Goal: Task Accomplishment & Management: Manage account settings

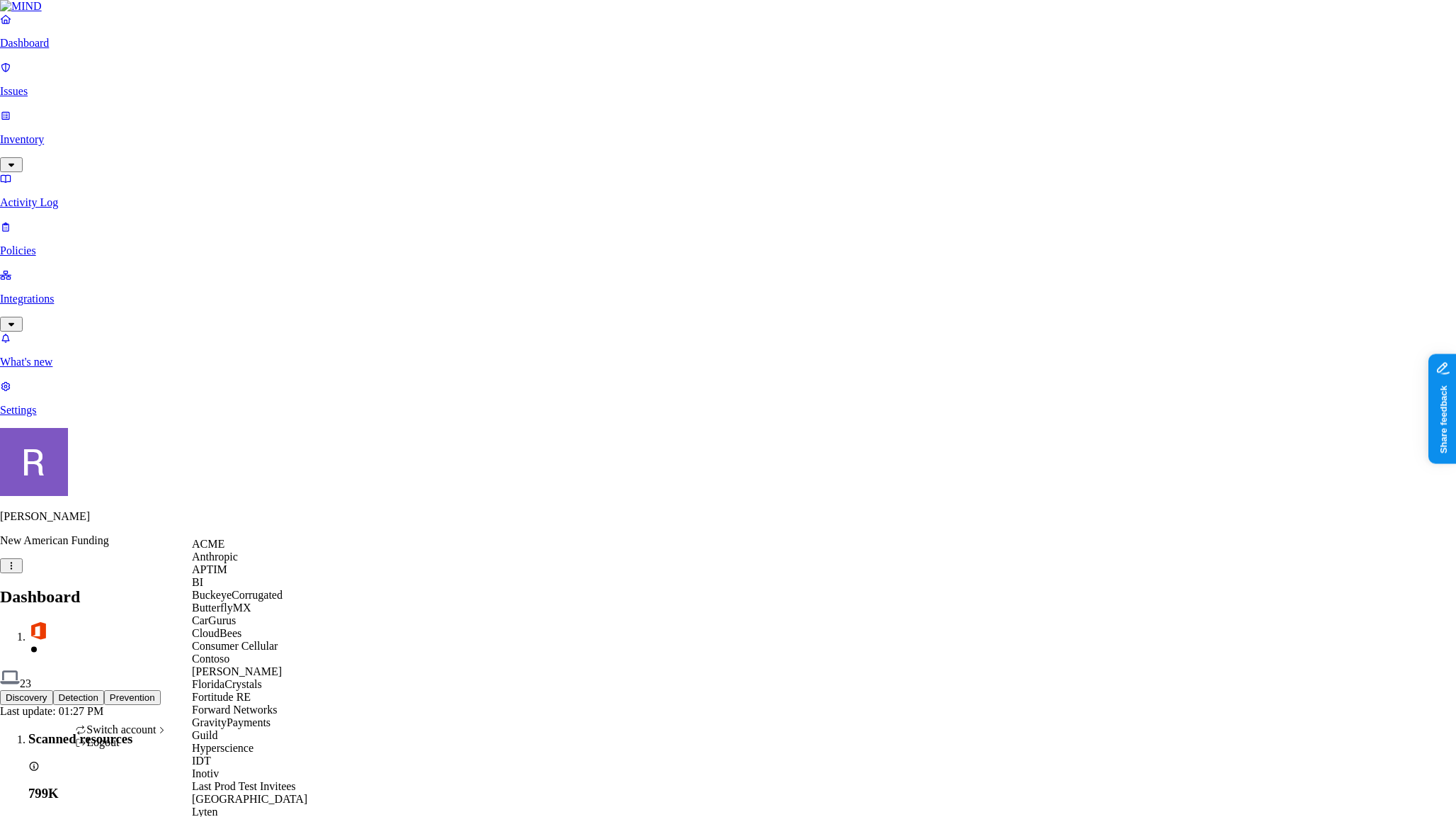
click at [220, 550] on span "ACME" at bounding box center [208, 544] width 33 height 12
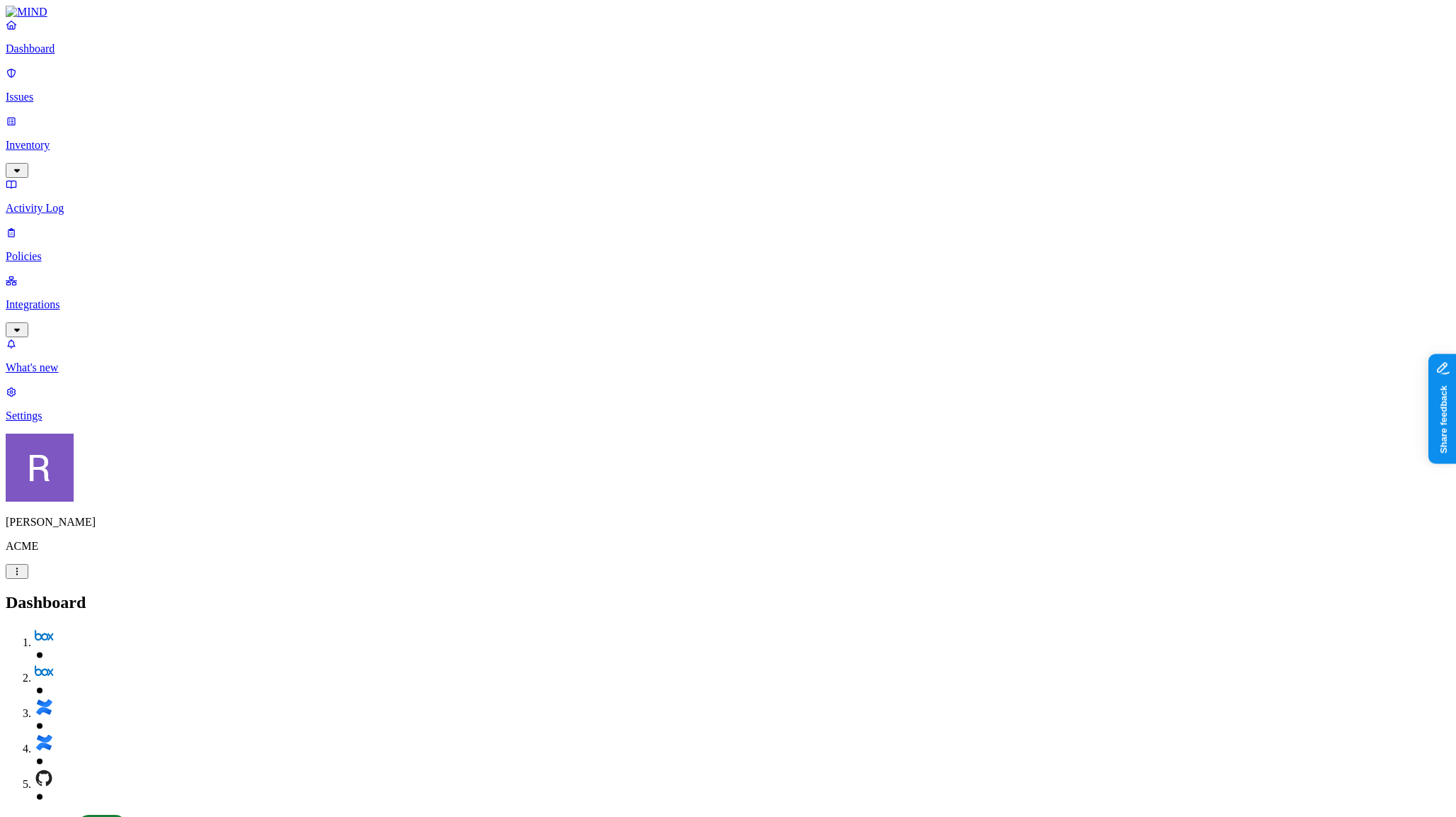
click at [61, 139] on p "Inventory" at bounding box center [728, 145] width 1445 height 12
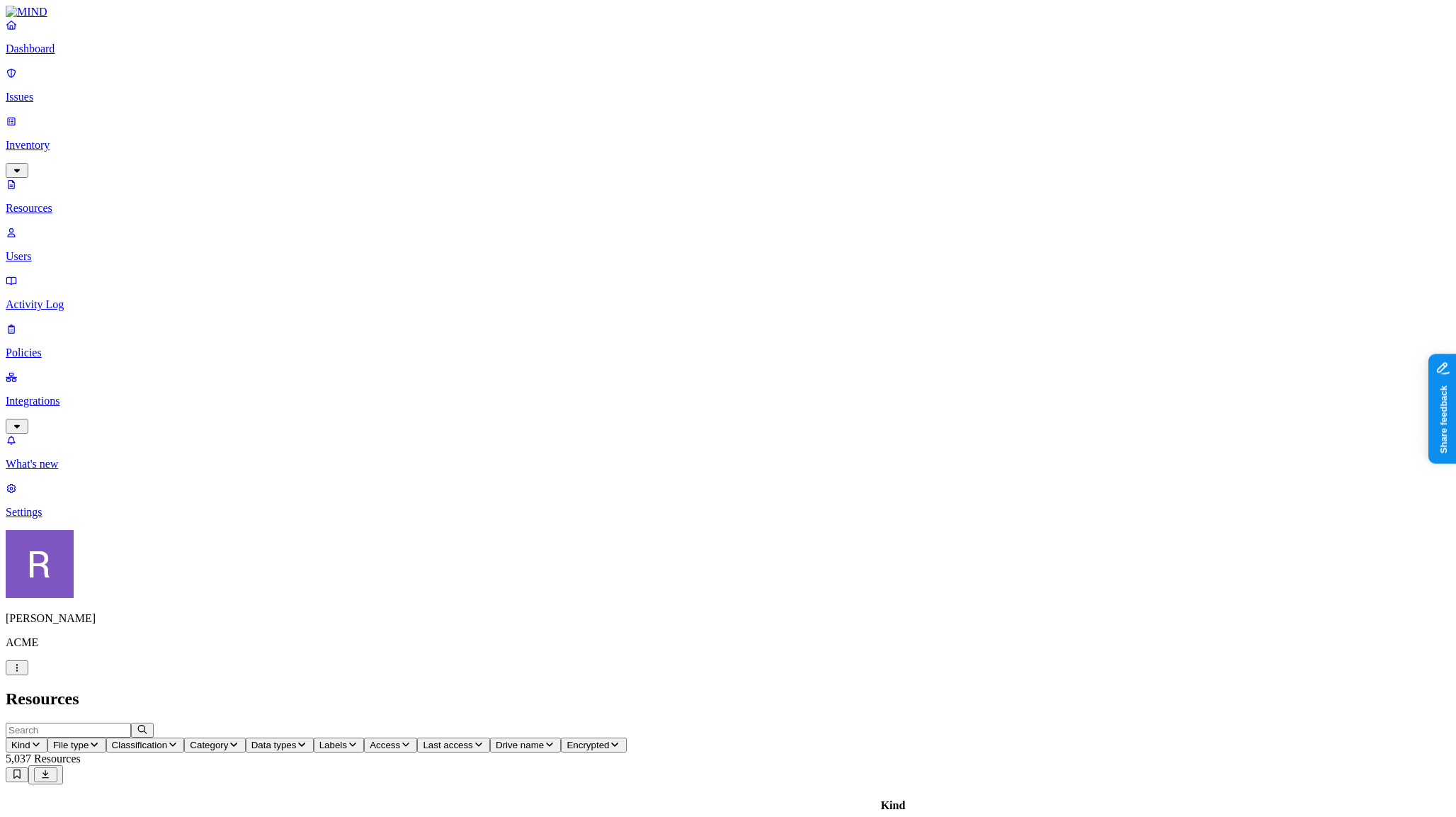
click at [179, 740] on icon "button" at bounding box center [173, 744] width 12 height 9
click at [23, 166] on icon "button" at bounding box center [18, 170] width 12 height 9
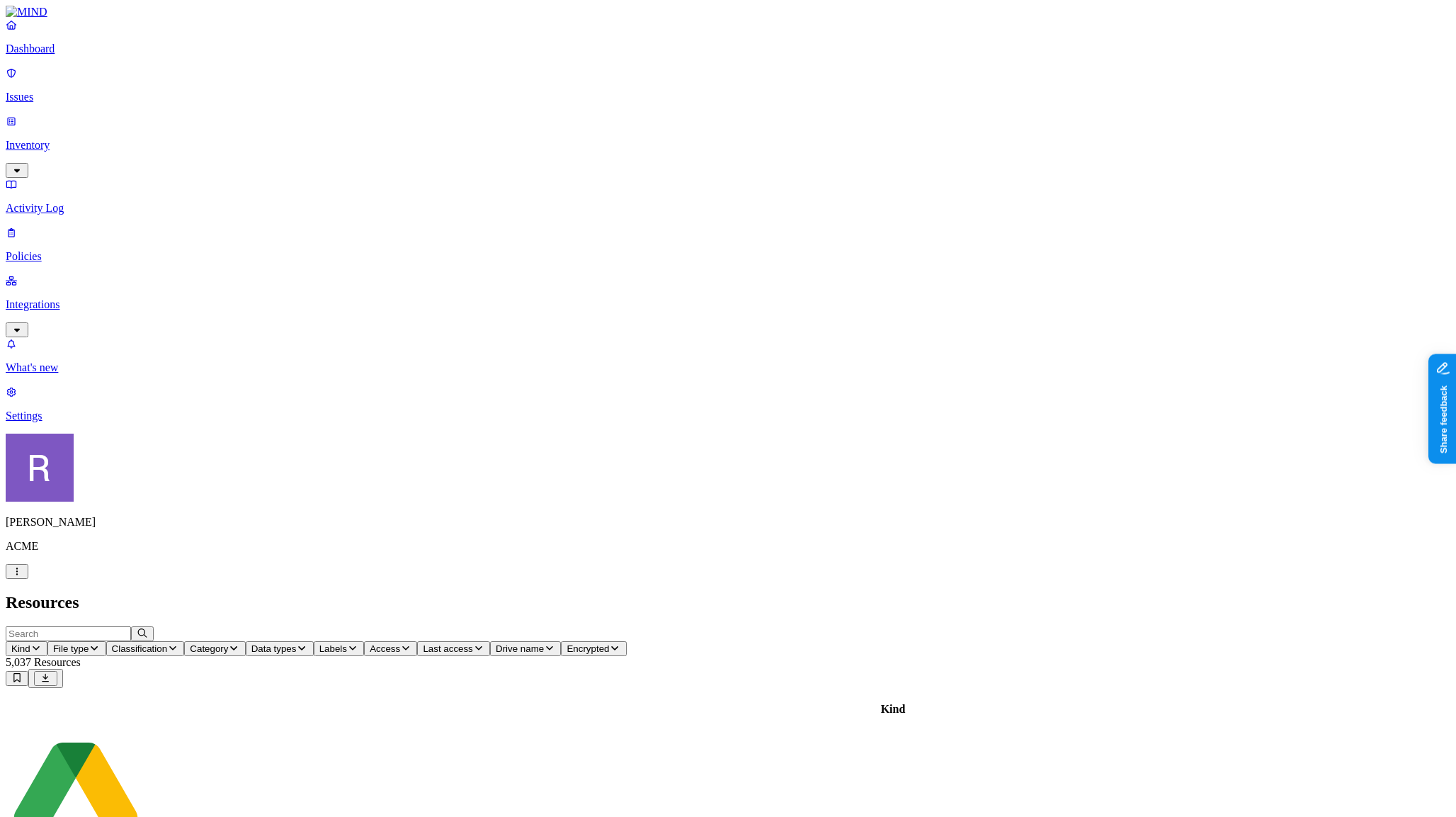
click at [86, 55] on p "Dashboard" at bounding box center [728, 48] width 1445 height 12
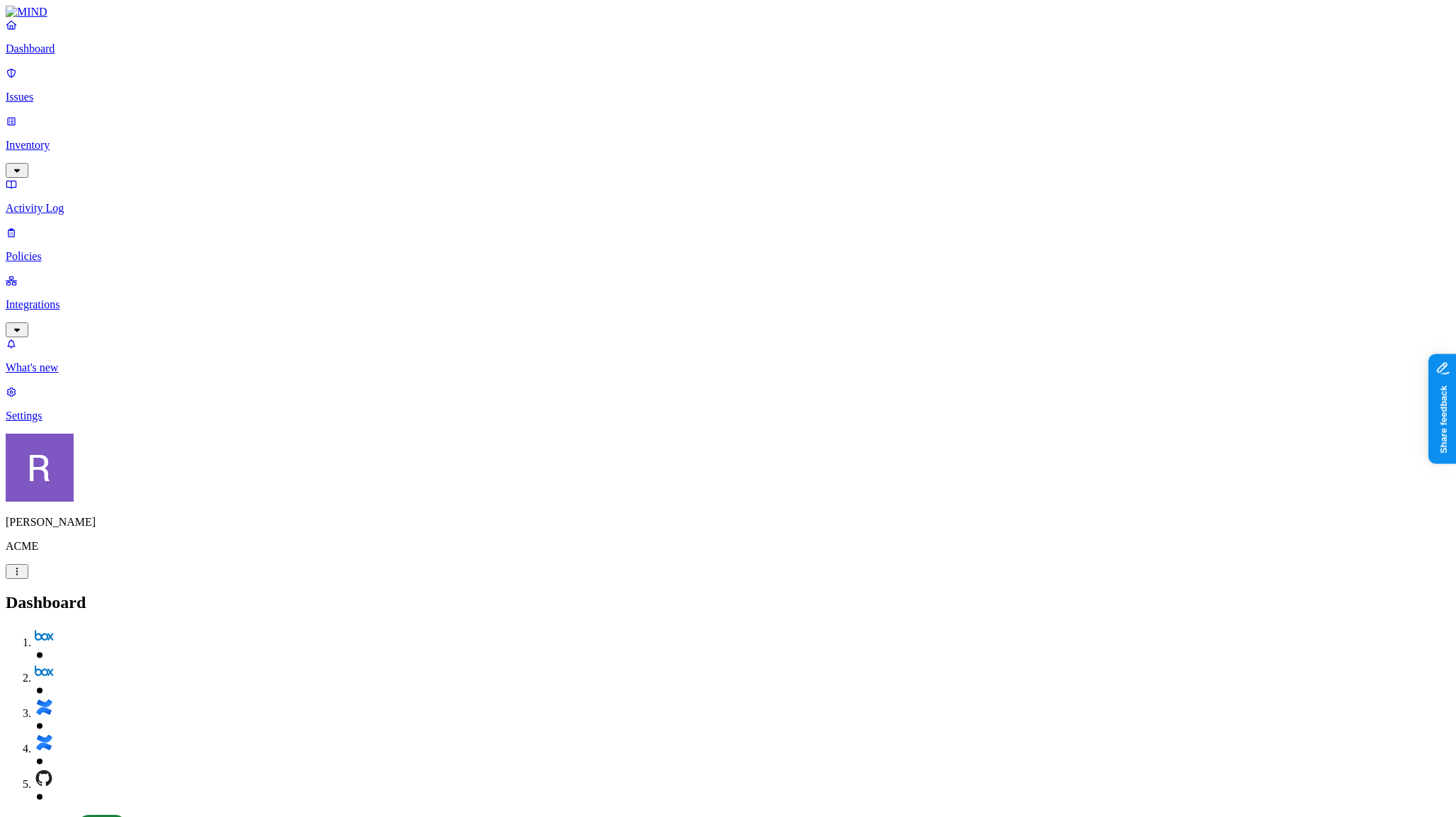
click at [39, 123] on link "Inventory" at bounding box center [728, 145] width 1445 height 61
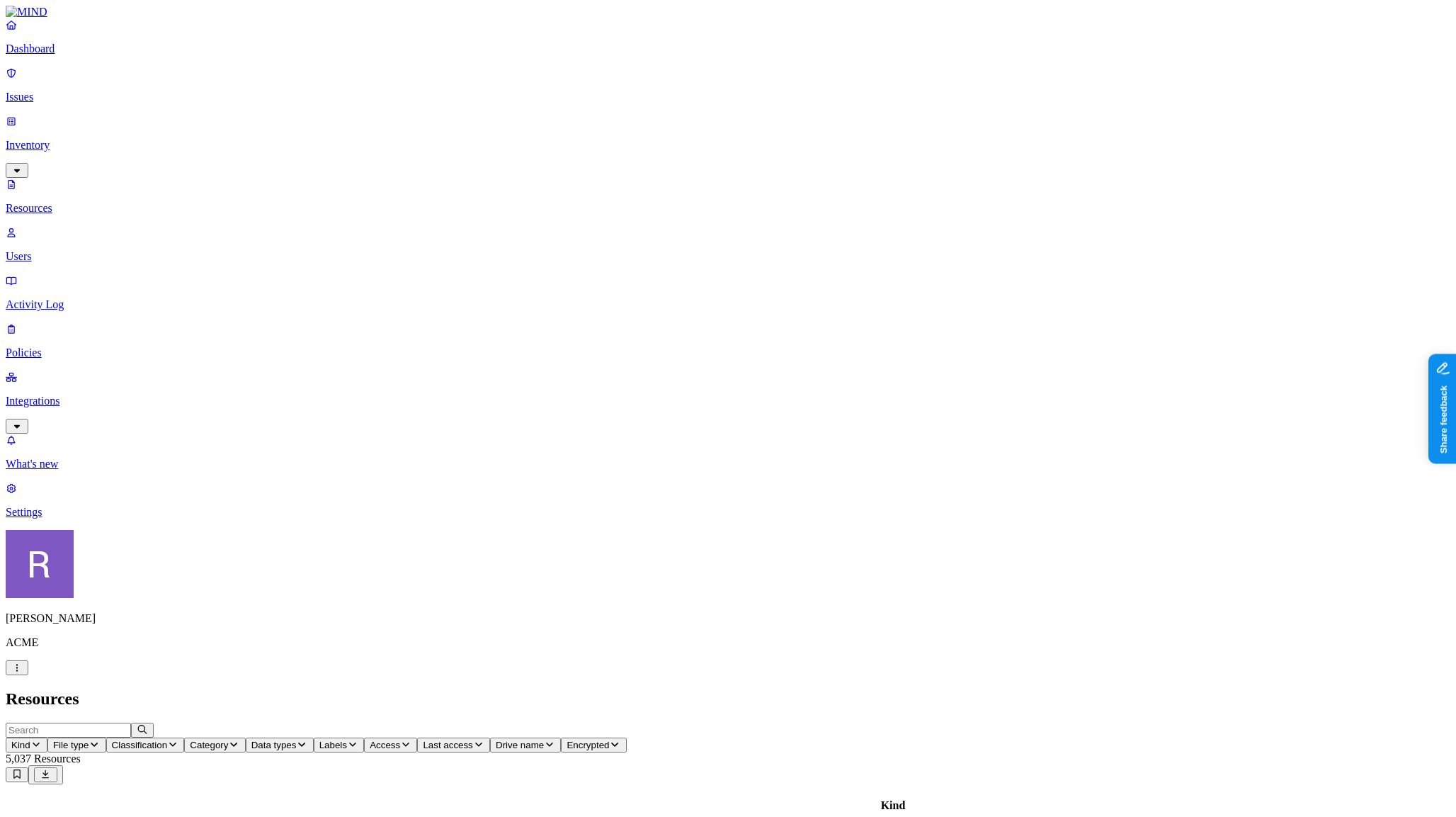
click at [359, 723] on div "Kind File type Classification Category Data types Labels Access Last access Dri…" at bounding box center [728, 737] width 1445 height 30
click at [88, 740] on span "File type" at bounding box center [71, 745] width 36 height 11
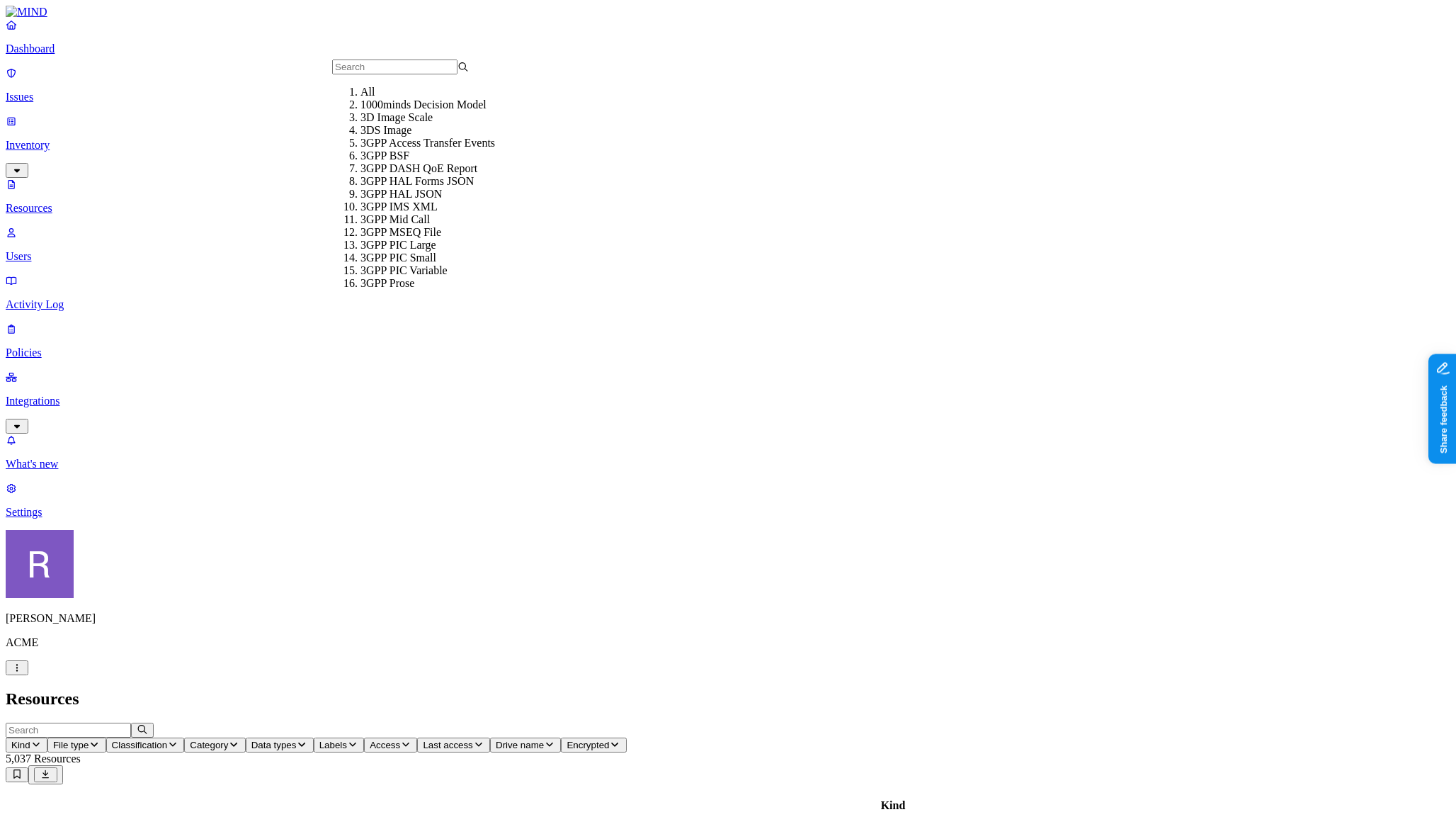
click at [168, 740] on span "Classification" at bounding box center [139, 745] width 56 height 11
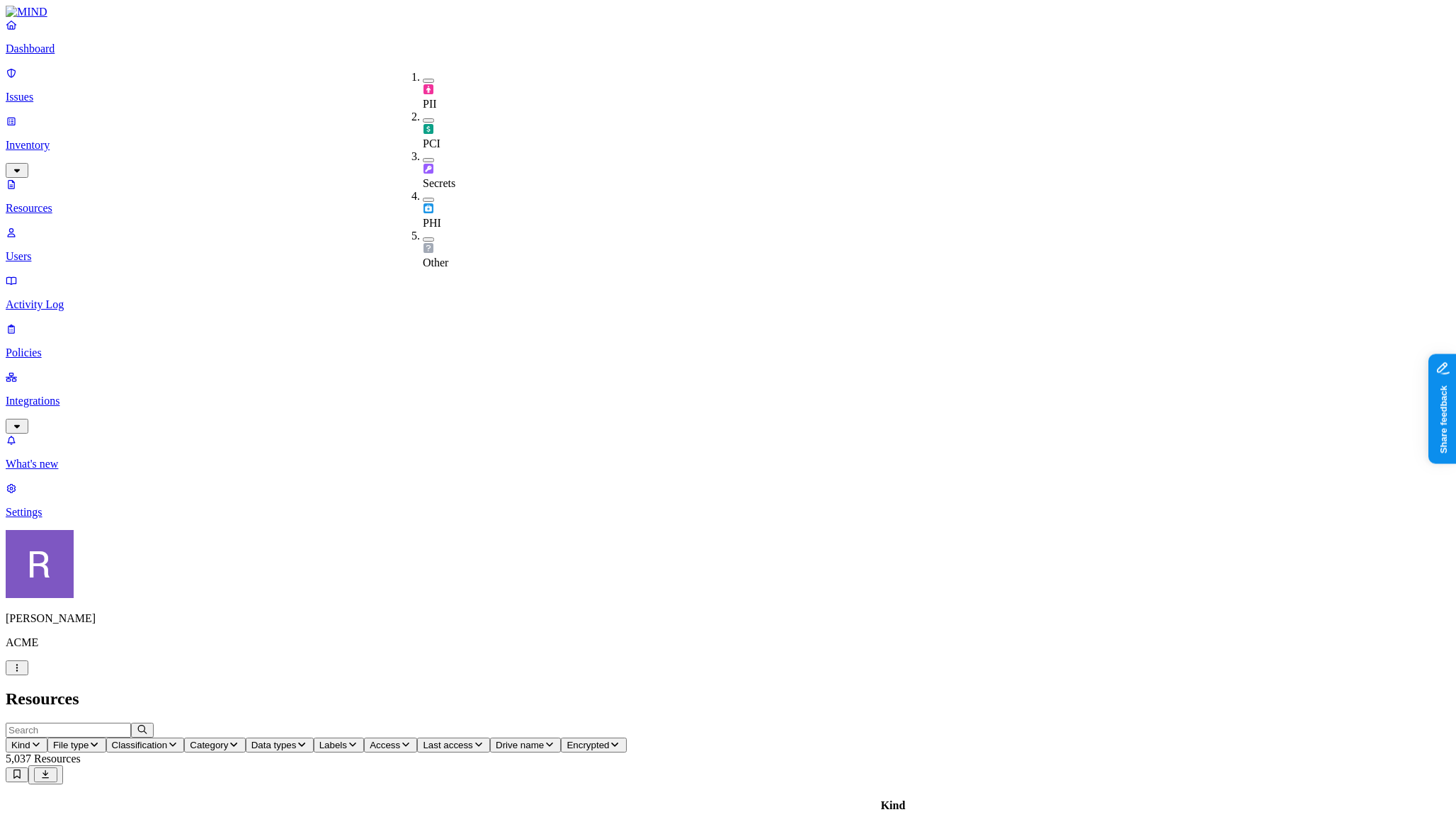
click at [228, 740] on span "Category" at bounding box center [209, 745] width 38 height 11
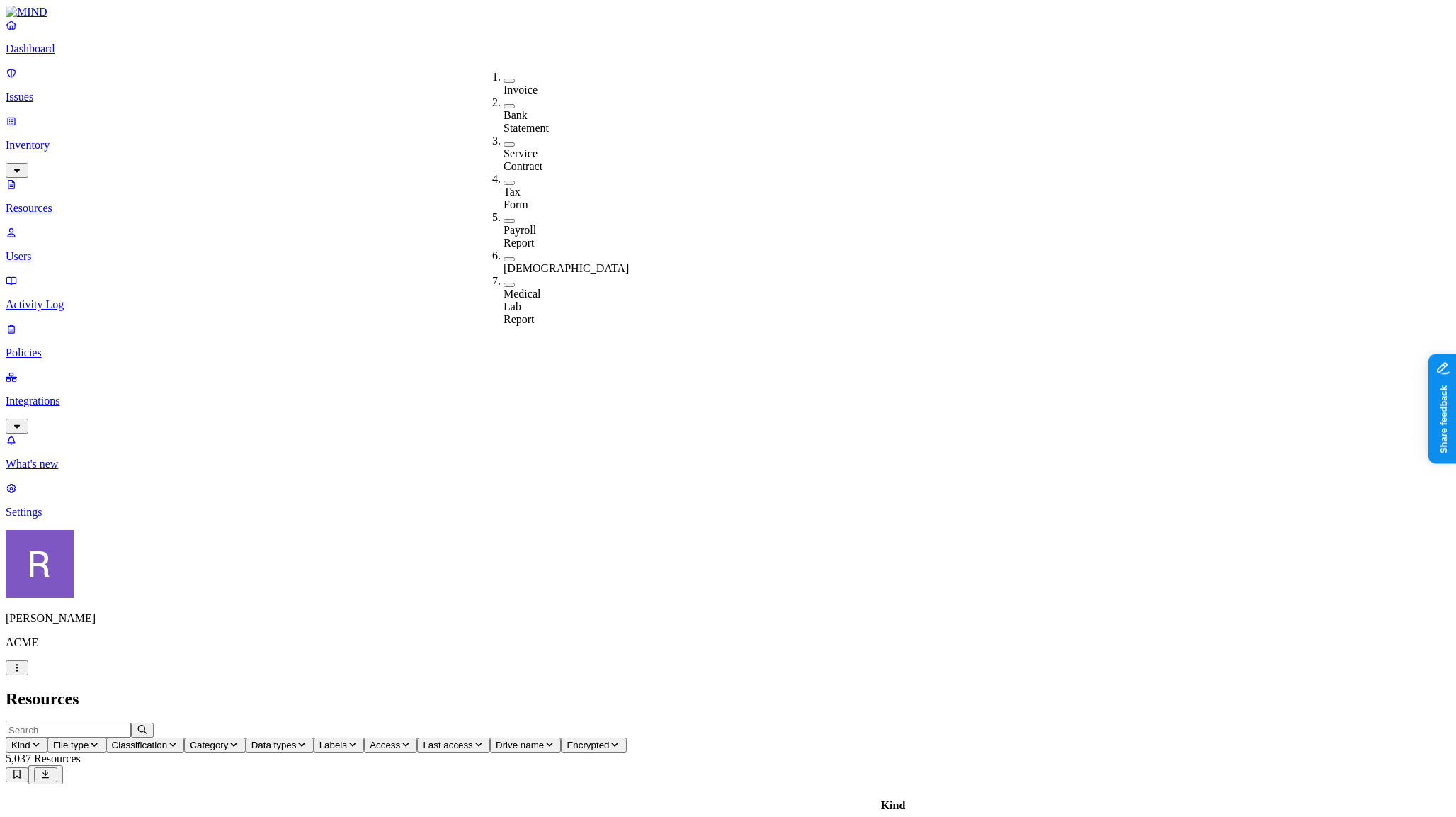
click at [297, 740] on span "Data types" at bounding box center [274, 745] width 45 height 11
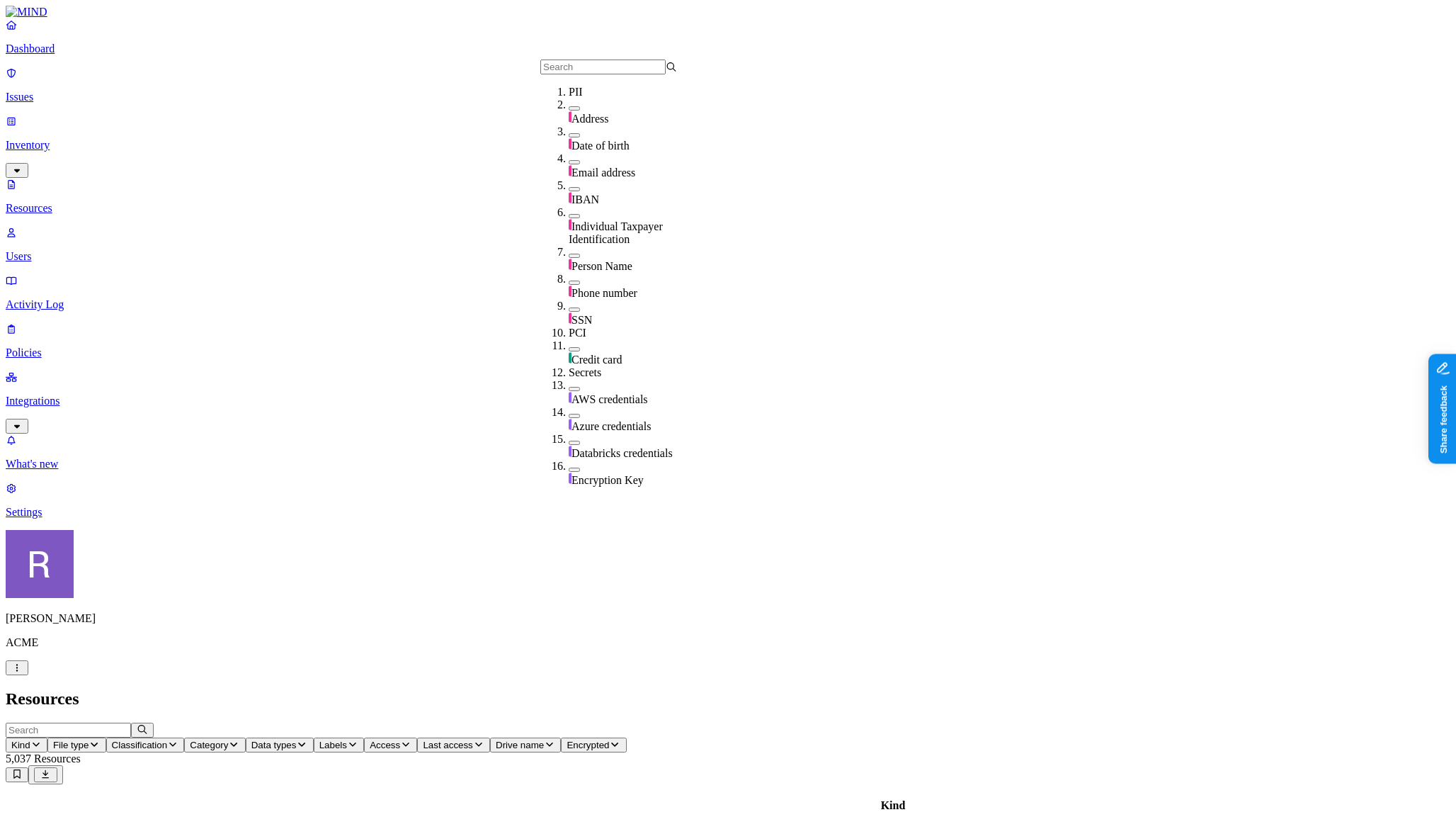
click at [573, 689] on h2 "Resources" at bounding box center [728, 699] width 1445 height 19
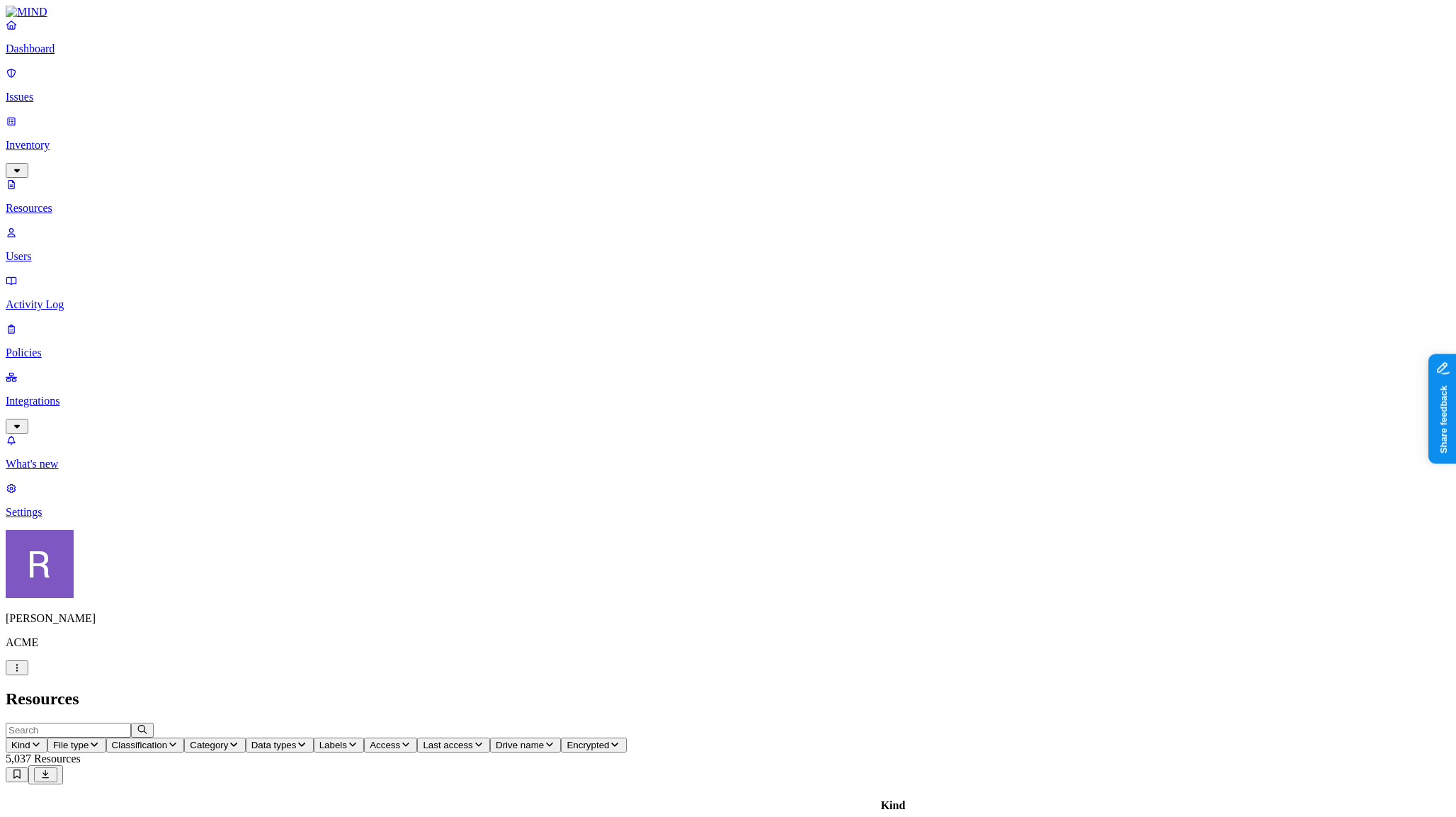
click at [68, 55] on link "Dashboard" at bounding box center [728, 37] width 1445 height 37
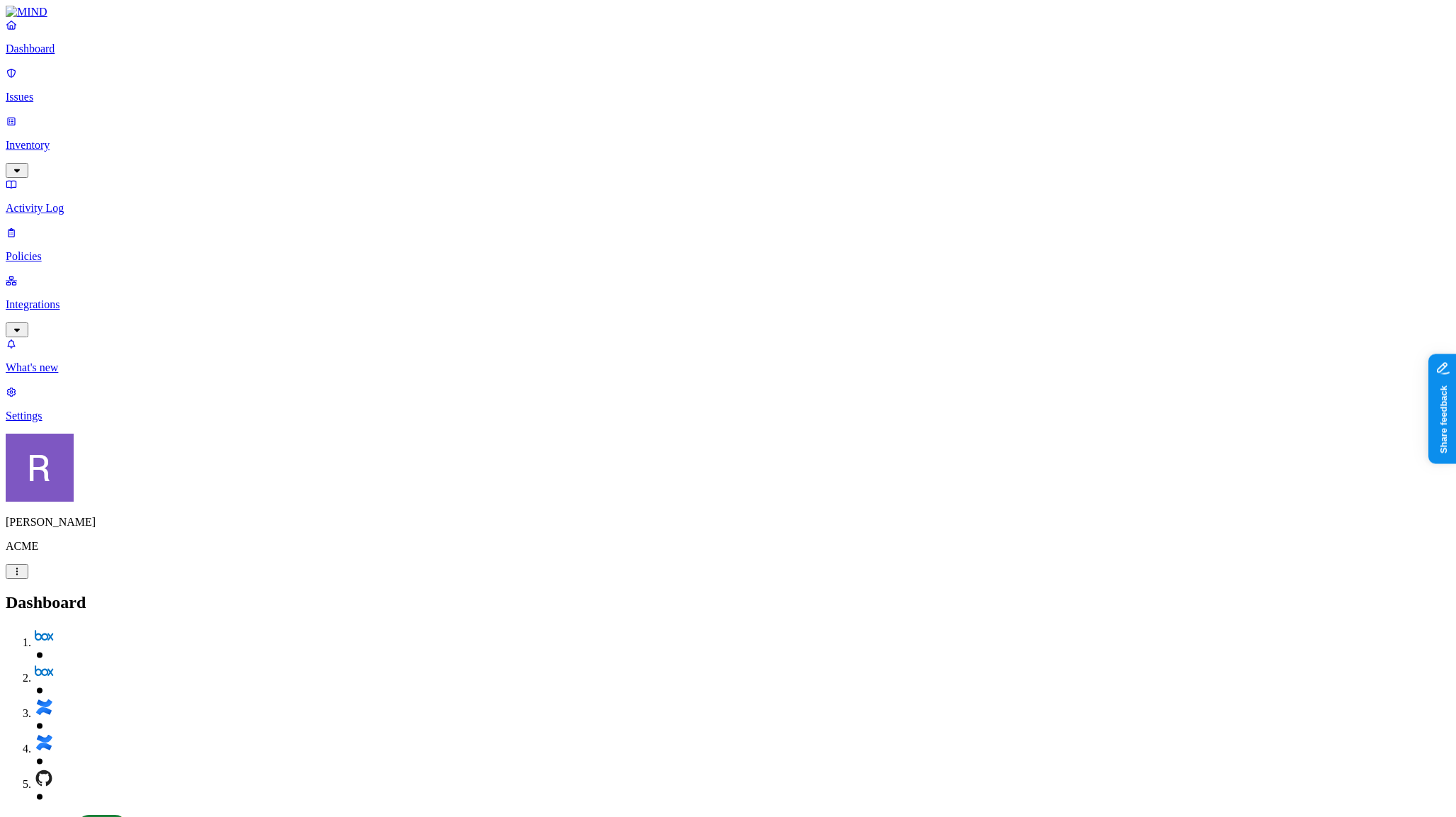
click at [66, 250] on p "Policies" at bounding box center [728, 256] width 1445 height 12
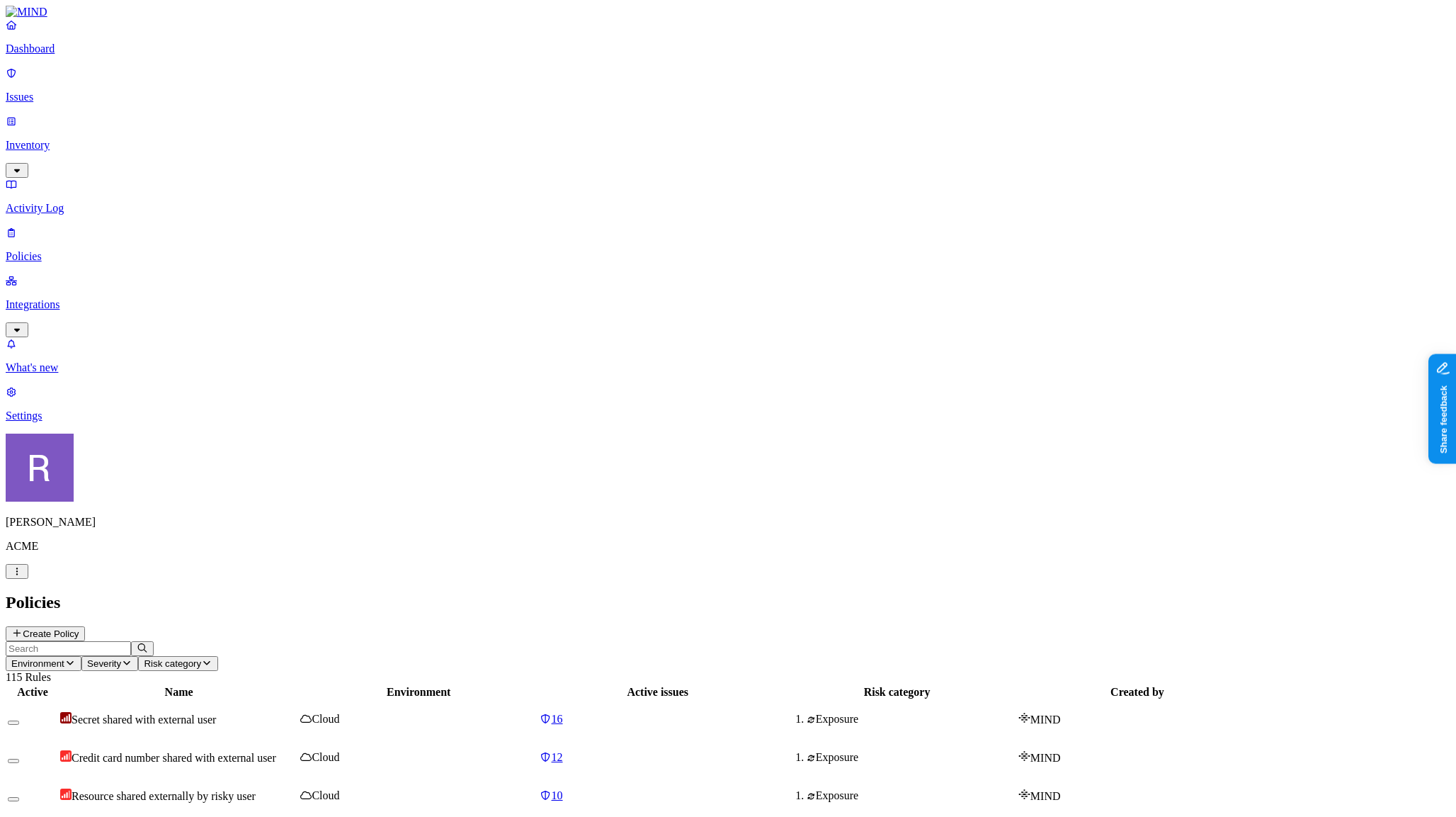
click at [85, 626] on button "Create Policy" at bounding box center [45, 634] width 80 height 15
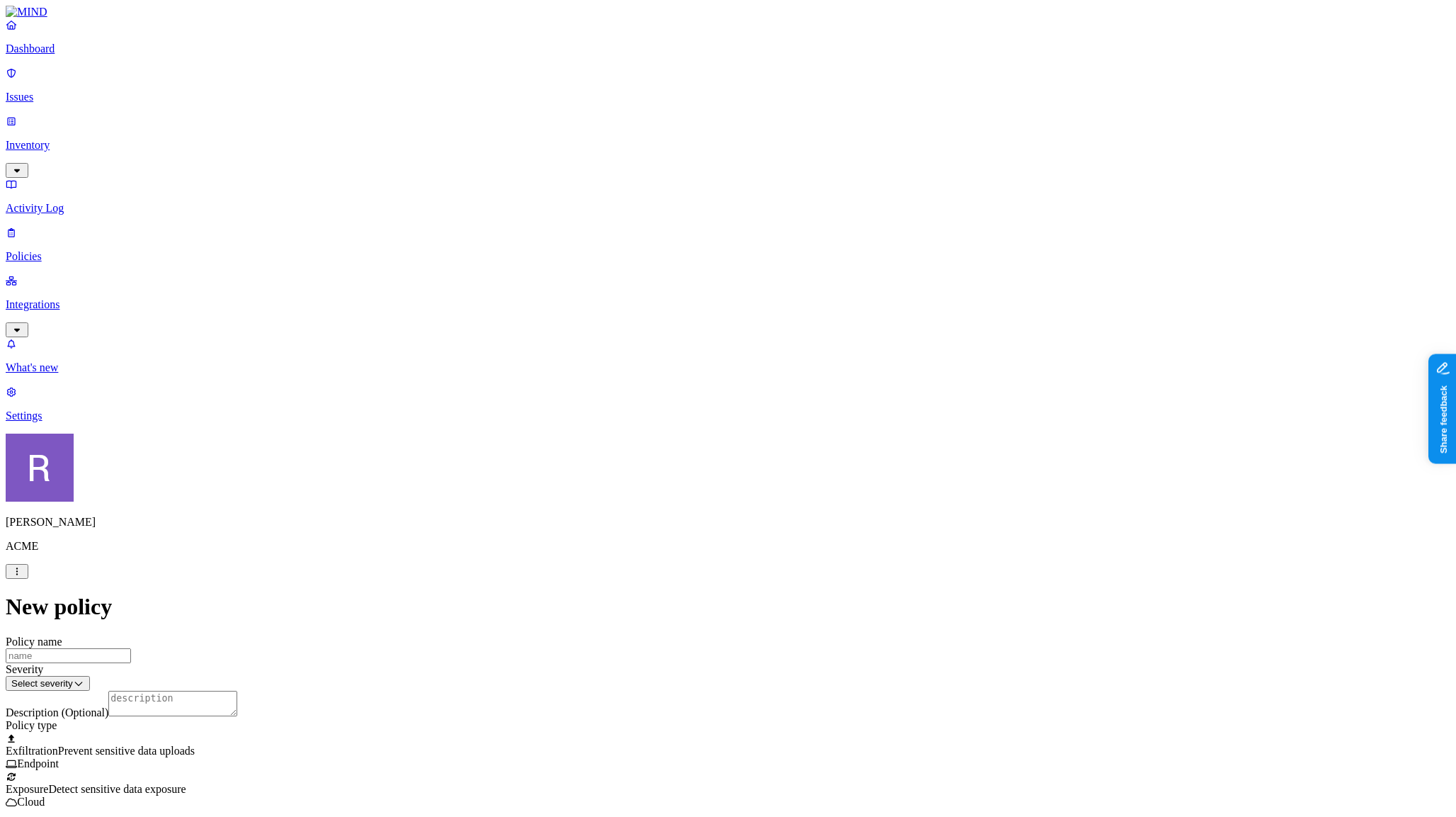
scroll to position [229, 0]
click at [660, 413] on label "Classification" at bounding box center [658, 407] width 62 height 12
click at [639, 500] on img at bounding box center [633, 495] width 12 height 12
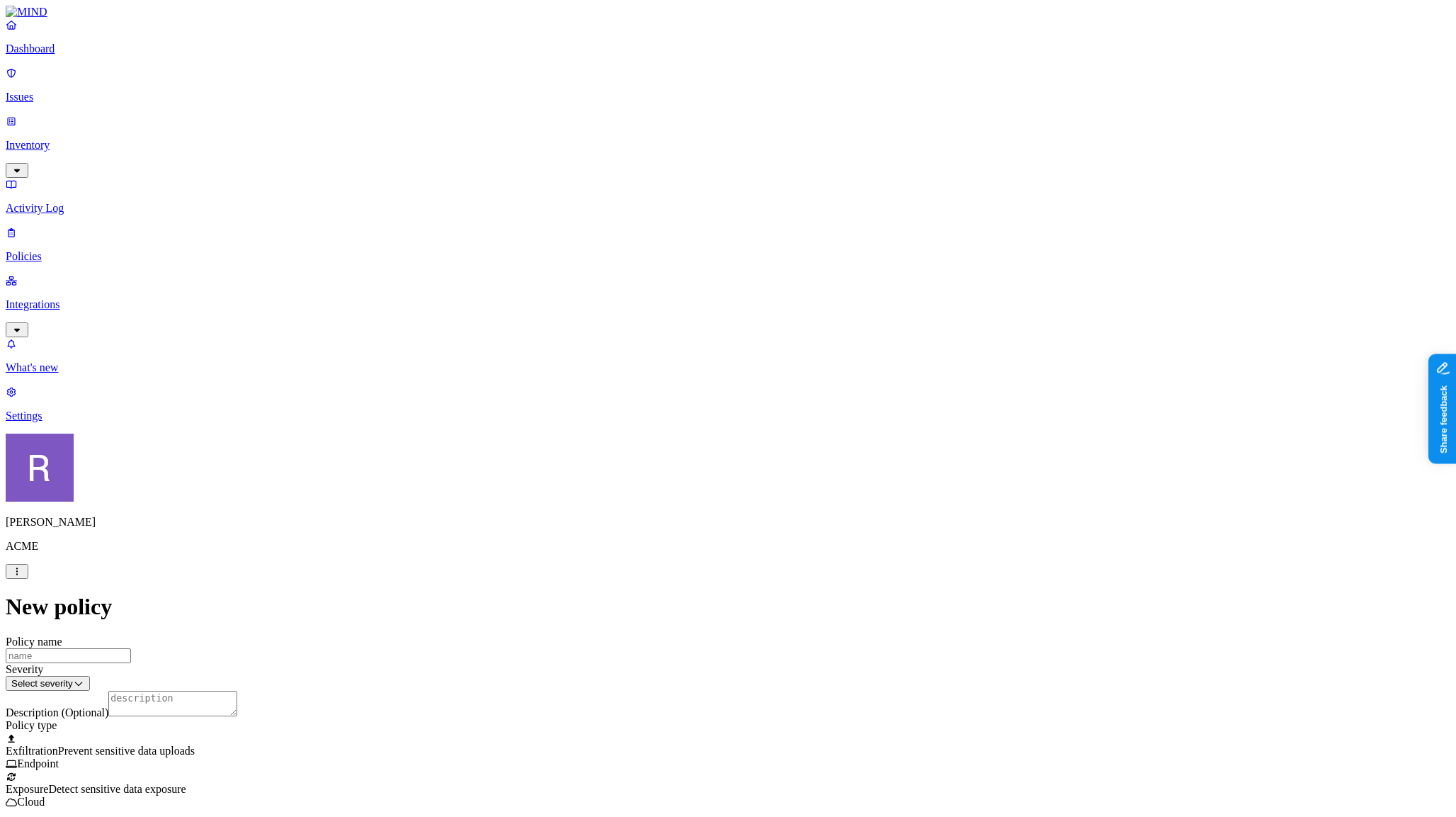
click at [680, 538] on label "Web Category" at bounding box center [673, 532] width 42 height 25
click at [764, 583] on div "Gen AI" at bounding box center [720, 569] width 136 height 38
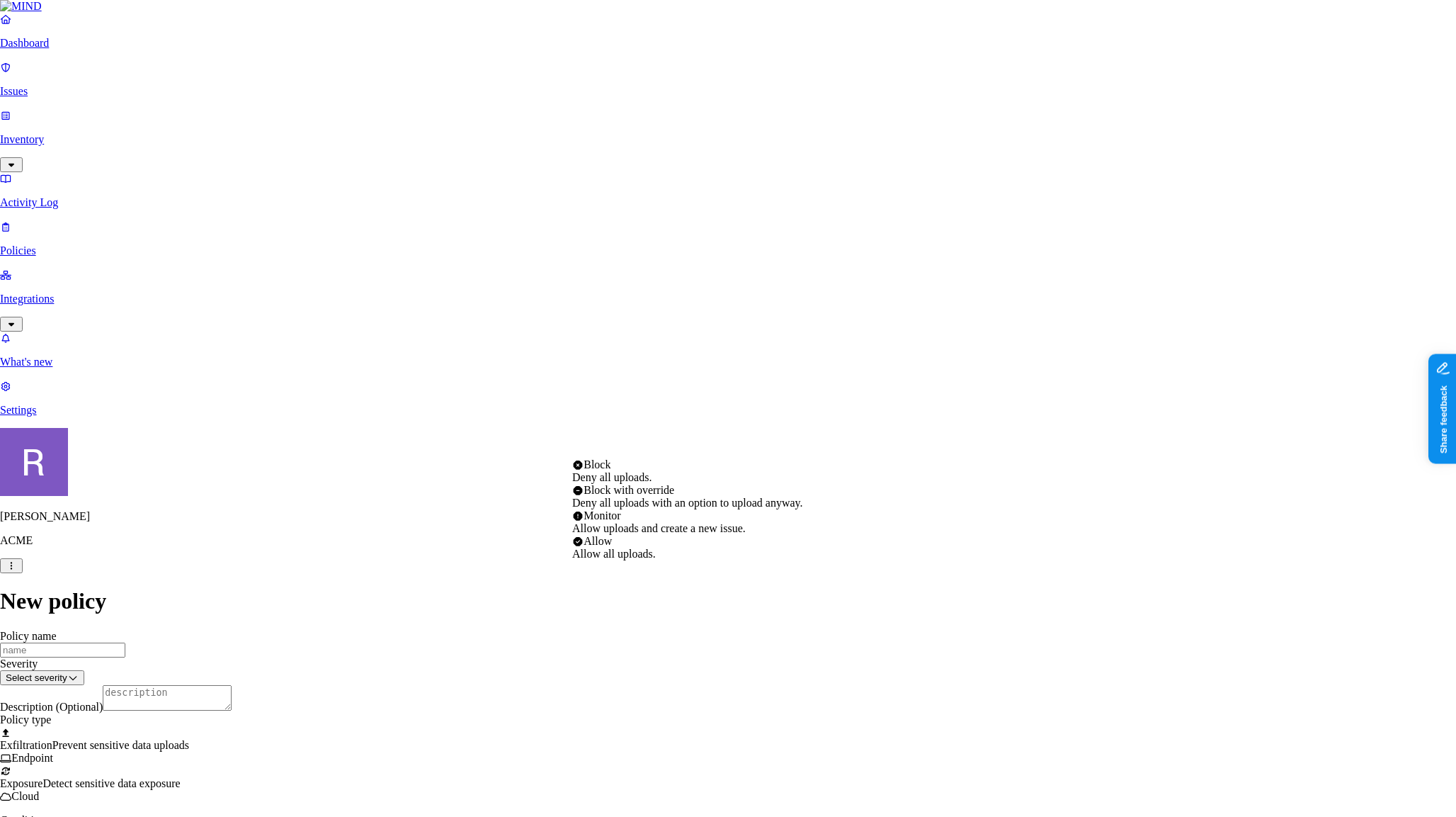
click at [661, 440] on html "Dashboard Issues Inventory Activity Log Policies Integrations What's new 1 Sett…" at bounding box center [728, 775] width 1456 height 1551
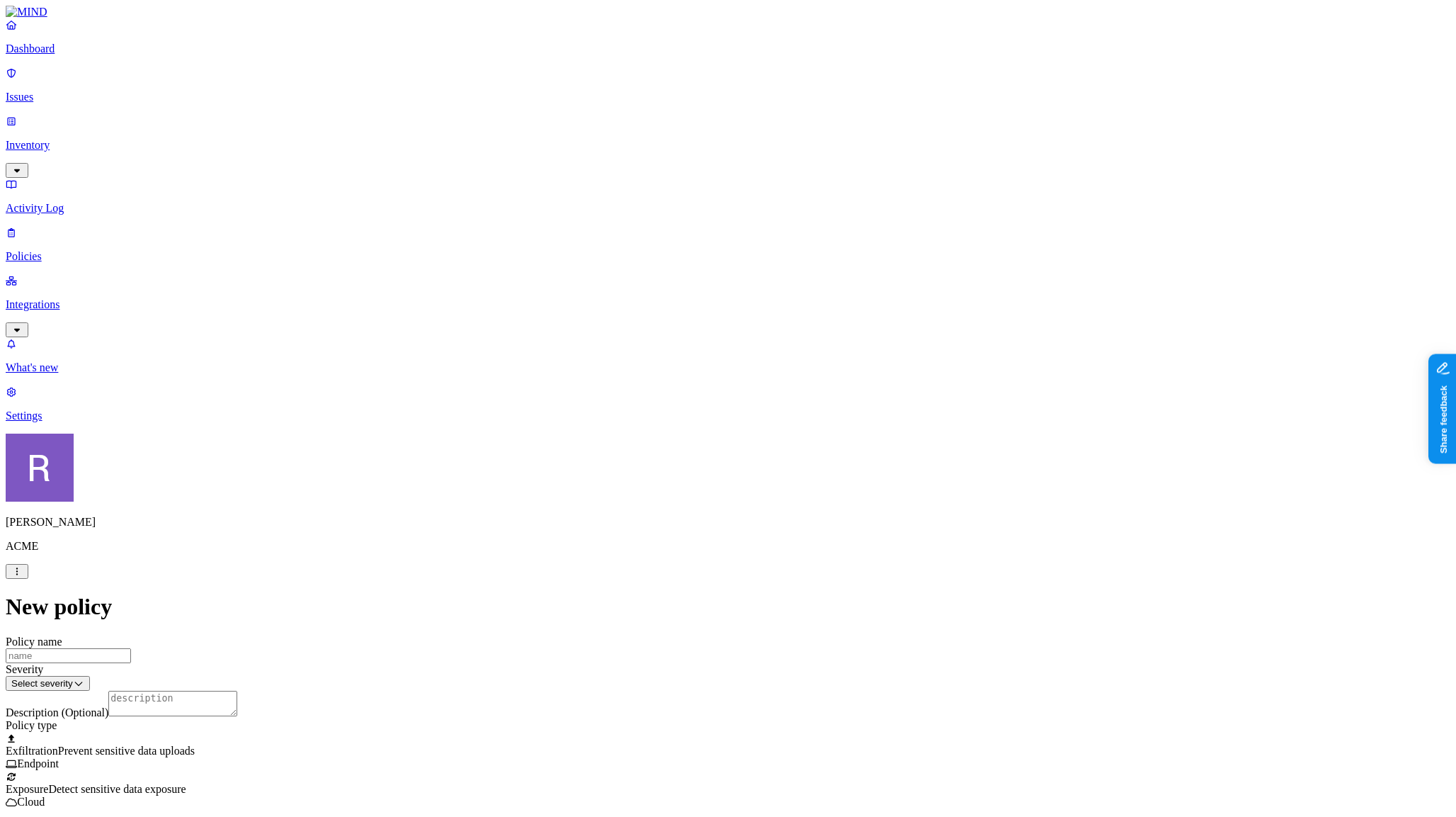
click at [548, 467] on html "Dashboard Issues Inventory Activity Log Policies Integrations What's new 1 Sett…" at bounding box center [728, 778] width 1456 height 1557
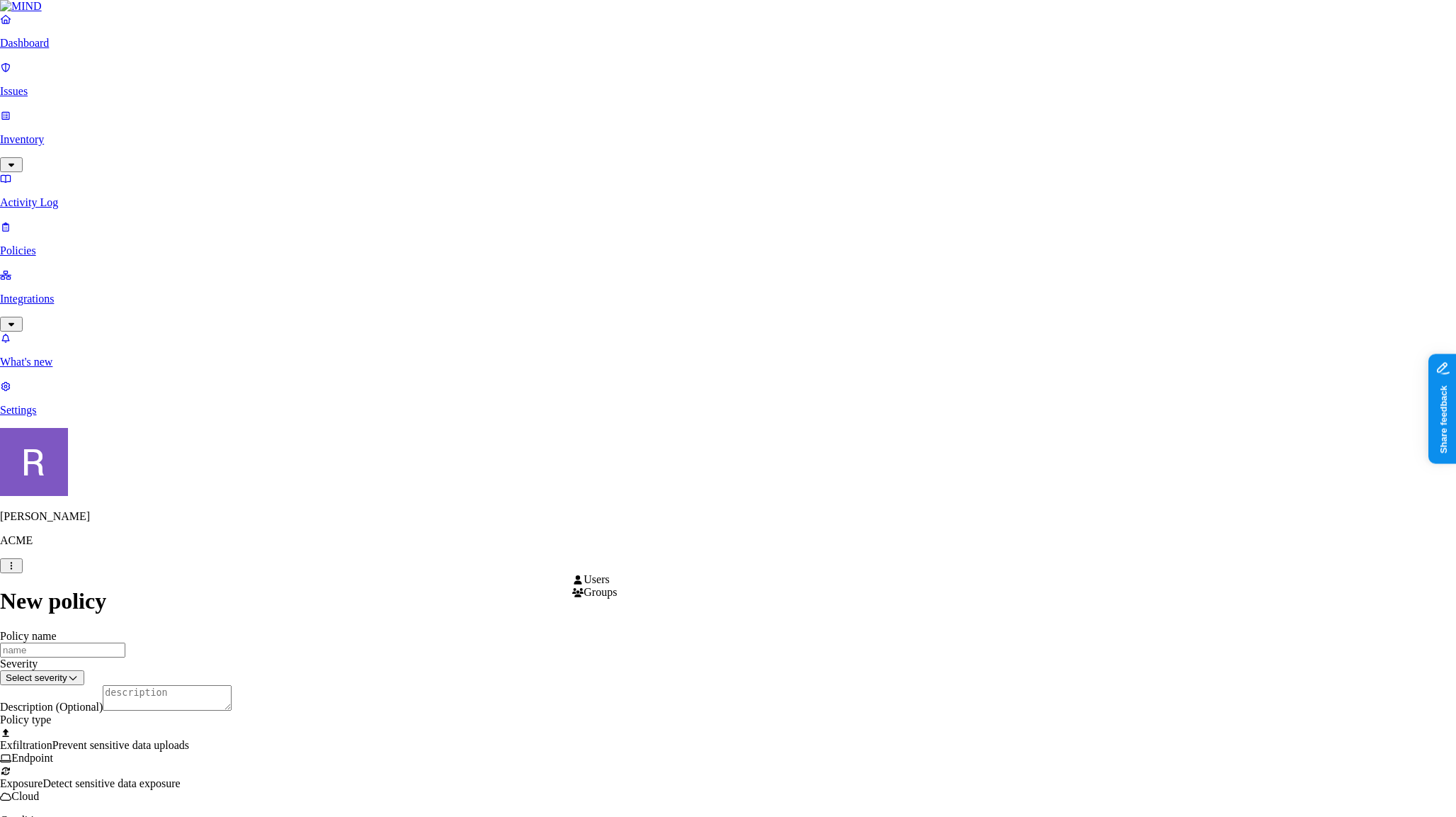
click at [620, 556] on html "Dashboard Issues Inventory Activity Log Policies Integrations What's new 1 Sett…" at bounding box center [728, 805] width 1456 height 1611
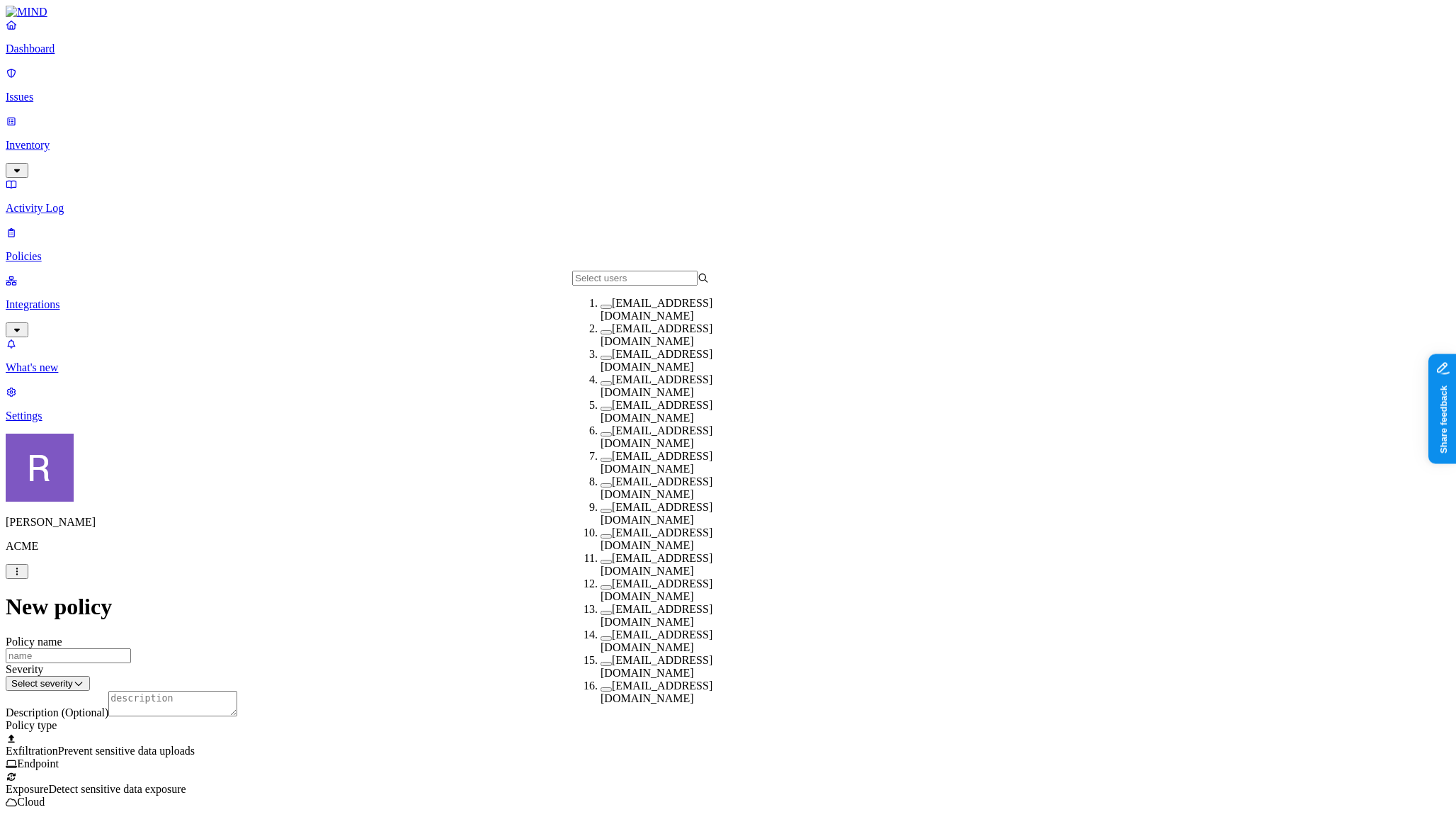
click at [601, 488] on button "button" at bounding box center [606, 486] width 12 height 4
click at [836, 553] on html "Dashboard Issues Inventory Activity Log Policies Integrations What's new 1 Sett…" at bounding box center [728, 807] width 1456 height 1614
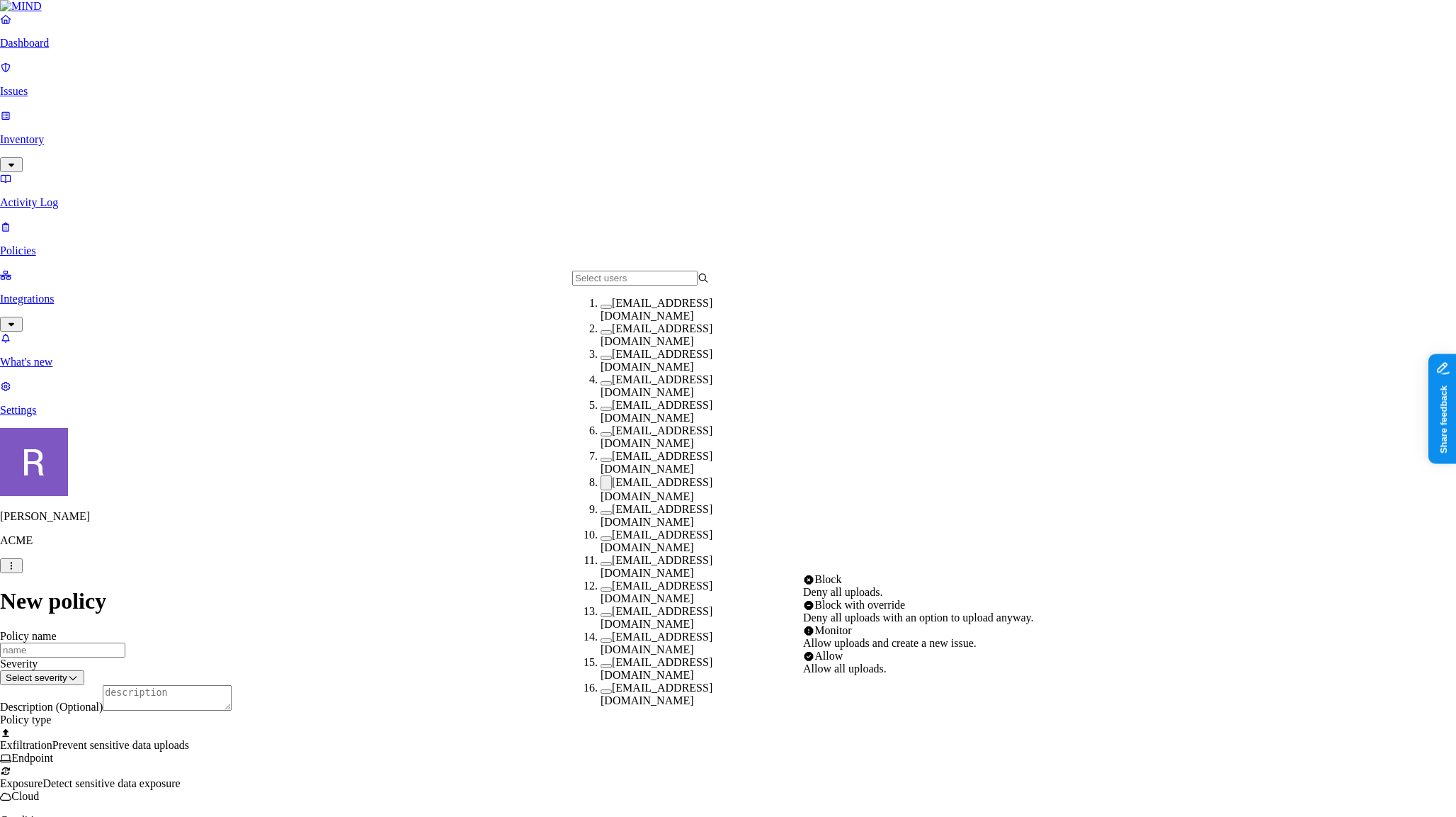
select select "1"
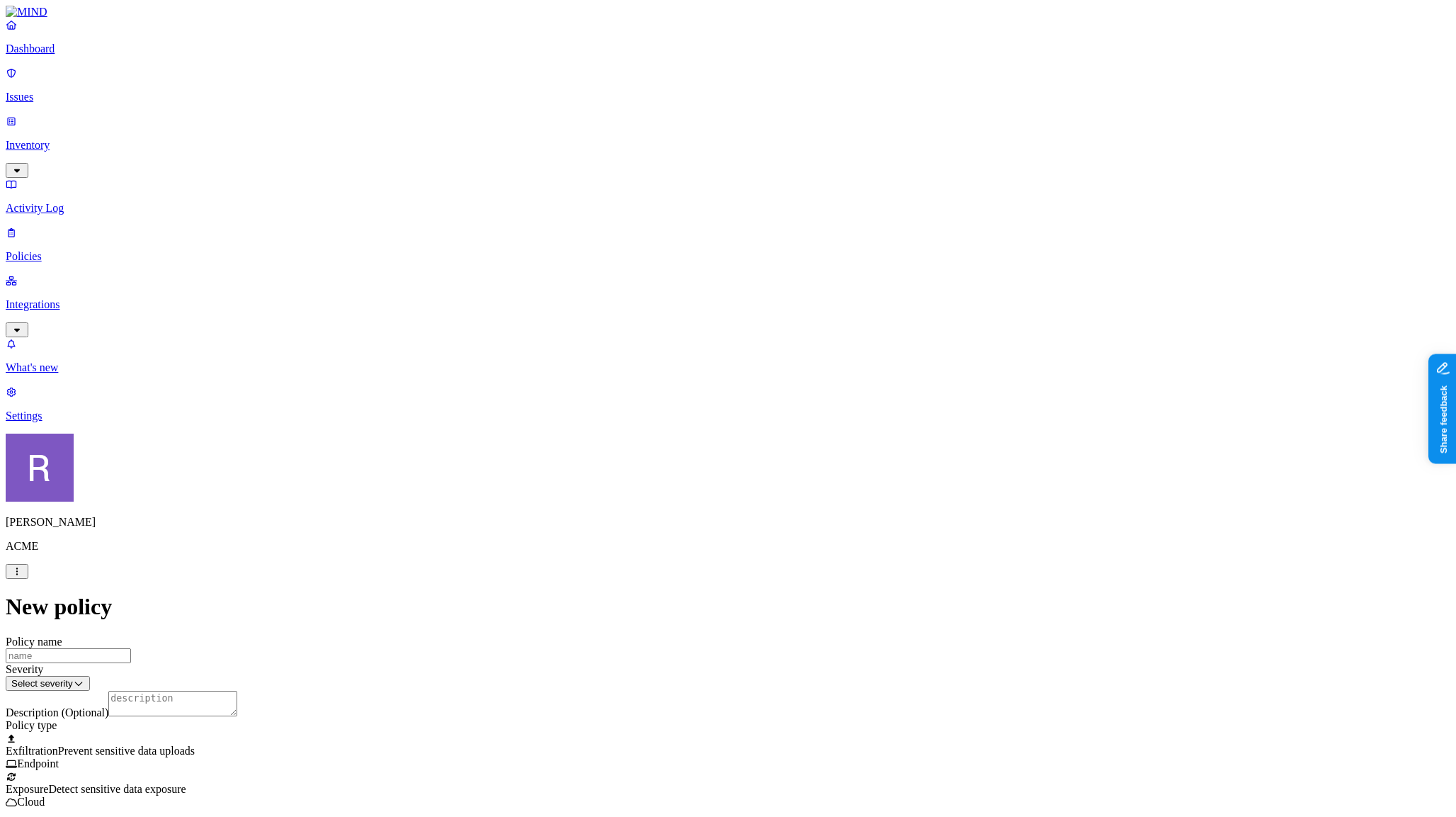
scroll to position [495, 0]
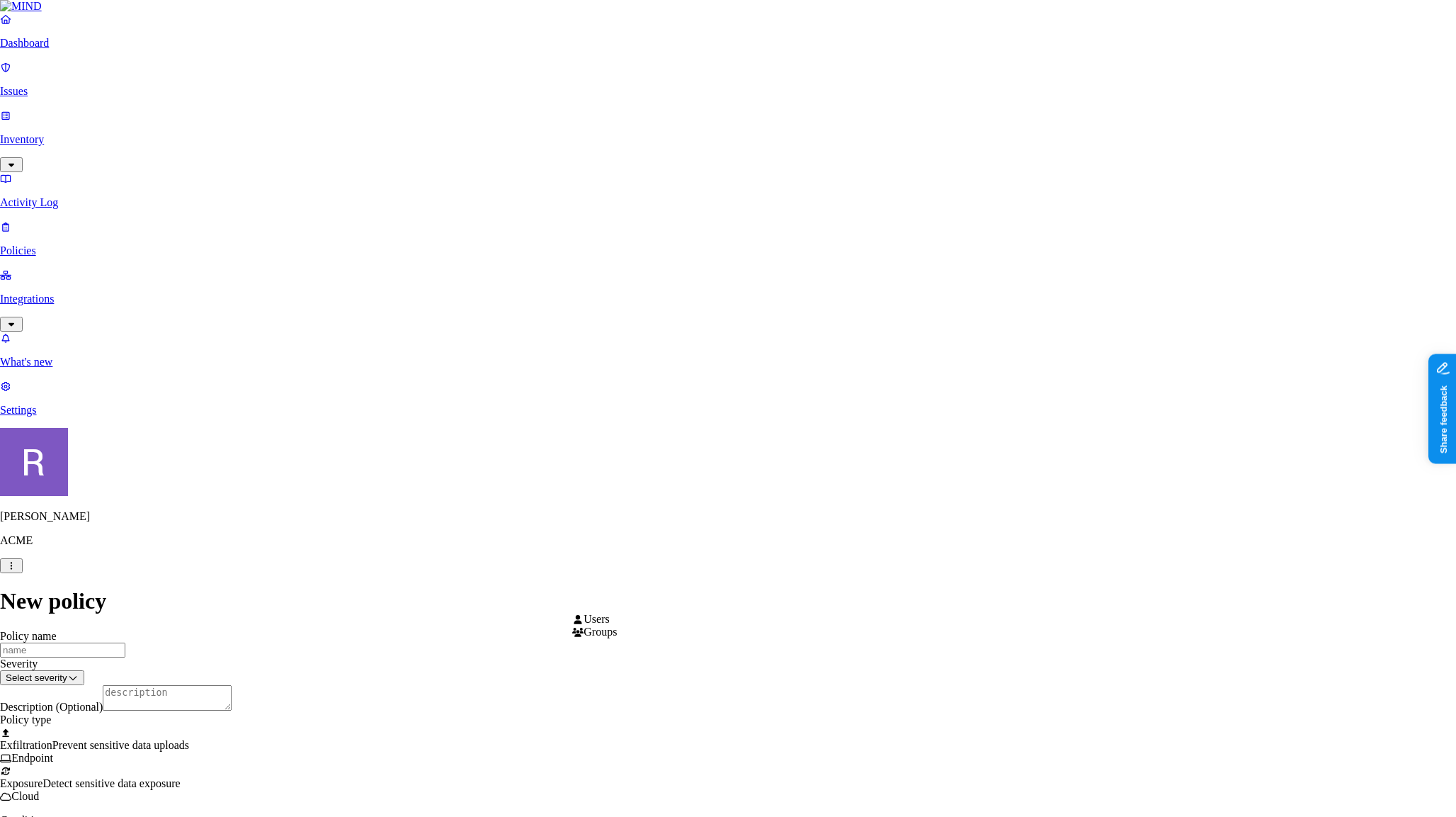
click at [653, 599] on html "Dashboard Issues Inventory Activity Log Policies Integrations What's new 1 Sett…" at bounding box center [728, 832] width 1456 height 1664
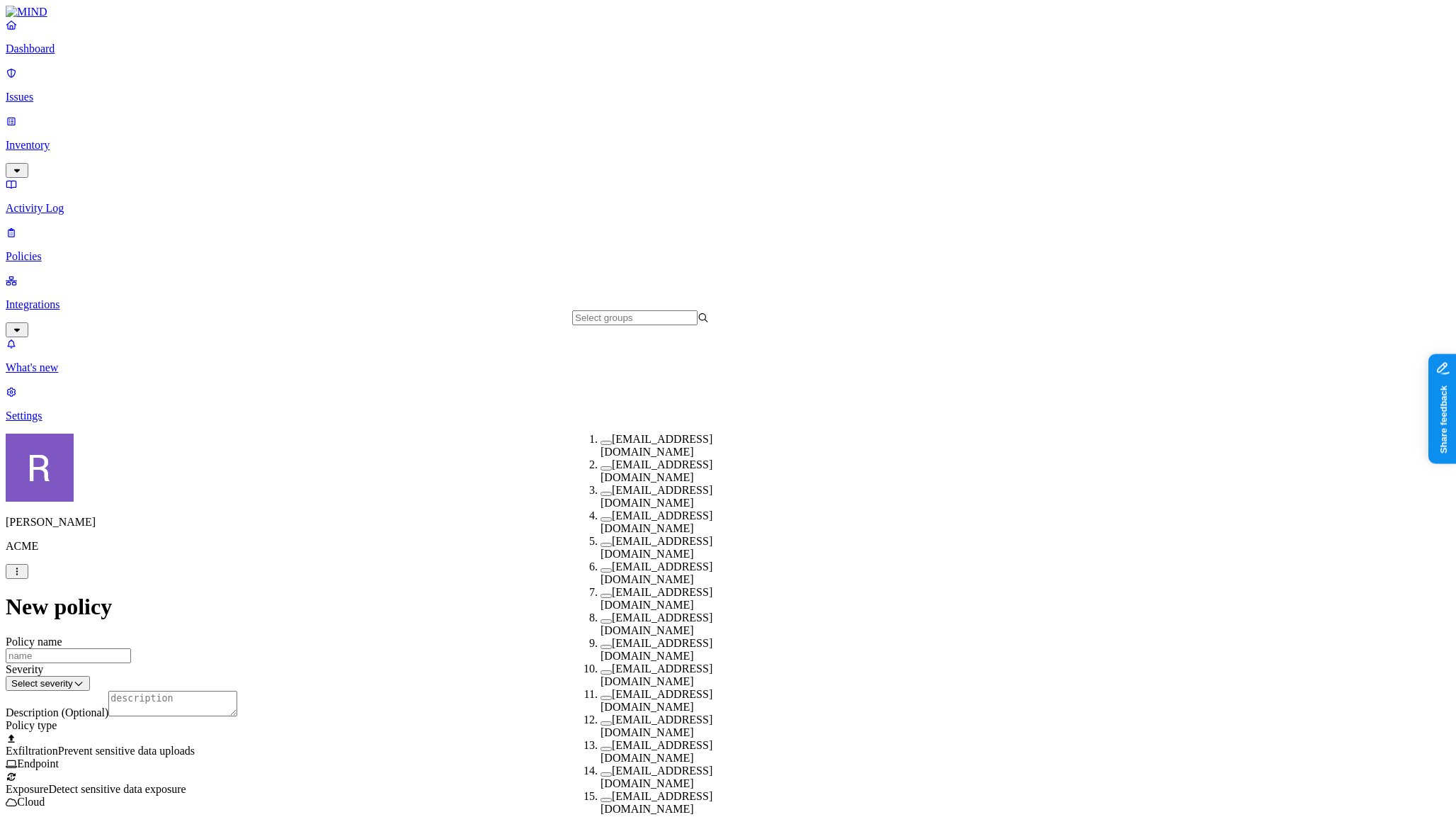
scroll to position [240, 0]
click at [601, 645] on button "button" at bounding box center [606, 647] width 12 height 4
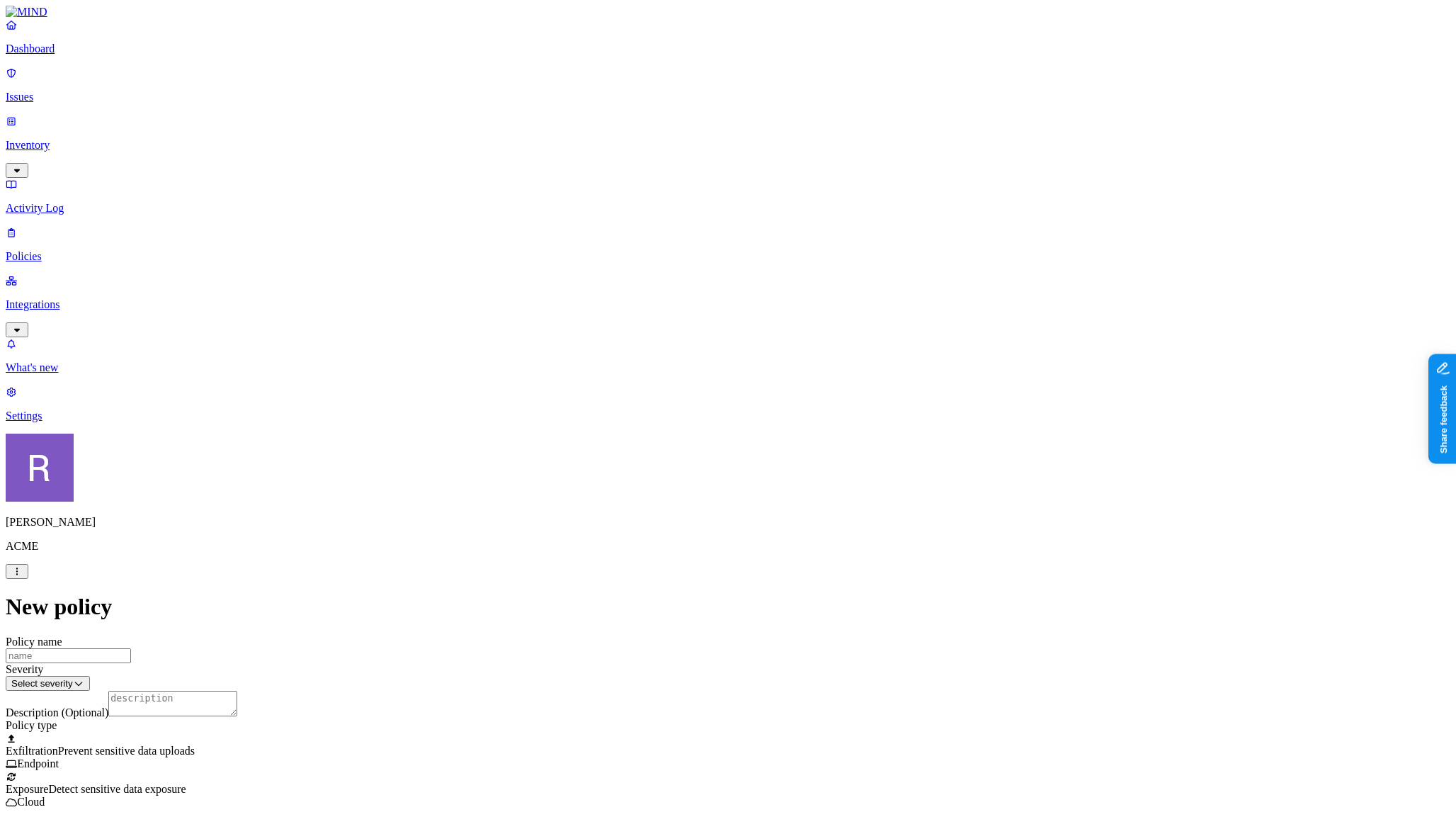
click at [76, 299] on p "Integrations" at bounding box center [728, 304] width 1445 height 12
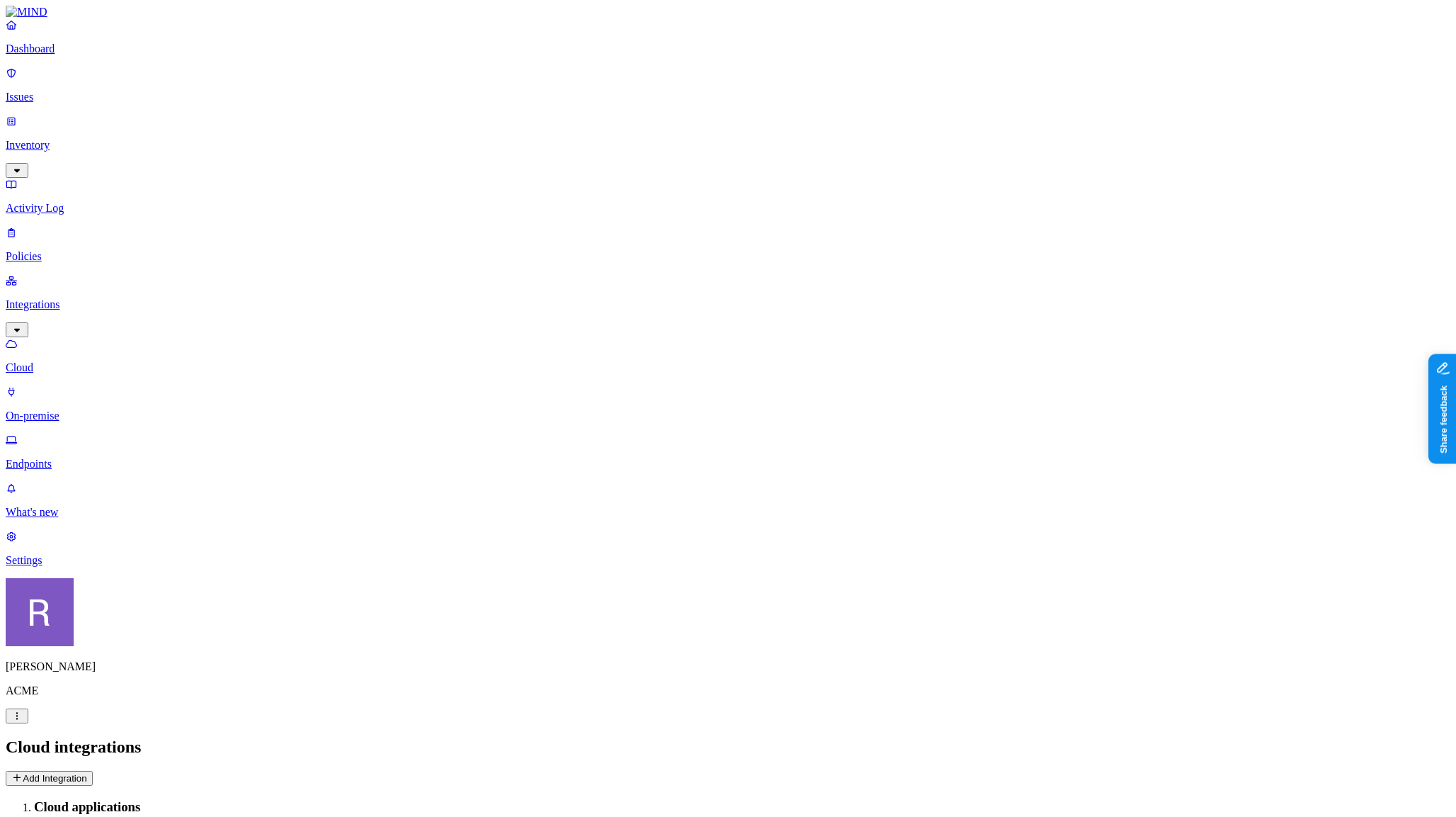
click at [93, 771] on button "Add Integration" at bounding box center [49, 778] width 87 height 15
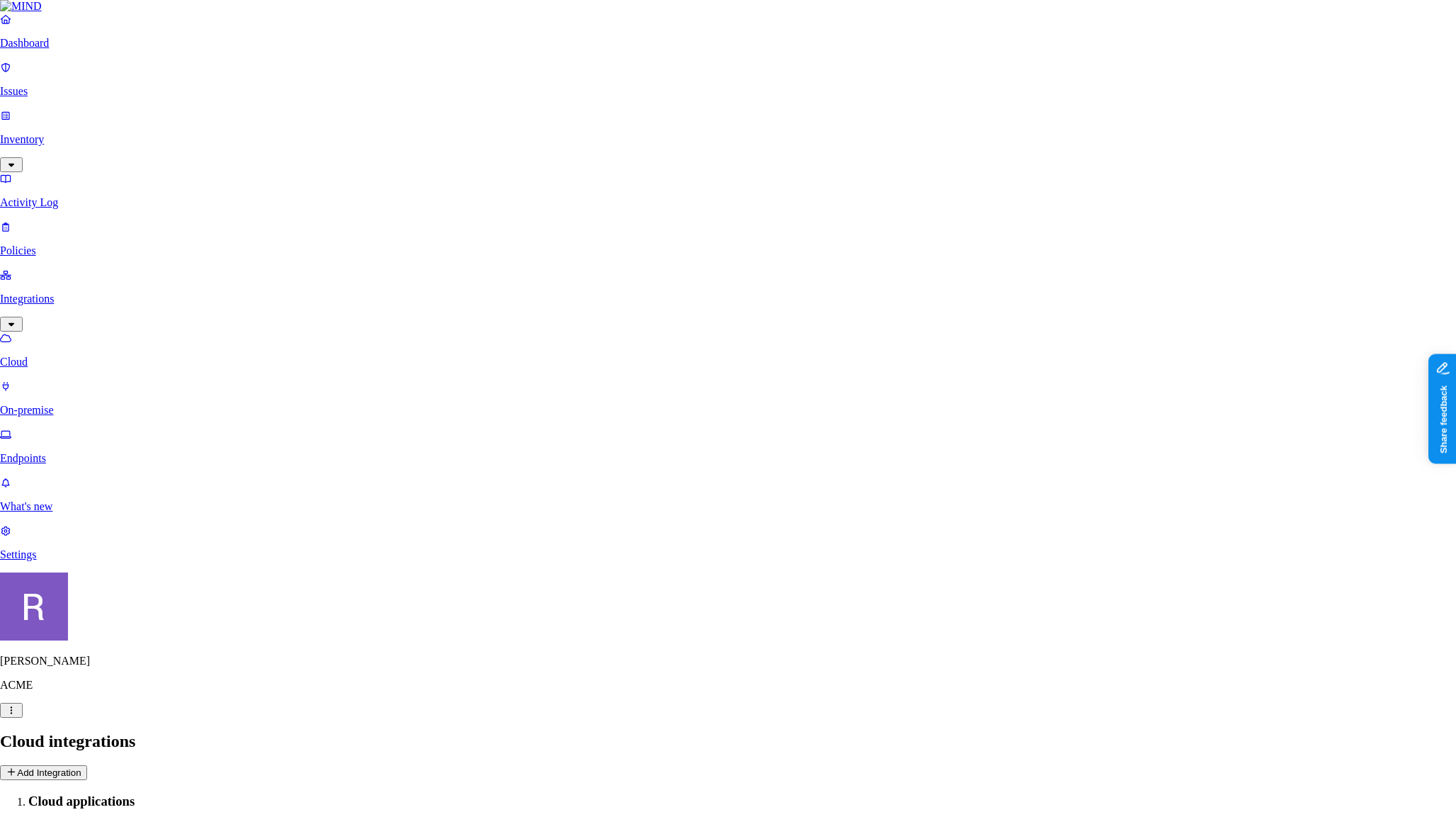
scroll to position [285, 0]
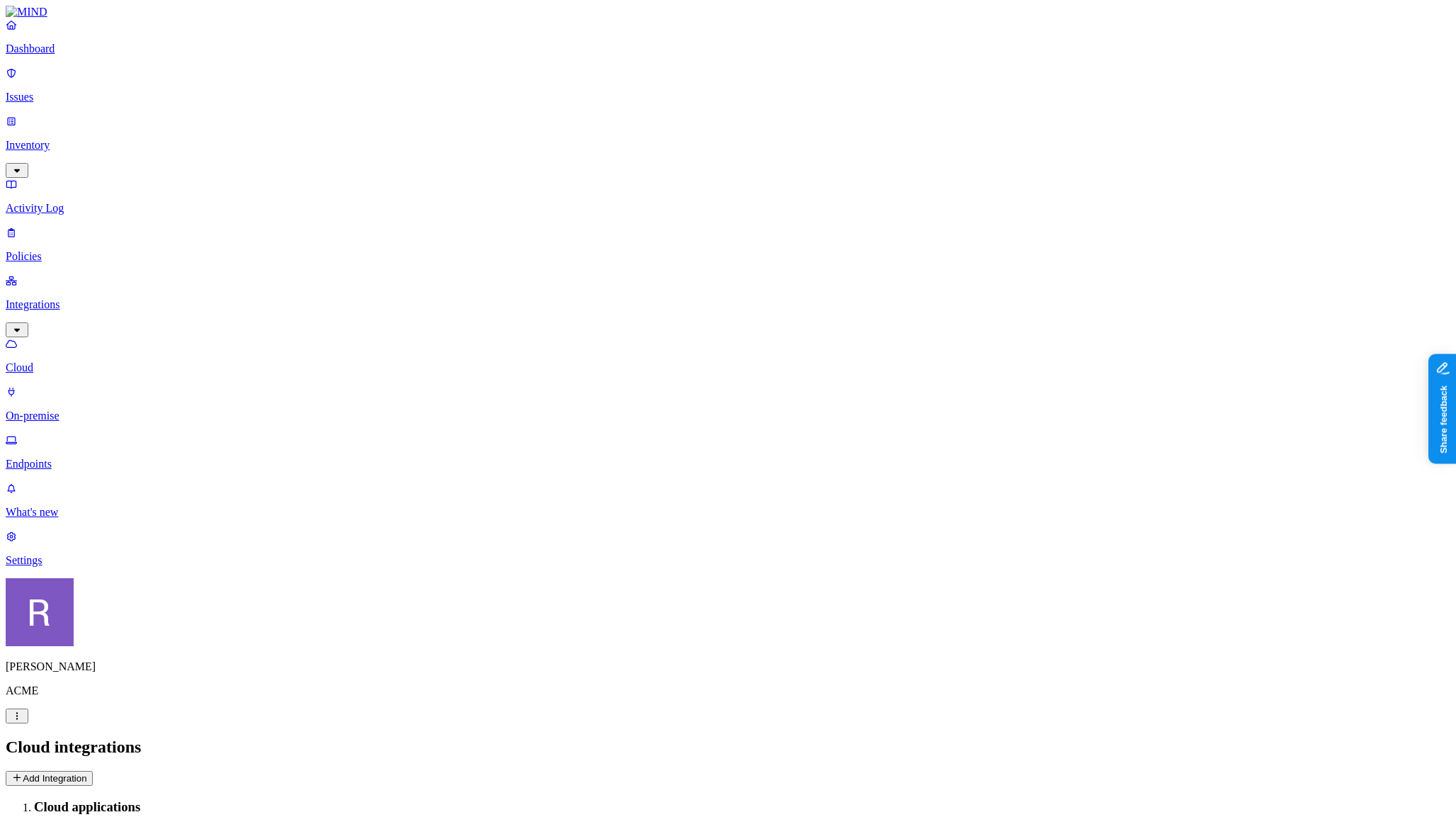
click at [61, 410] on p "On-premise" at bounding box center [728, 415] width 1445 height 12
click at [71, 458] on p "Endpoints" at bounding box center [728, 464] width 1445 height 12
click at [109, 361] on p "Cloud" at bounding box center [728, 367] width 1445 height 12
click at [69, 250] on p "Policies" at bounding box center [728, 256] width 1445 height 12
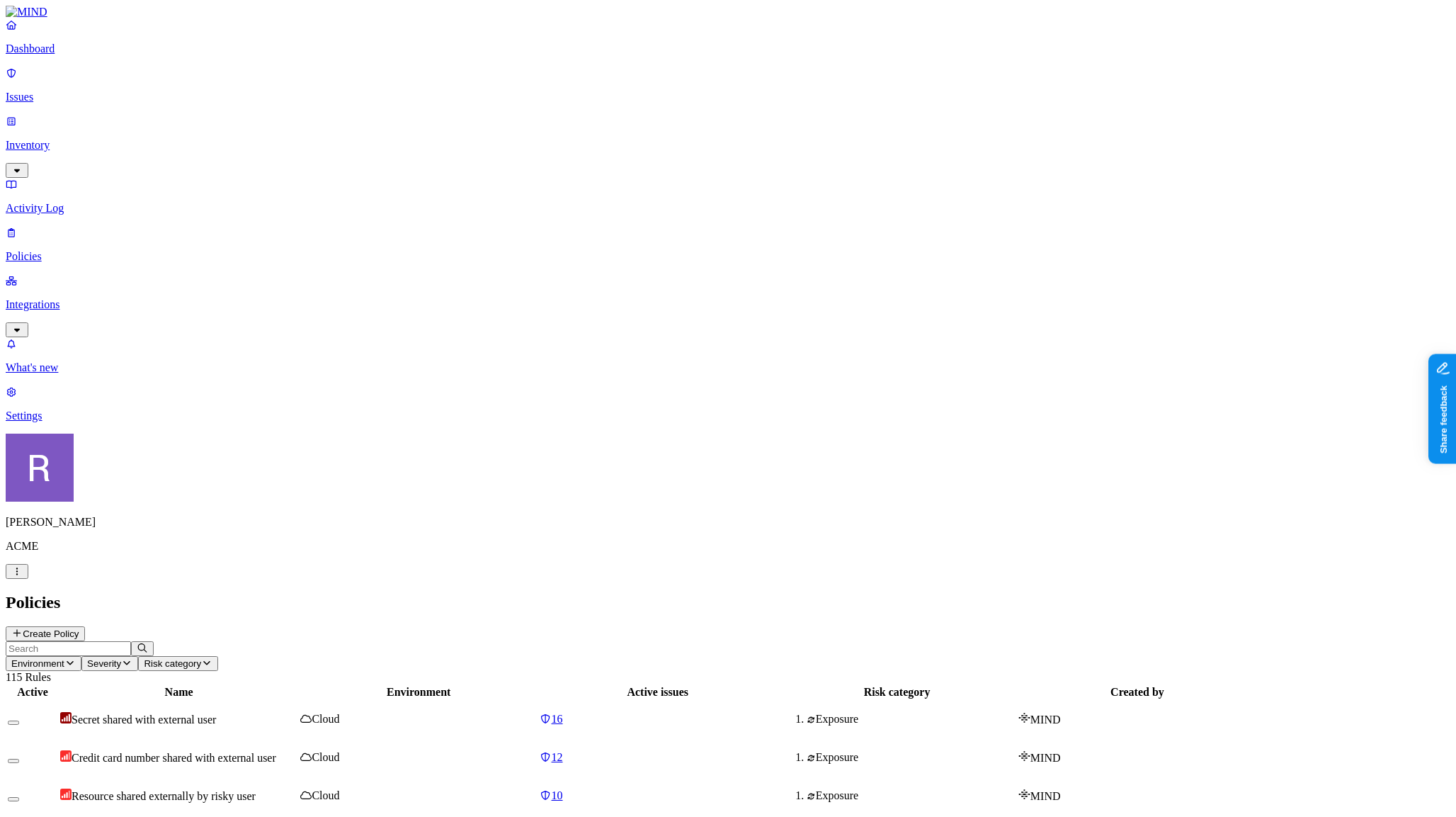
click at [57, 139] on p "Inventory" at bounding box center [728, 145] width 1445 height 12
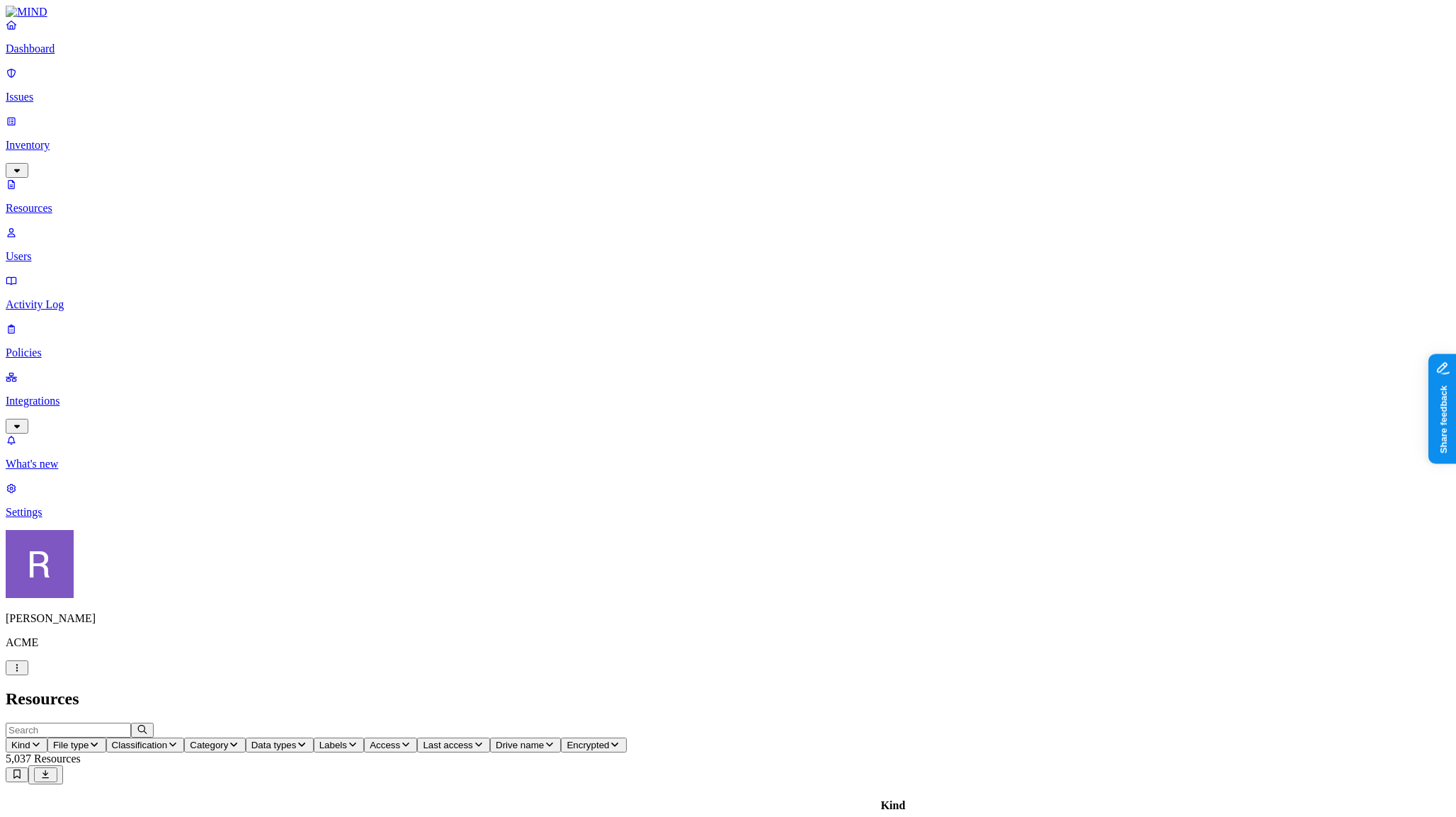
click at [297, 740] on span "Data types" at bounding box center [274, 745] width 45 height 11
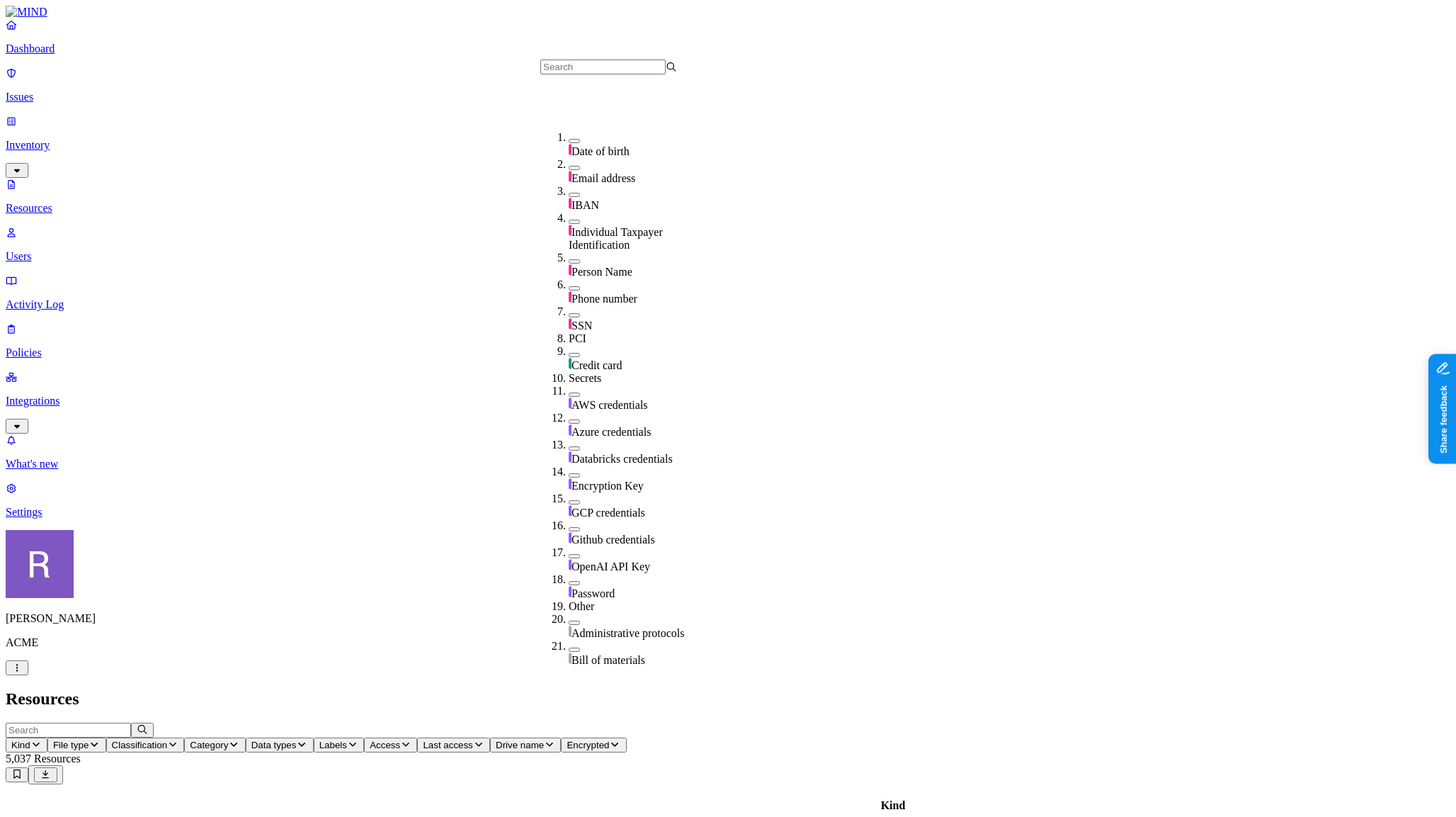
scroll to position [158, 0]
click at [588, 399] on span "AWS credentials" at bounding box center [609, 404] width 77 height 12
click at [474, 740] on span "Access" at bounding box center [459, 745] width 31 height 11
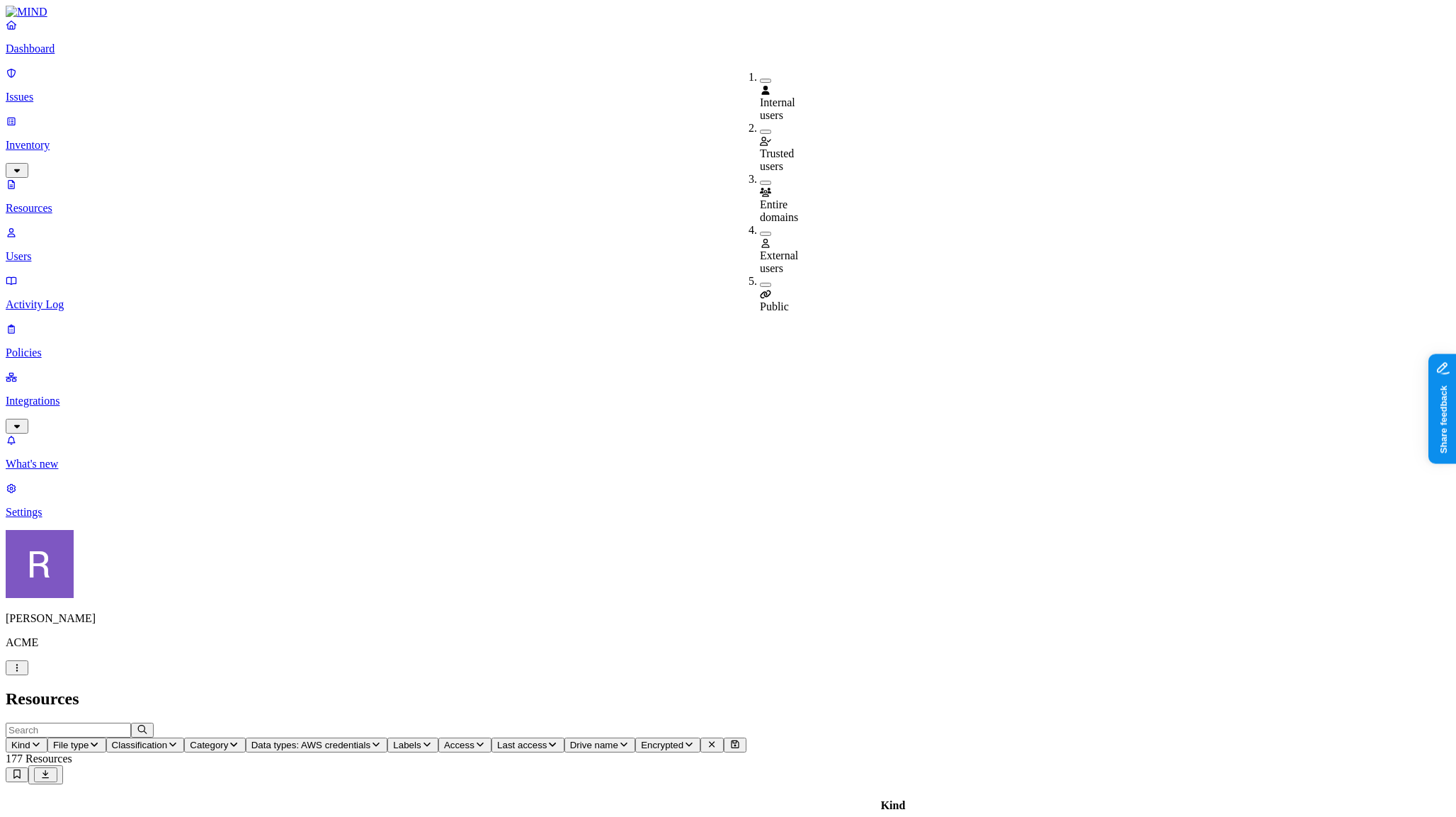
click at [775, 300] on span "Public" at bounding box center [774, 306] width 29 height 12
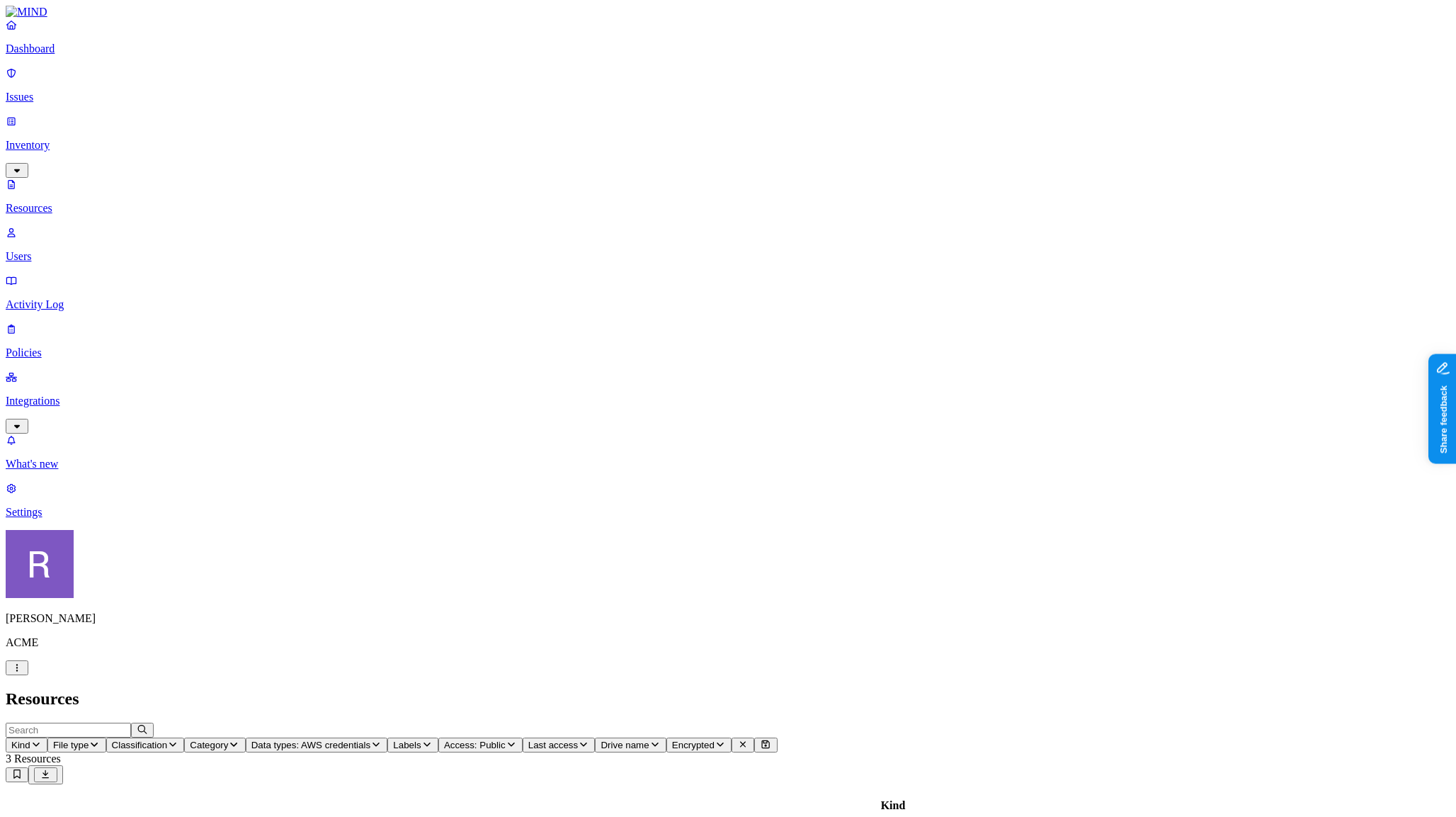
click at [60, 250] on p "Users" at bounding box center [728, 256] width 1445 height 12
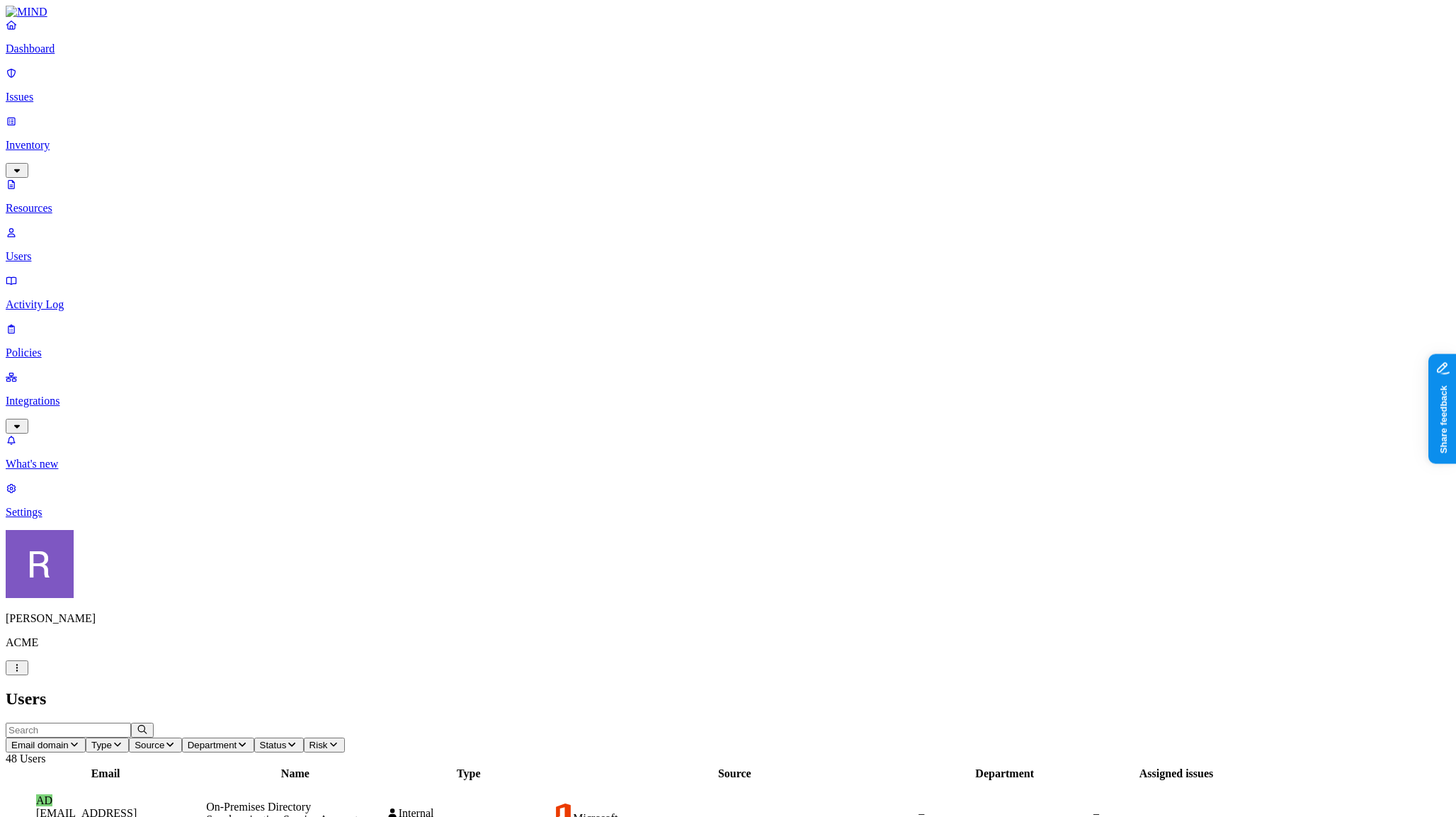
drag, startPoint x: 1218, startPoint y: 369, endPoint x: 1268, endPoint y: 371, distance: 50.0
click at [61, 139] on p "Inventory" at bounding box center [728, 145] width 1445 height 12
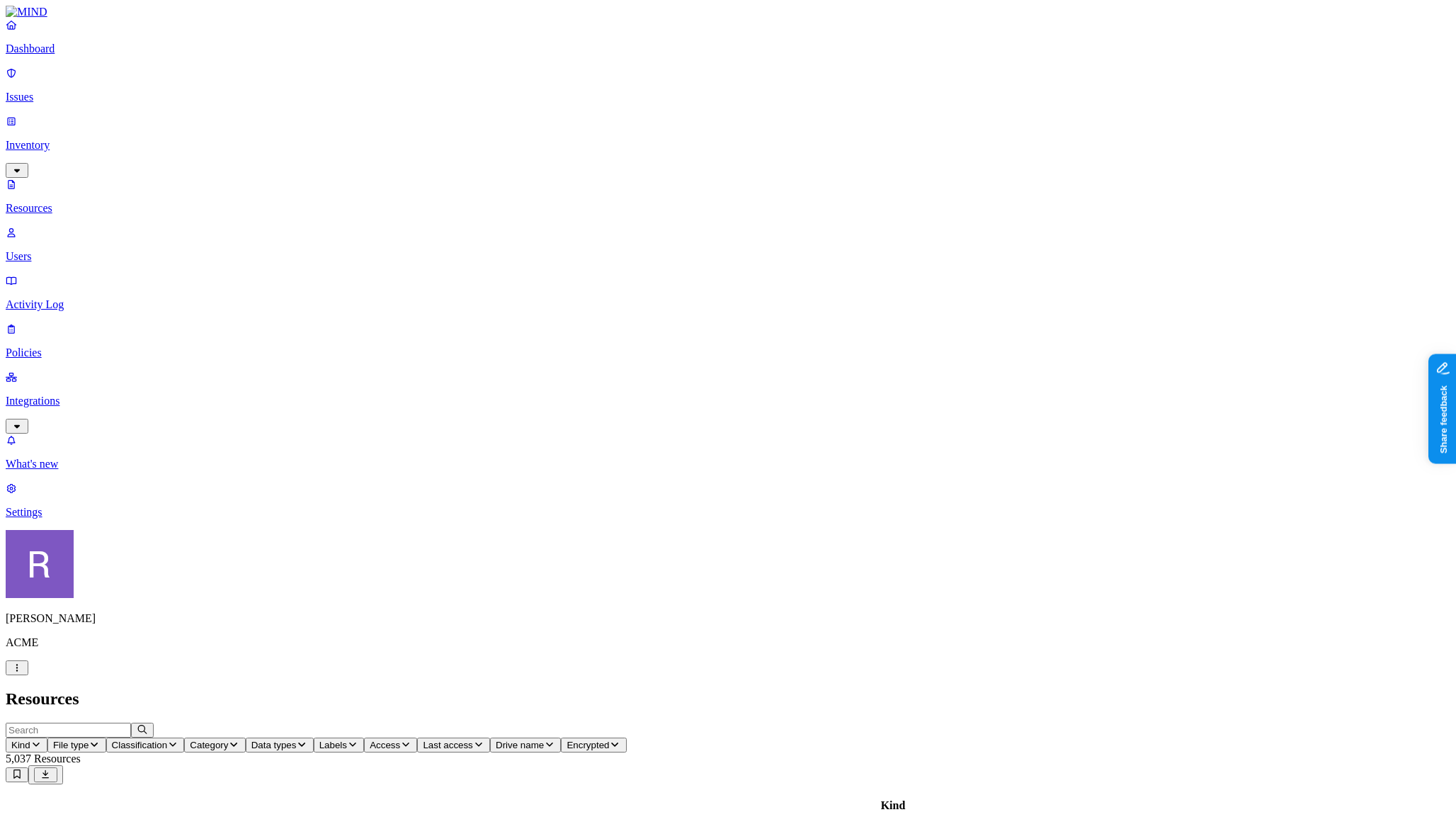
click at [20, 169] on icon "button" at bounding box center [17, 170] width 6 height 4
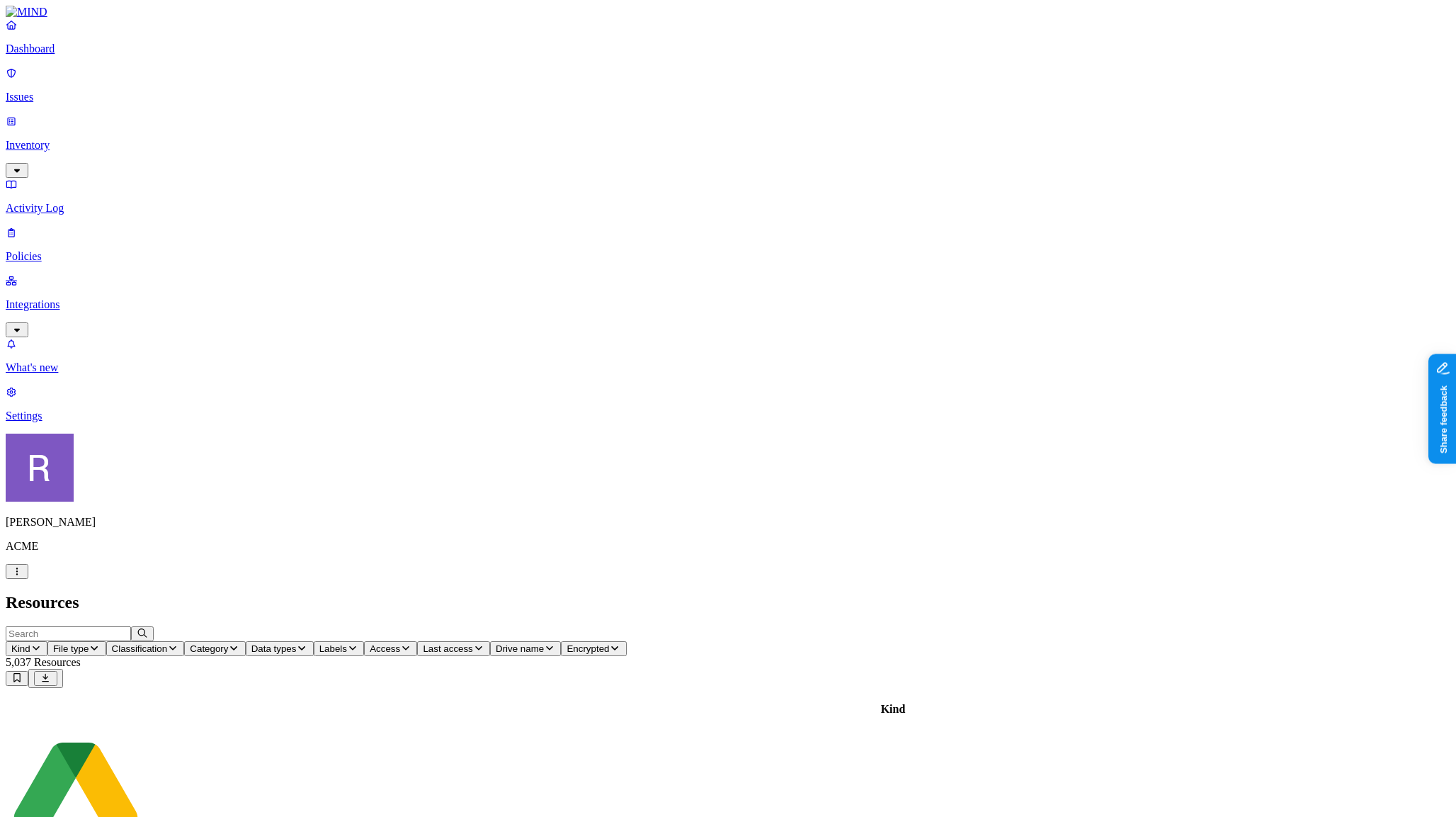
click at [58, 55] on p "Dashboard" at bounding box center [728, 48] width 1445 height 12
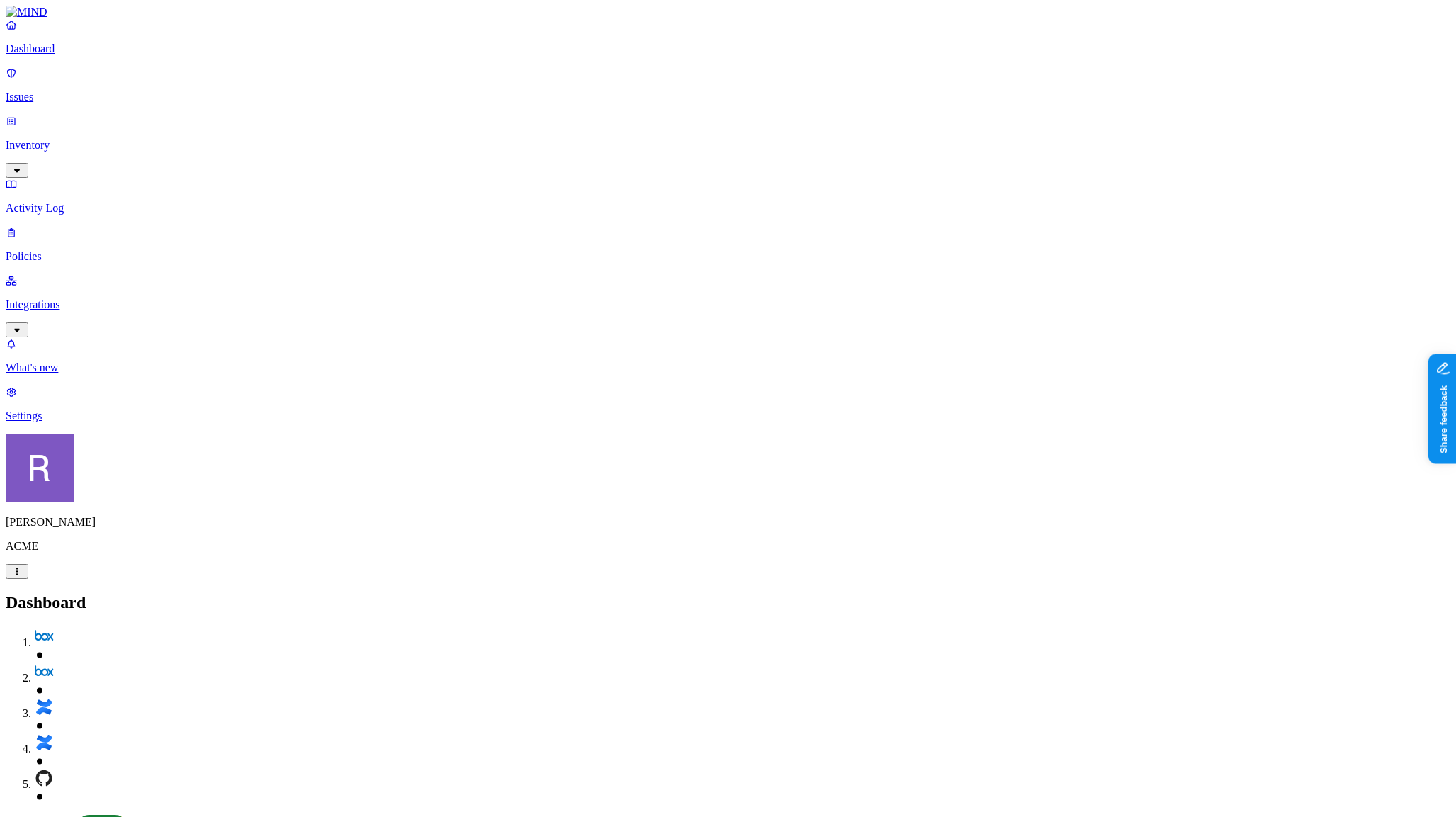
click at [69, 422] on p "Settings" at bounding box center [728, 415] width 1445 height 12
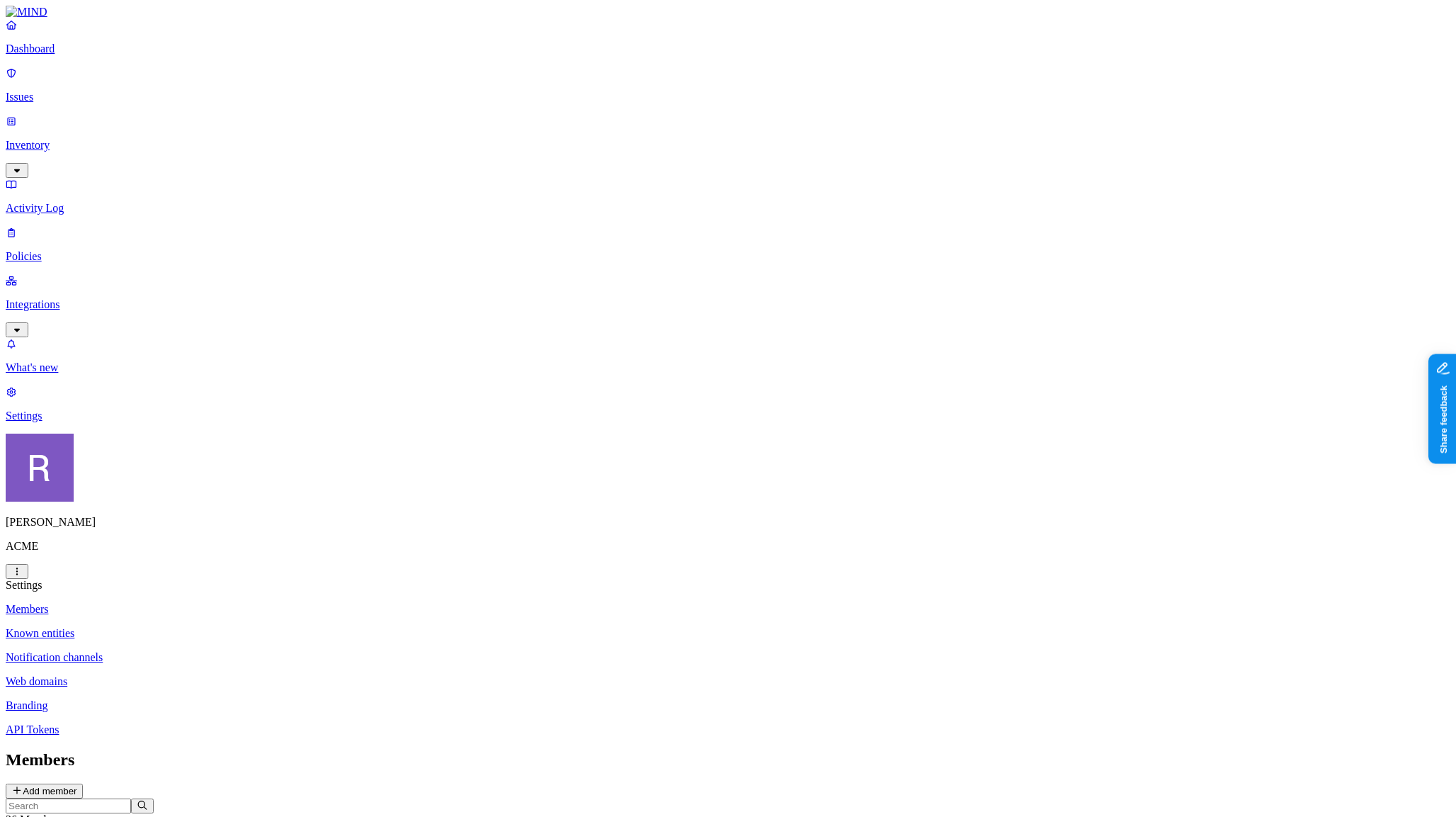
click at [206, 627] on p "Known entities" at bounding box center [728, 633] width 1445 height 12
click at [66, 55] on p "Dashboard" at bounding box center [728, 48] width 1445 height 12
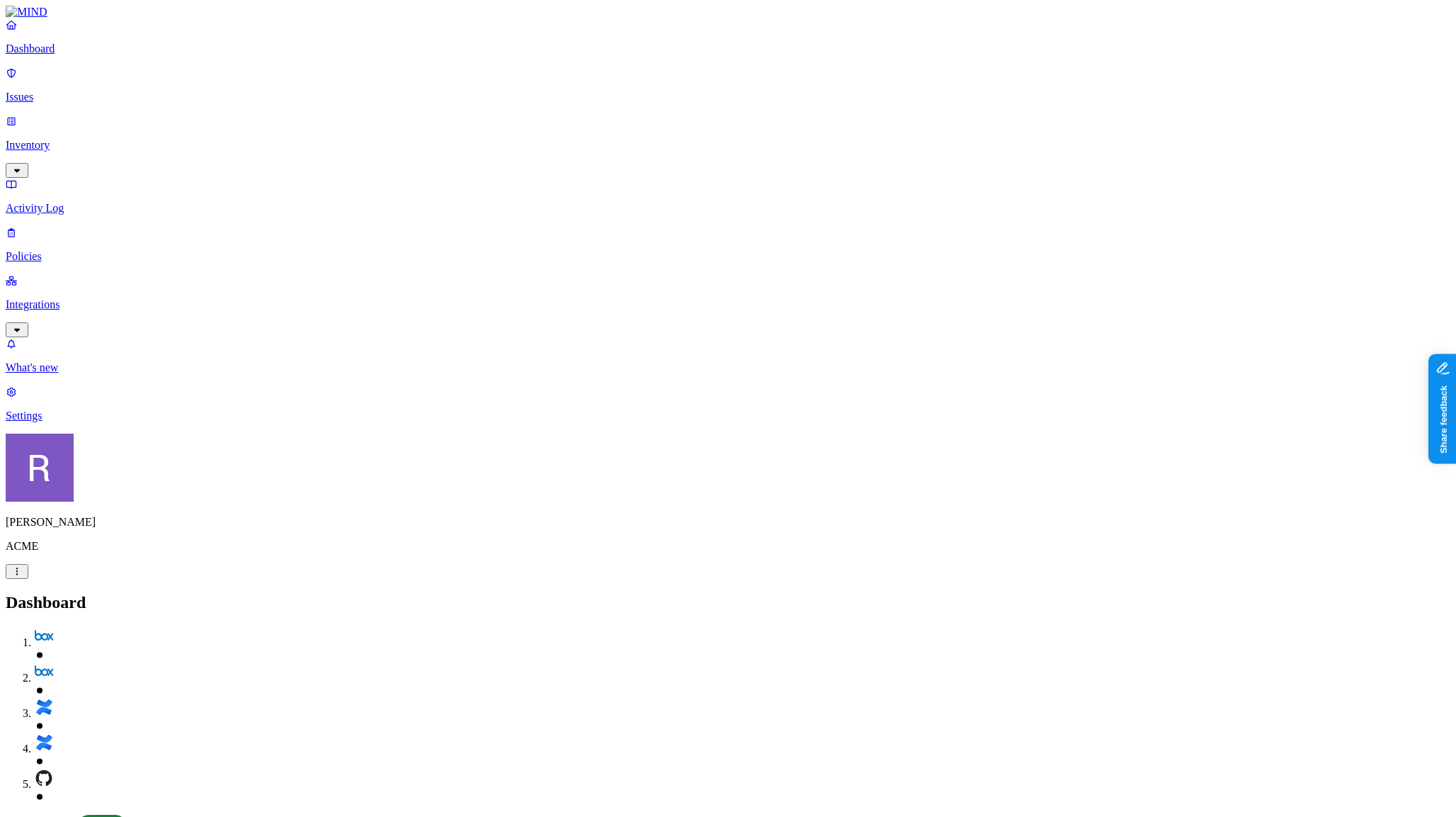
scroll to position [1, 0]
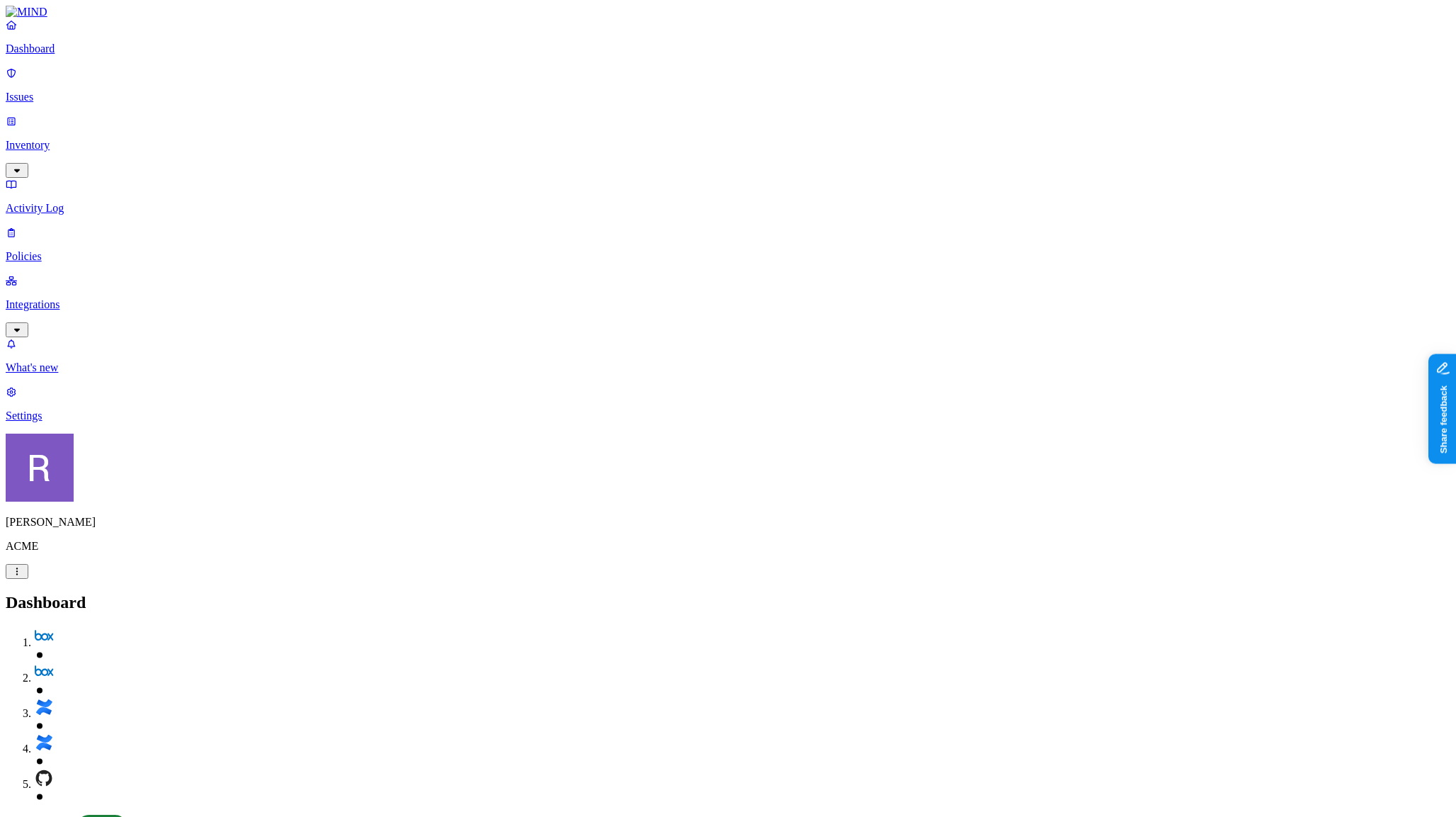
click at [85, 299] on p "Integrations" at bounding box center [728, 304] width 1445 height 12
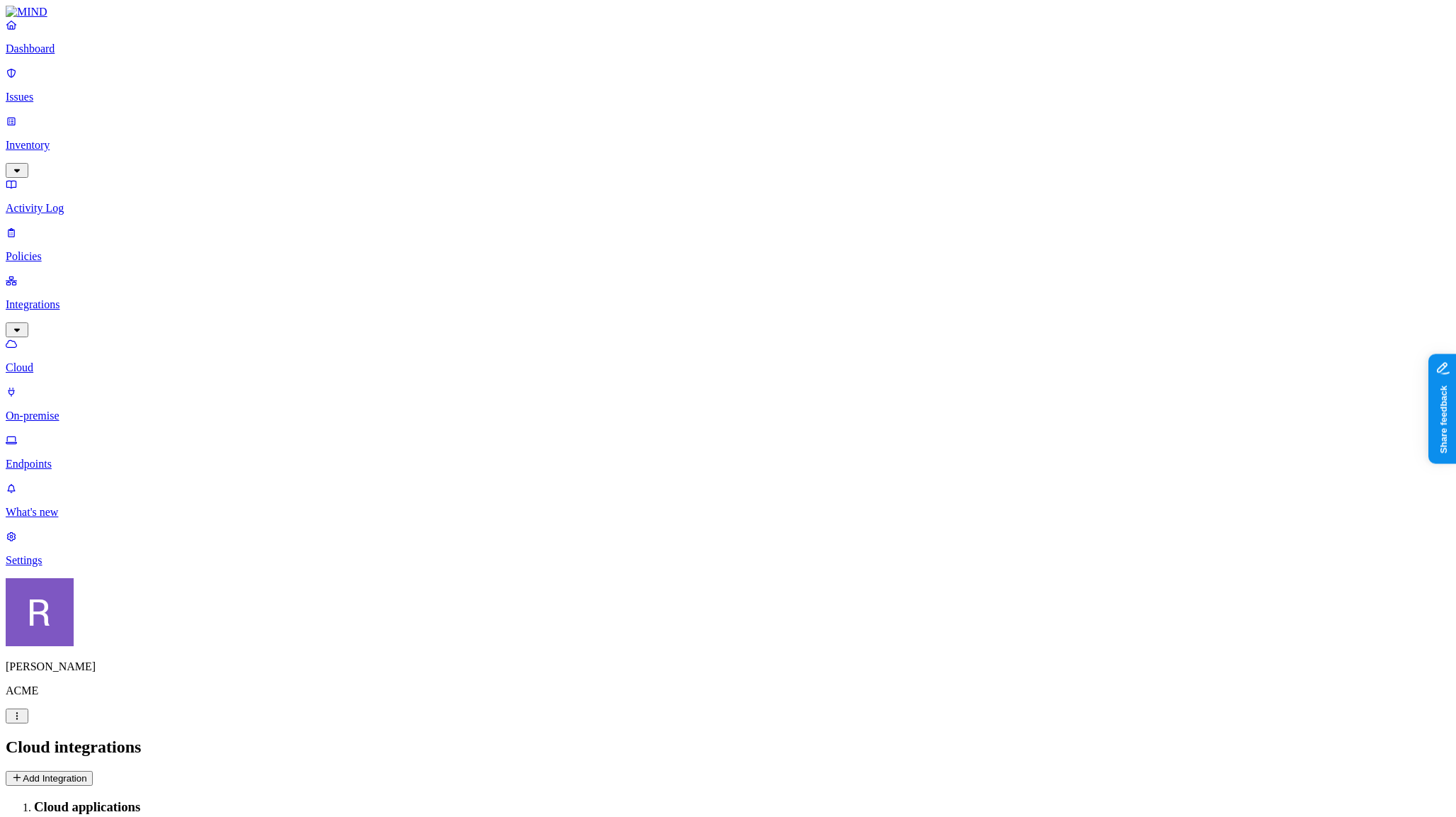
click at [93, 771] on button "Add Integration" at bounding box center [49, 778] width 87 height 15
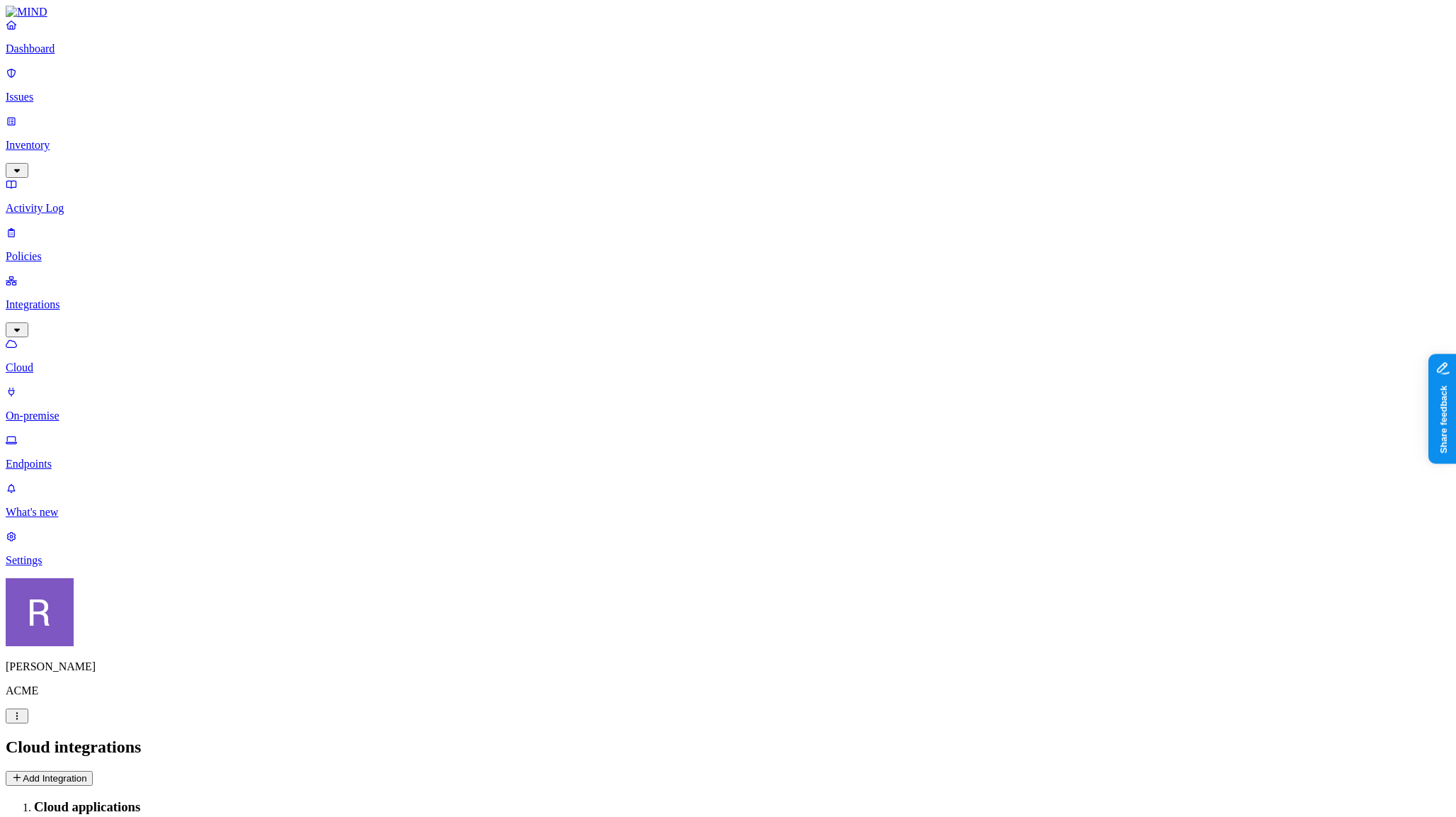
click at [76, 55] on p "Dashboard" at bounding box center [728, 48] width 1445 height 12
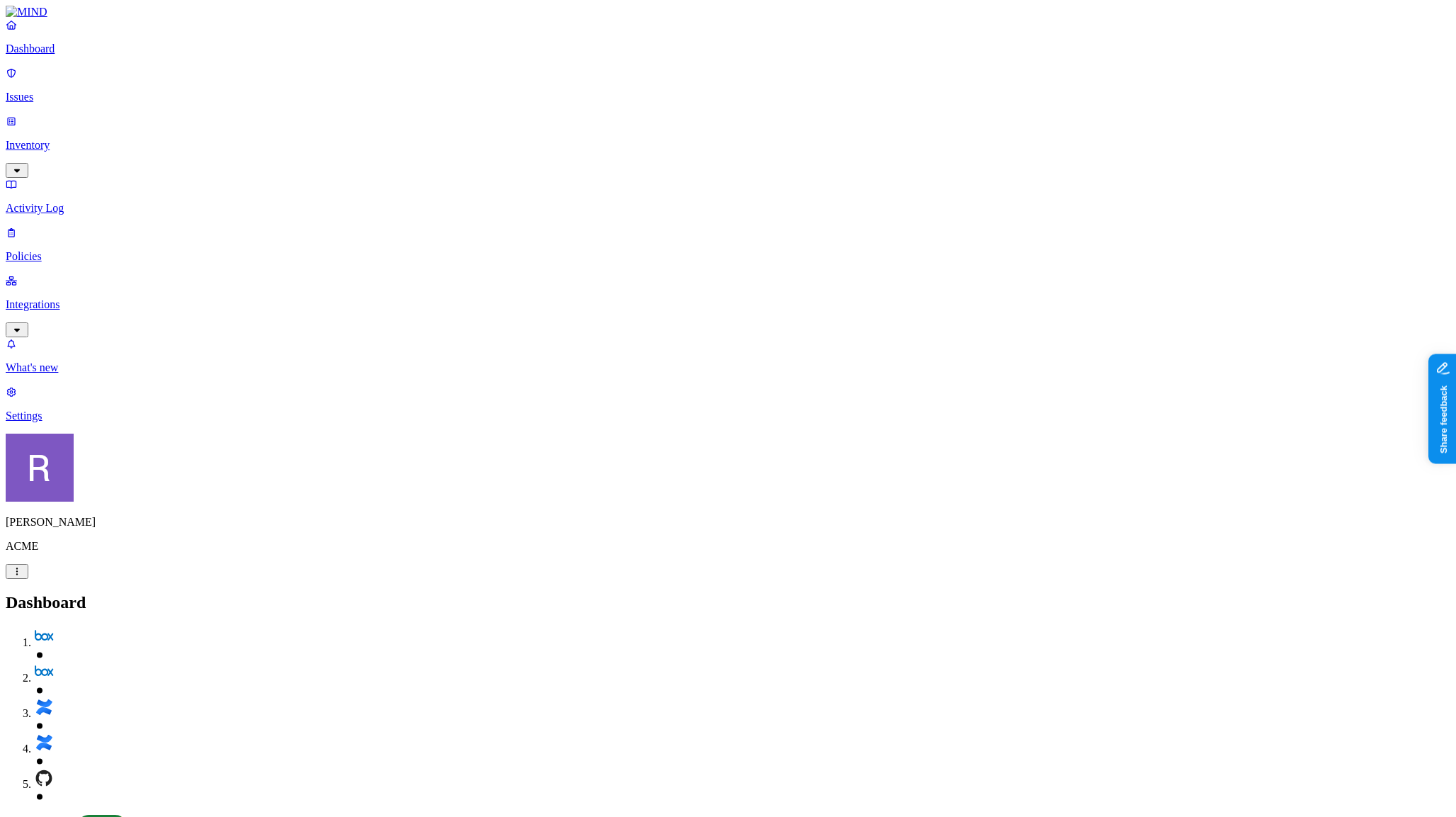
click at [93, 250] on p "Policies" at bounding box center [728, 256] width 1445 height 12
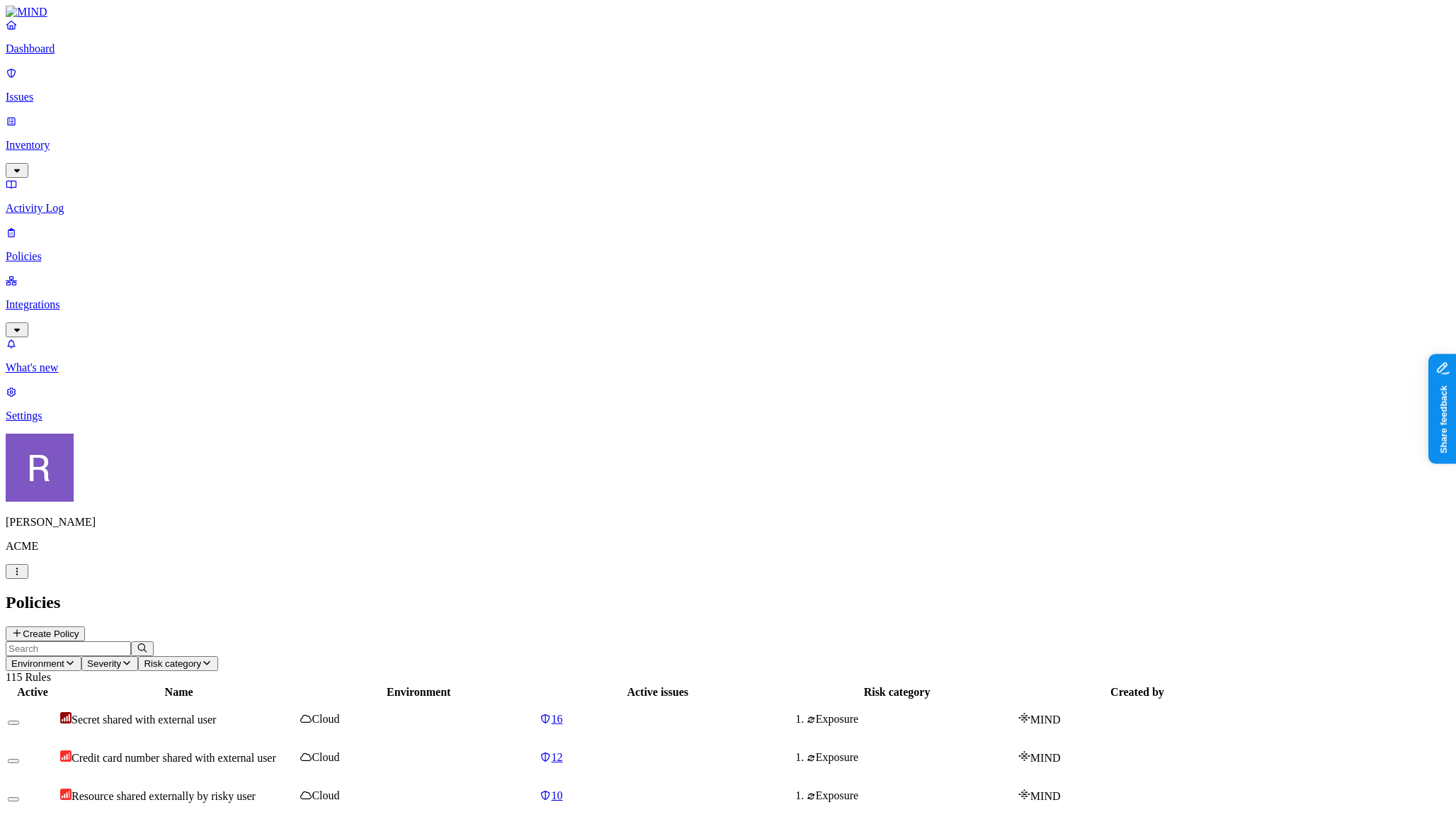
click at [1119, 641] on header "Environment Severity Risk category 115 Rules" at bounding box center [728, 662] width 1445 height 42
click at [84, 139] on p "Inventory" at bounding box center [728, 145] width 1445 height 12
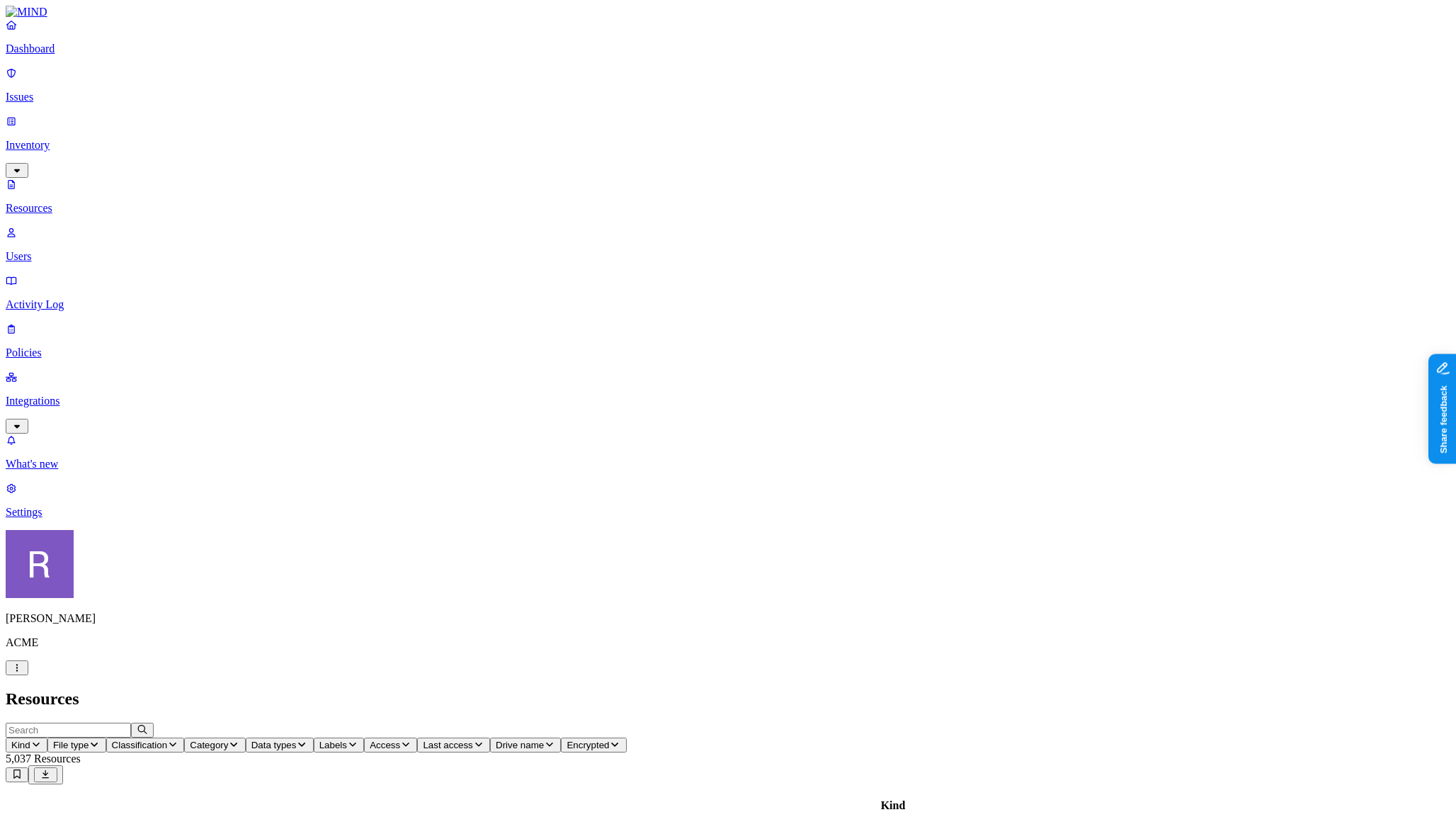
click at [72, 250] on p "Users" at bounding box center [728, 256] width 1445 height 12
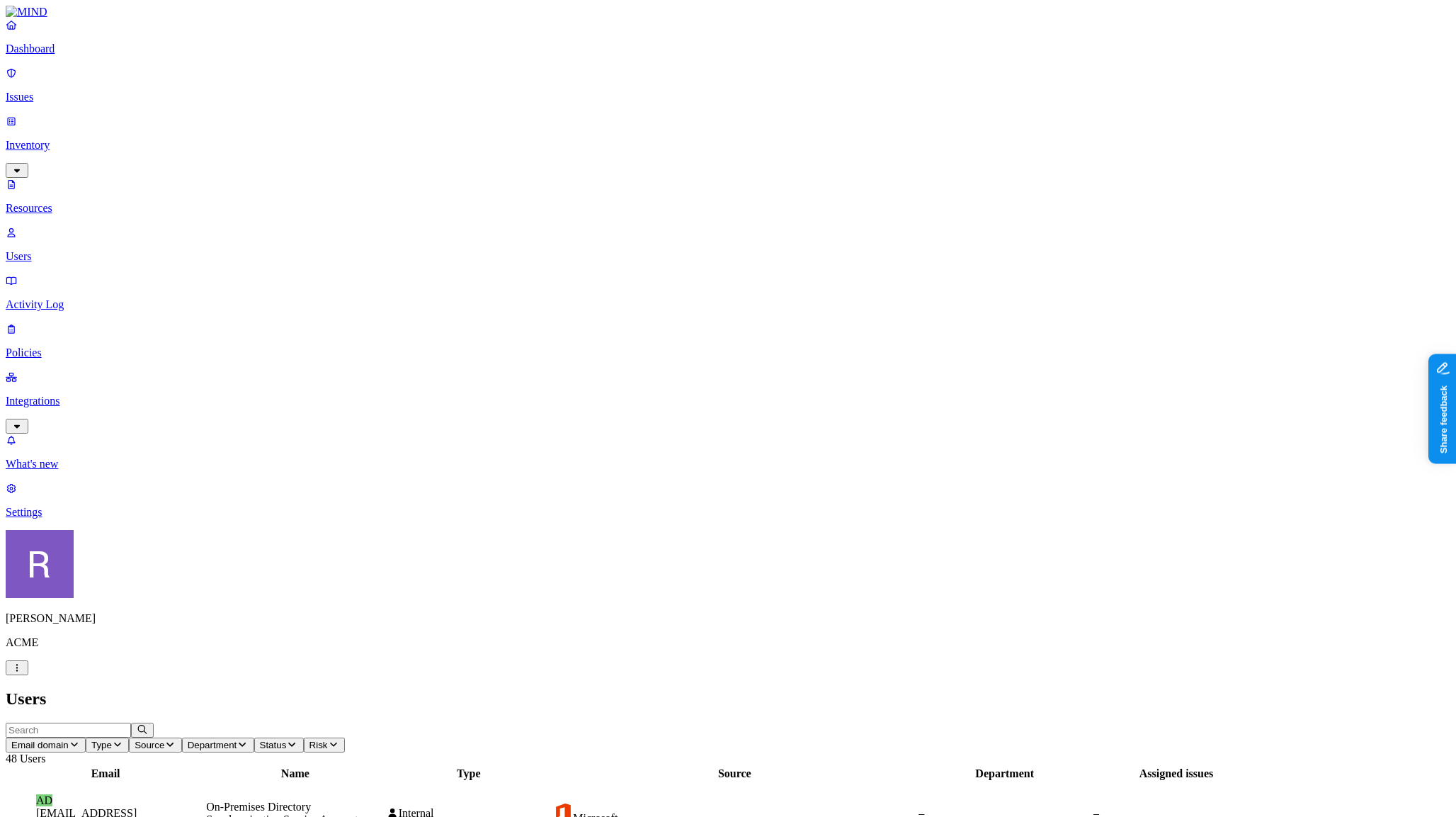
drag, startPoint x: 1223, startPoint y: 370, endPoint x: 1252, endPoint y: 373, distance: 29.2
drag, startPoint x: 1051, startPoint y: 22, endPoint x: 1024, endPoint y: 20, distance: 27.1
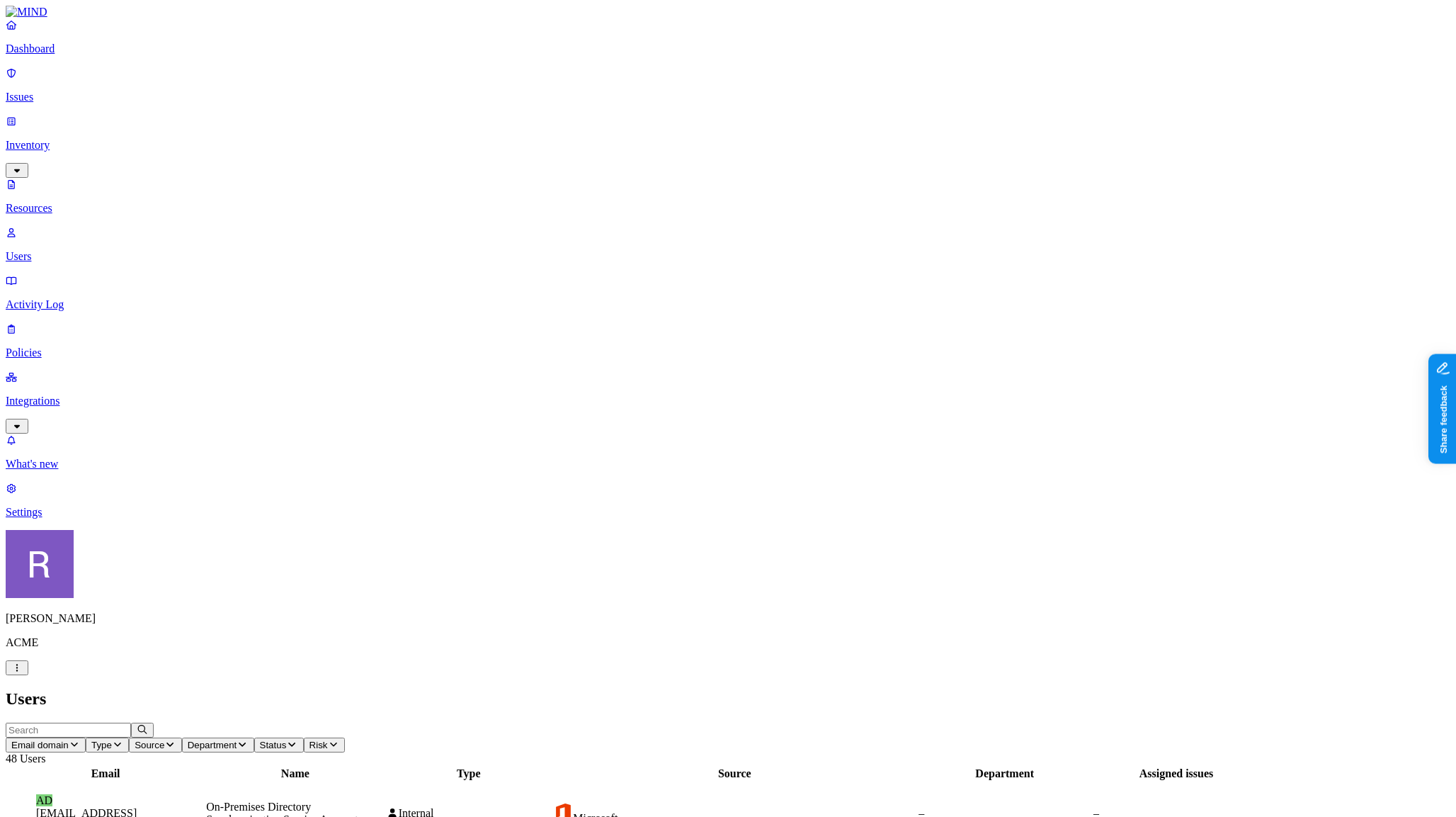
click at [61, 347] on p "Policies" at bounding box center [728, 353] width 1445 height 12
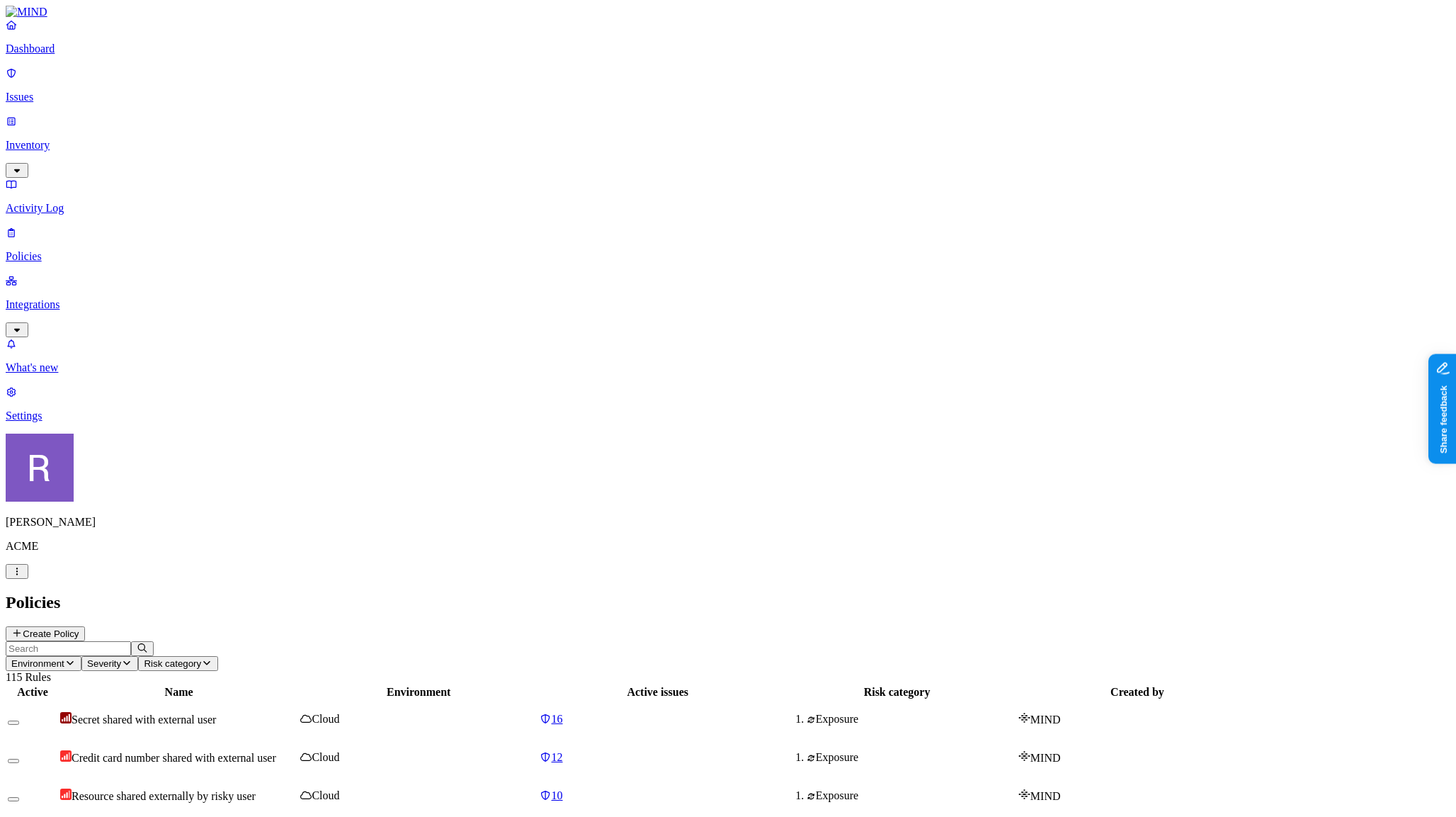
click at [85, 626] on button "Create Policy" at bounding box center [45, 634] width 80 height 15
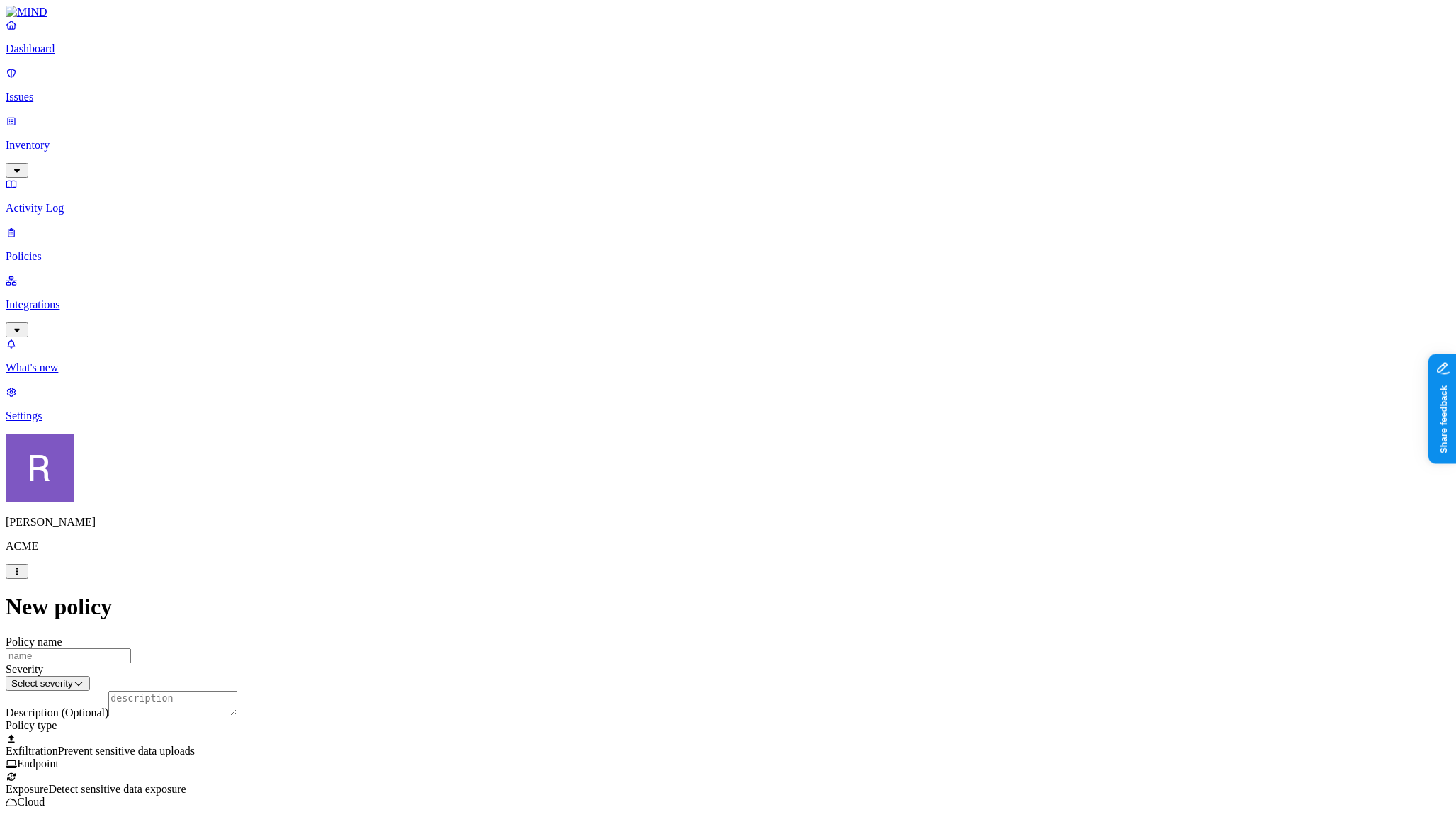
scroll to position [252, 0]
click at [660, 390] on label "Classification" at bounding box center [658, 383] width 62 height 12
click at [652, 482] on div "PCI" at bounding box center [696, 472] width 136 height 39
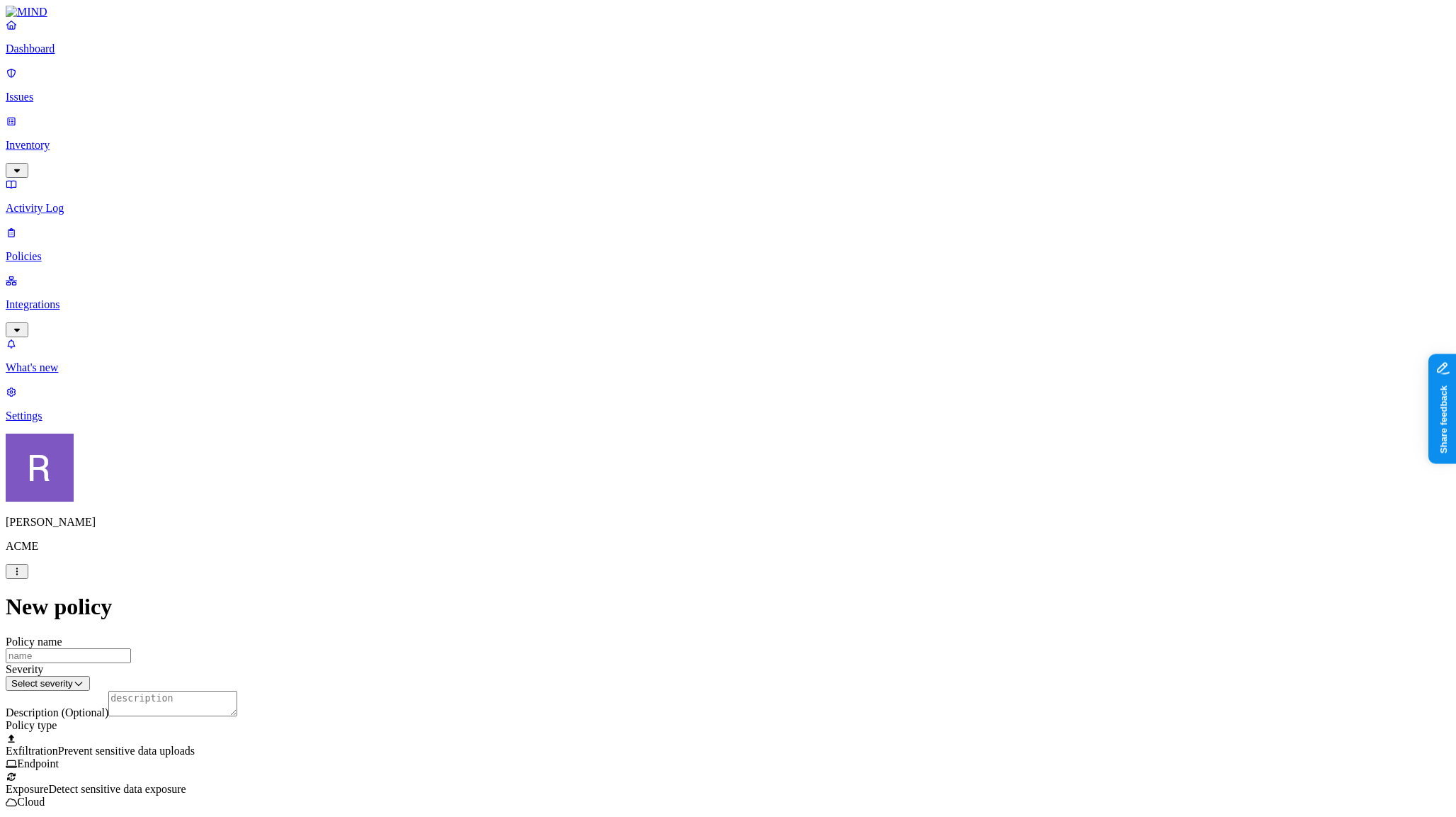
click at [694, 518] on label "Web Category" at bounding box center [673, 509] width 42 height 25
click at [744, 555] on div "Gen AI" at bounding box center [720, 545] width 136 height 38
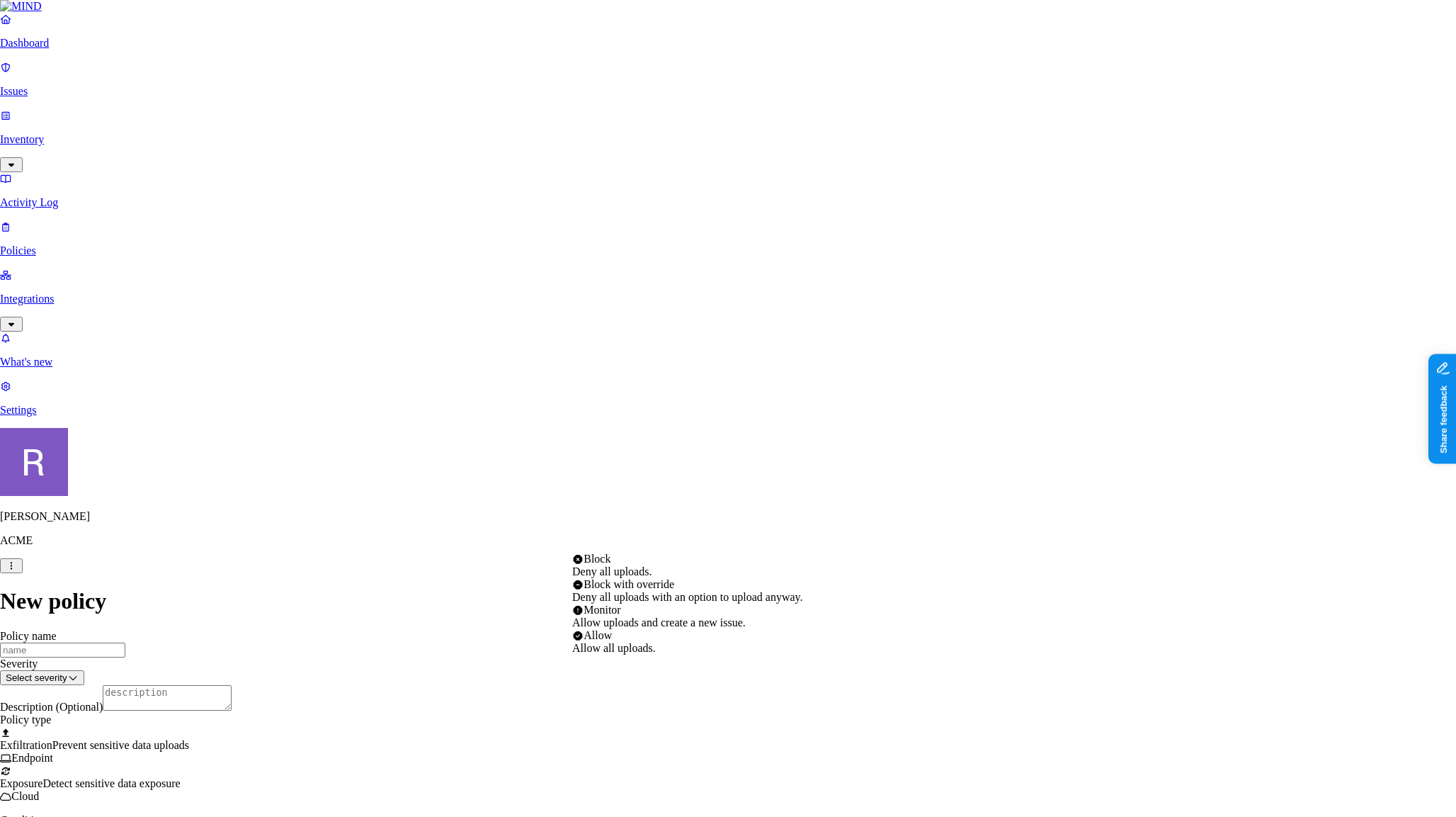
click at [616, 537] on html "Dashboard Issues Inventory Activity Log Policies Integrations What's new 1 Sett…" at bounding box center [728, 775] width 1456 height 1551
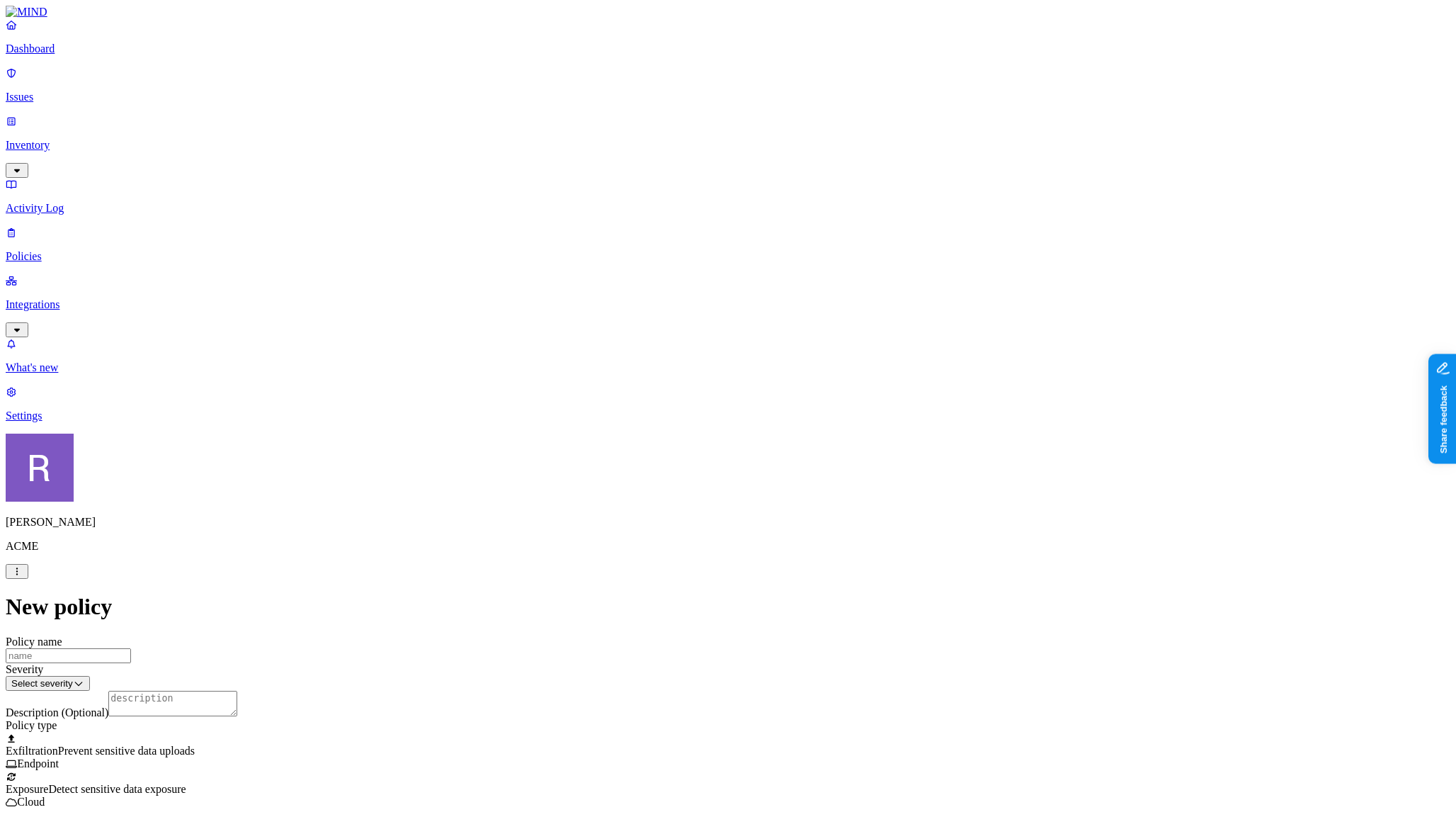
click at [544, 601] on html "Dashboard Issues Inventory Activity Log Policies Integrations What's new 1 Sett…" at bounding box center [728, 778] width 1456 height 1557
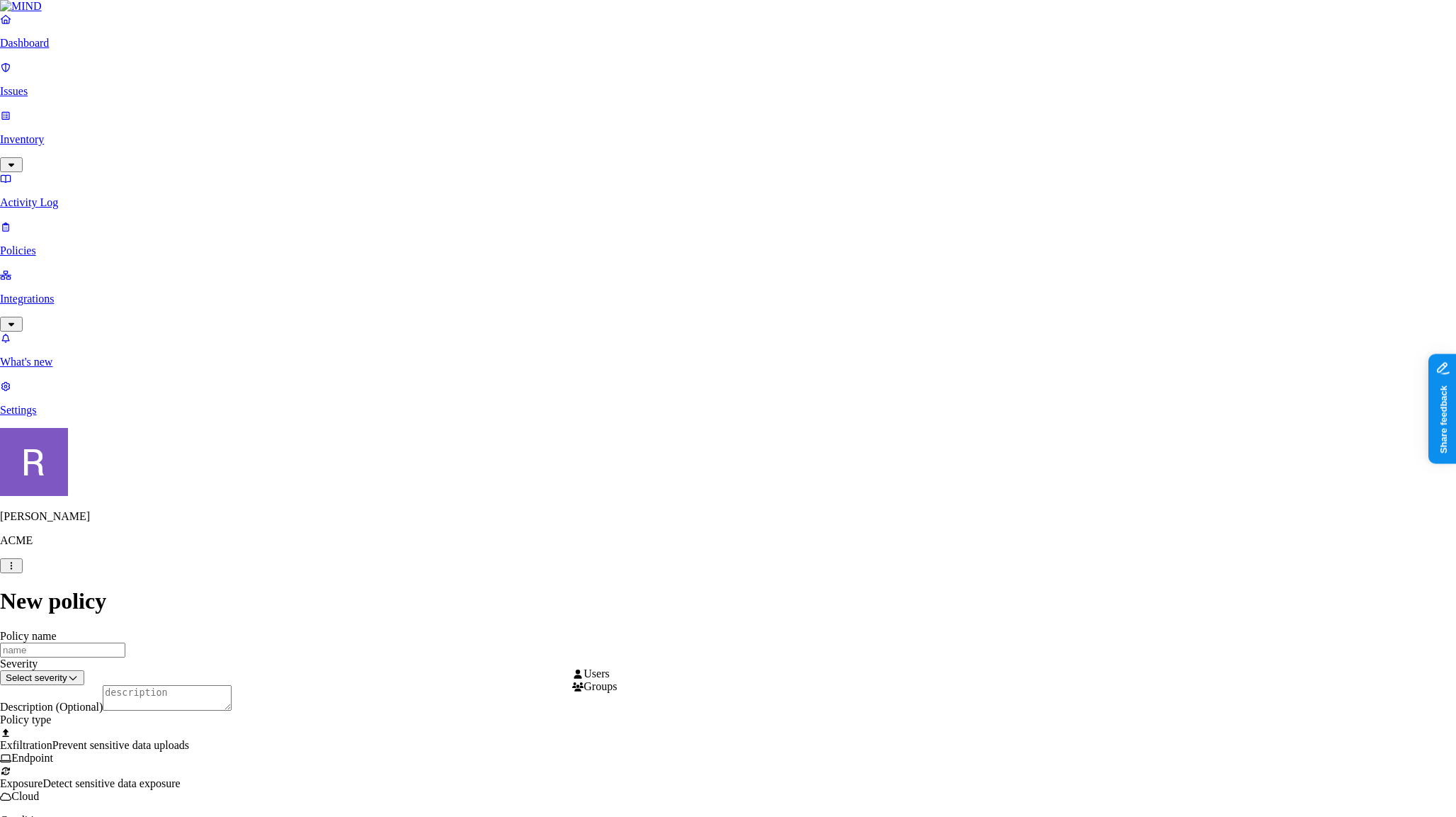
click at [626, 650] on html "Dashboard Issues Inventory Activity Log Policies Integrations What's new 1 Sett…" at bounding box center [728, 805] width 1456 height 1611
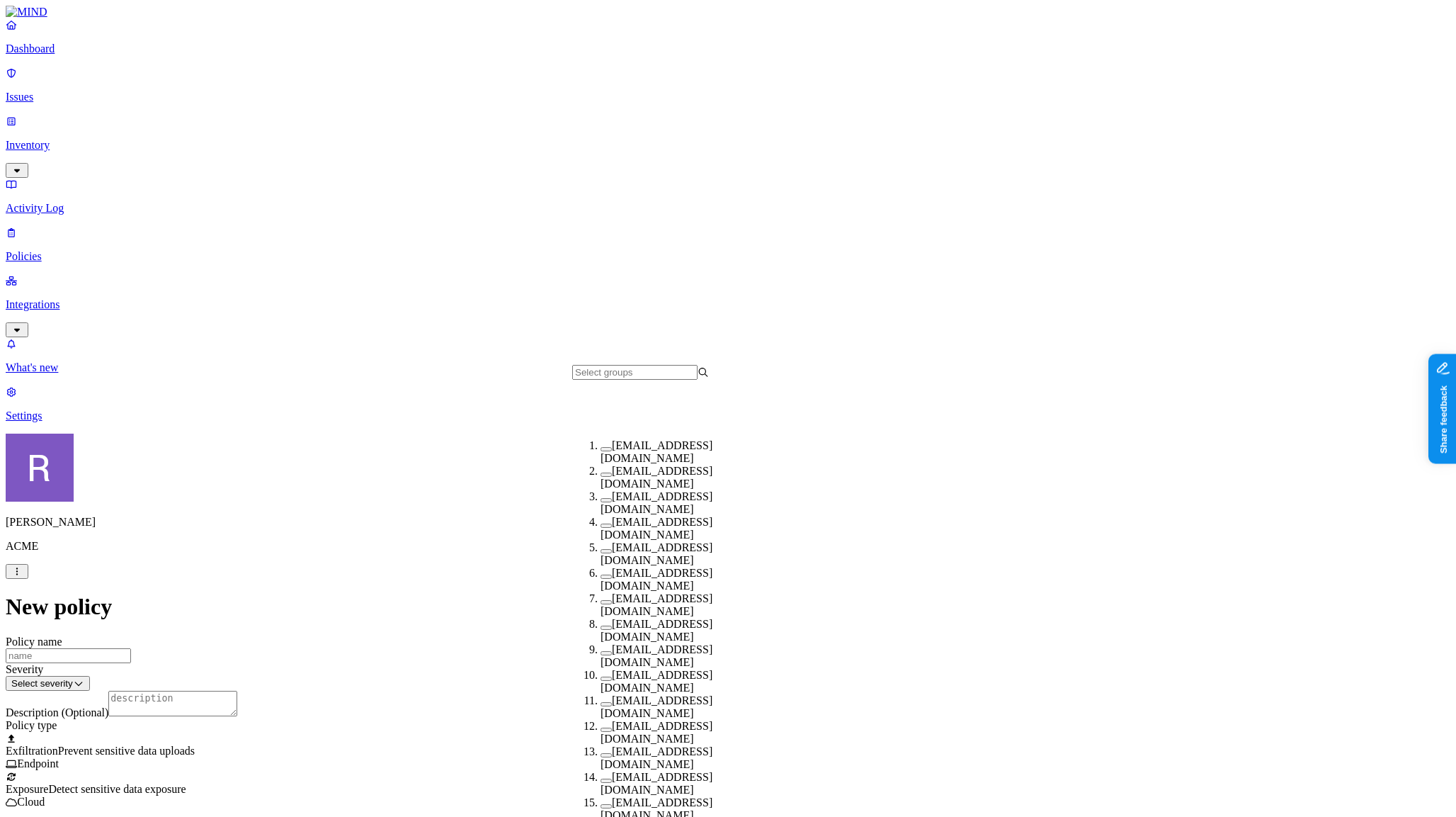
scroll to position [189, 0]
click at [601, 702] on button "button" at bounding box center [606, 705] width 12 height 4
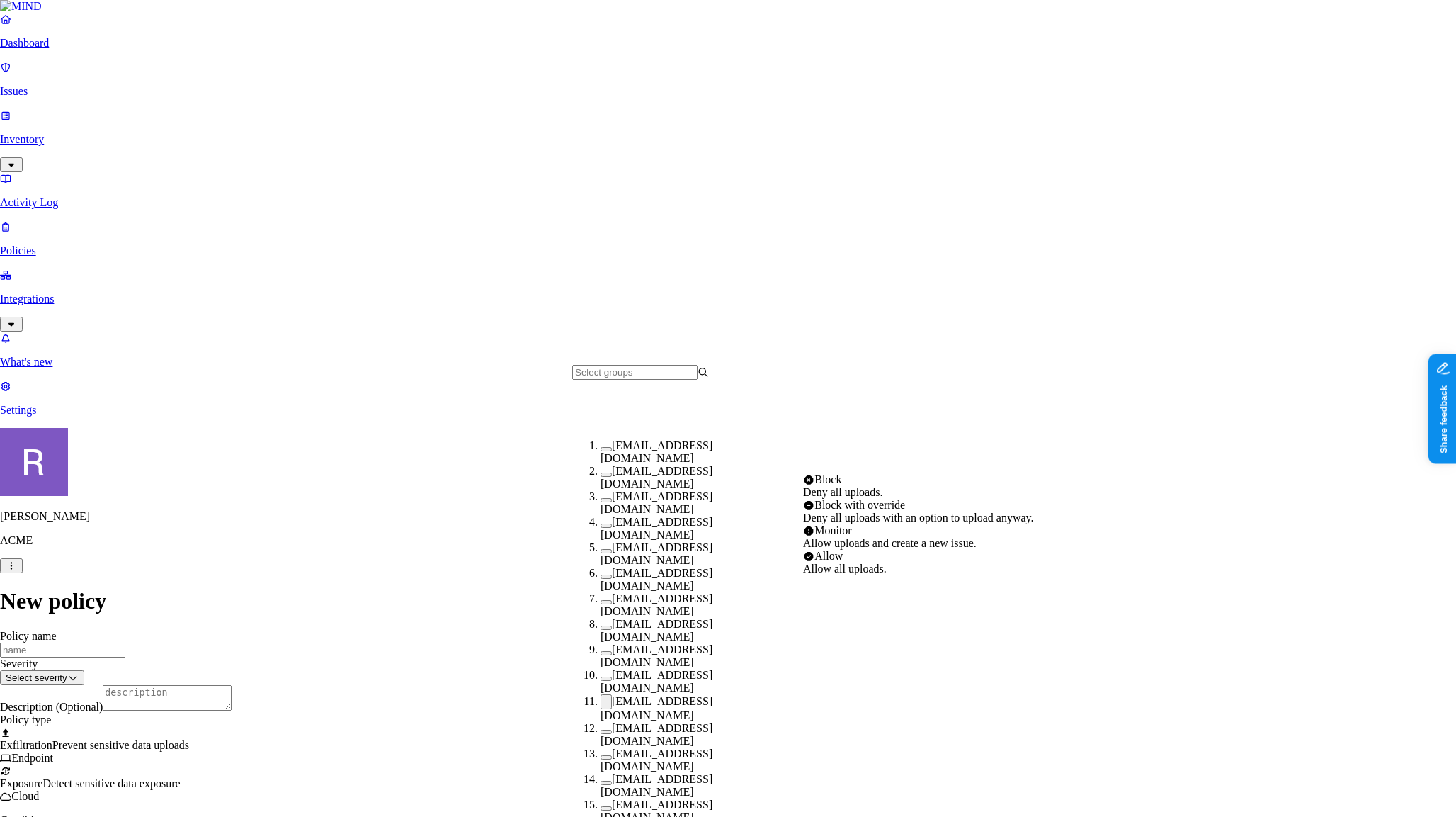
click at [874, 662] on html "Dashboard Issues Inventory Activity Log Policies Integrations What's new 1 Sett…" at bounding box center [728, 804] width 1456 height 1608
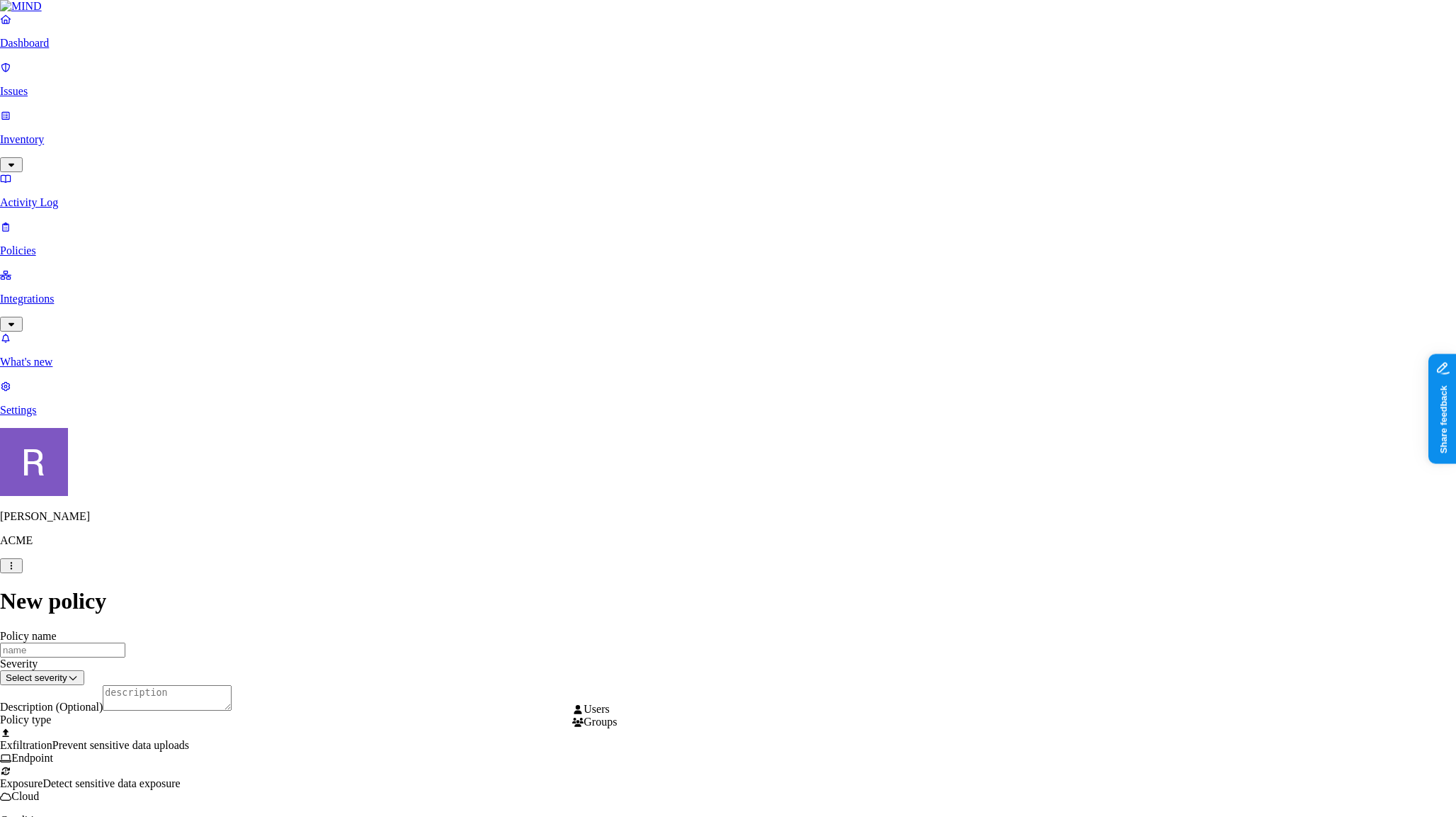
click at [628, 687] on html "Dashboard Issues Inventory Activity Log Policies Integrations What's new 1 Sett…" at bounding box center [728, 832] width 1456 height 1664
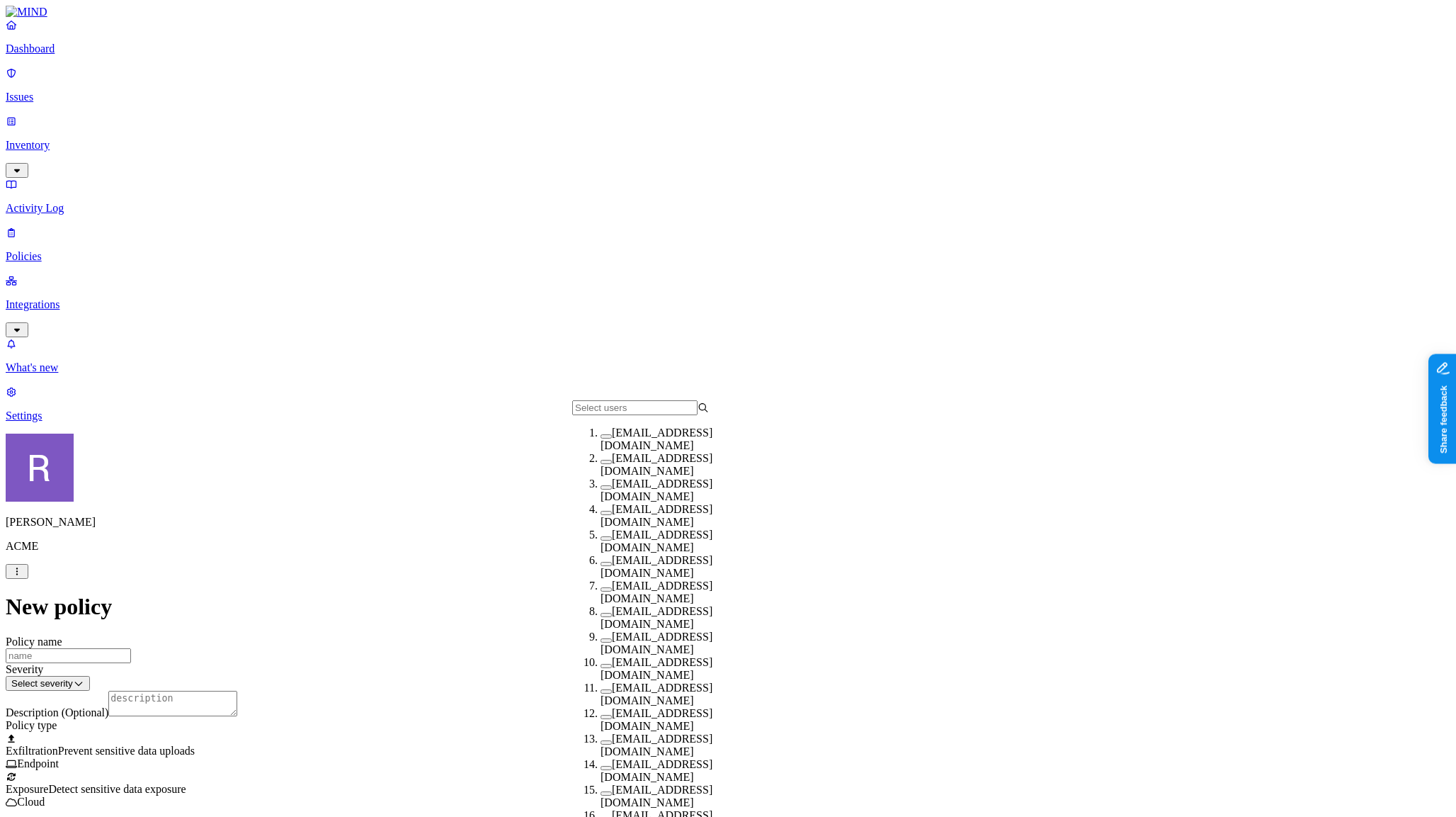
click at [601, 617] on button "button" at bounding box center [606, 615] width 12 height 4
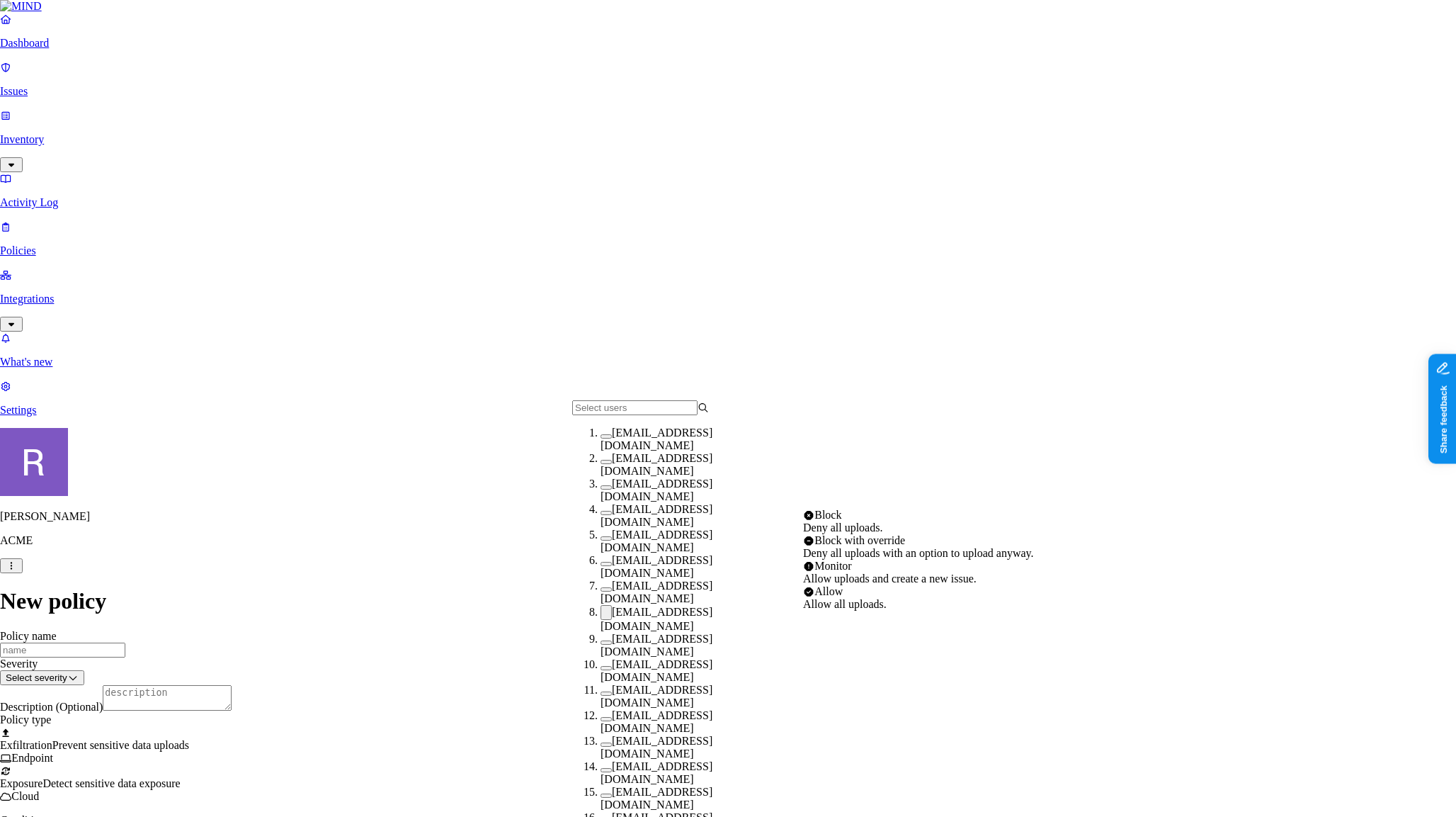
select select "1"
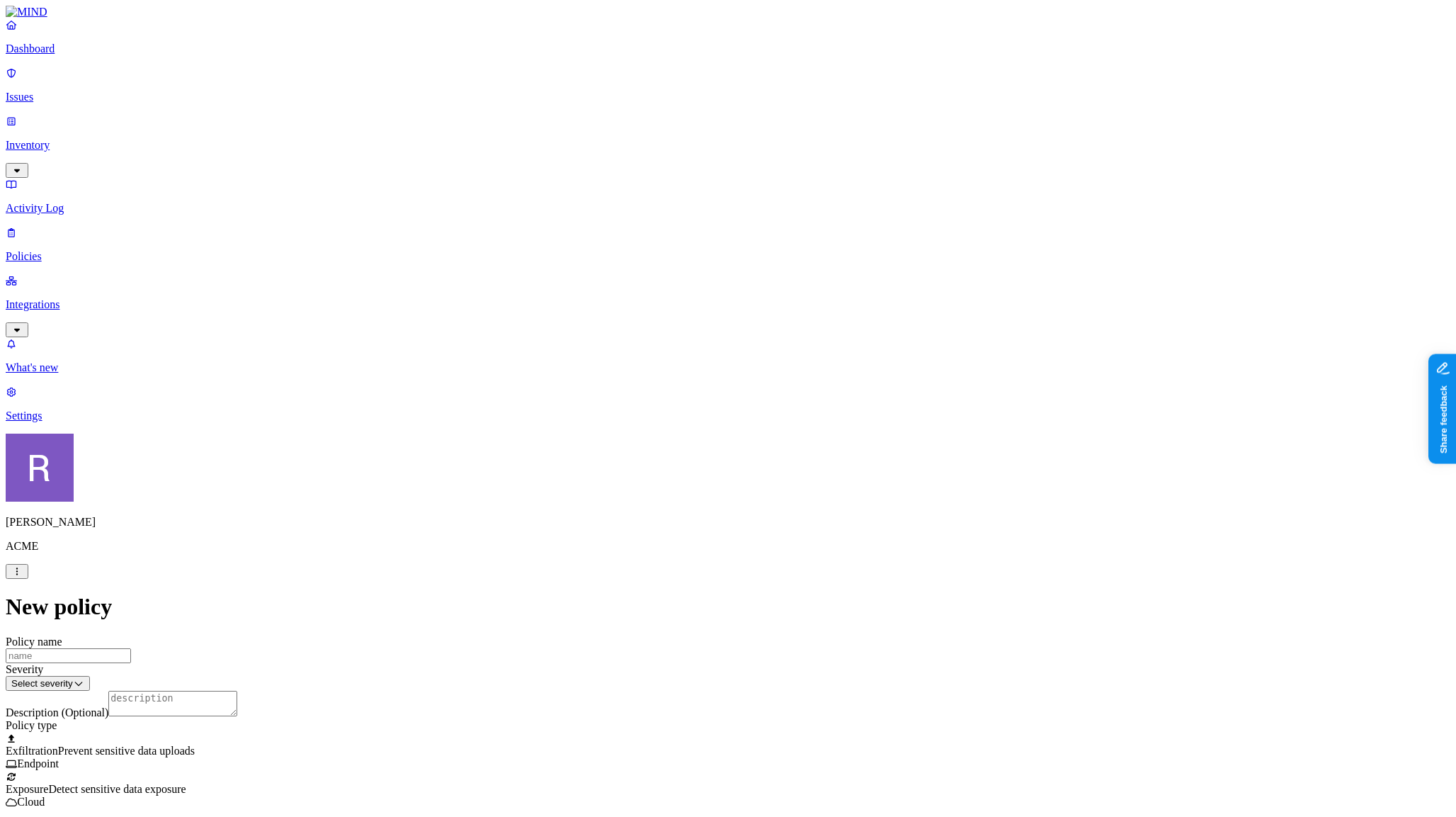
scroll to position [404, 0]
click at [761, 379] on label "AND" at bounding box center [749, 374] width 25 height 12
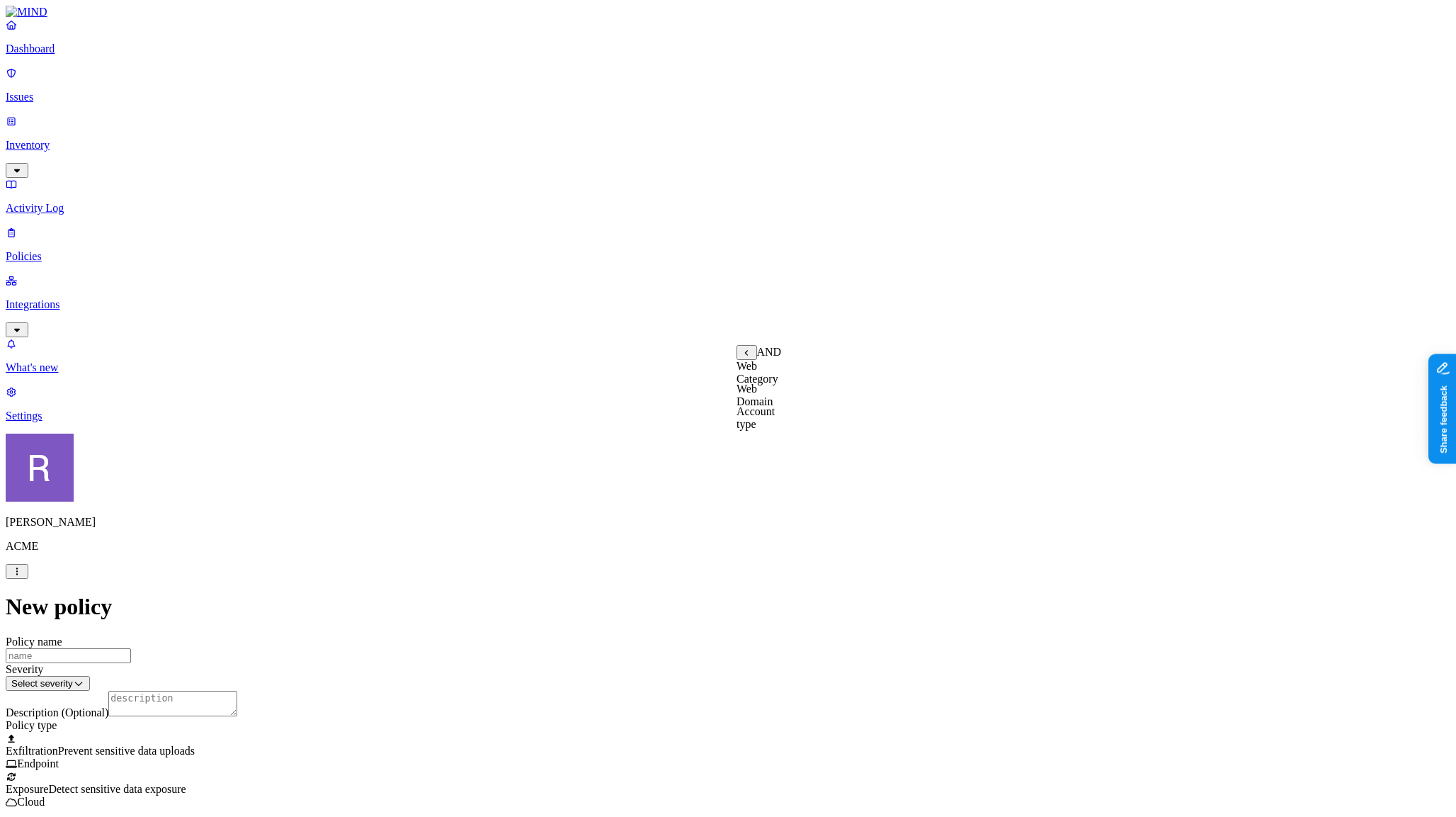
click at [775, 424] on label "Account type" at bounding box center [755, 418] width 38 height 25
click at [787, 372] on label "Unmanaged" at bounding box center [763, 366] width 55 height 12
click at [85, 55] on p "Dashboard" at bounding box center [728, 48] width 1445 height 12
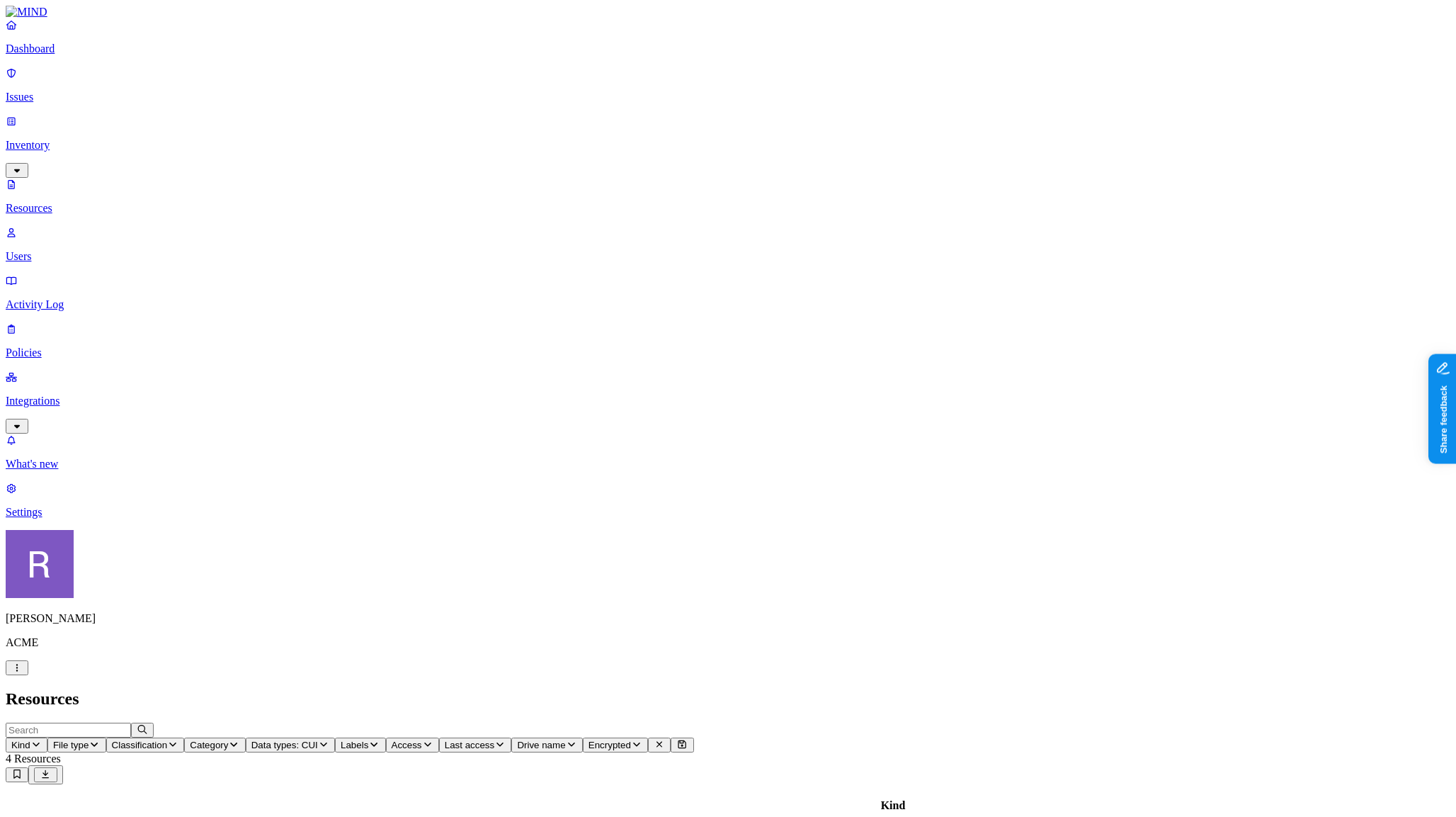
click at [82, 55] on link "Dashboard" at bounding box center [728, 37] width 1445 height 37
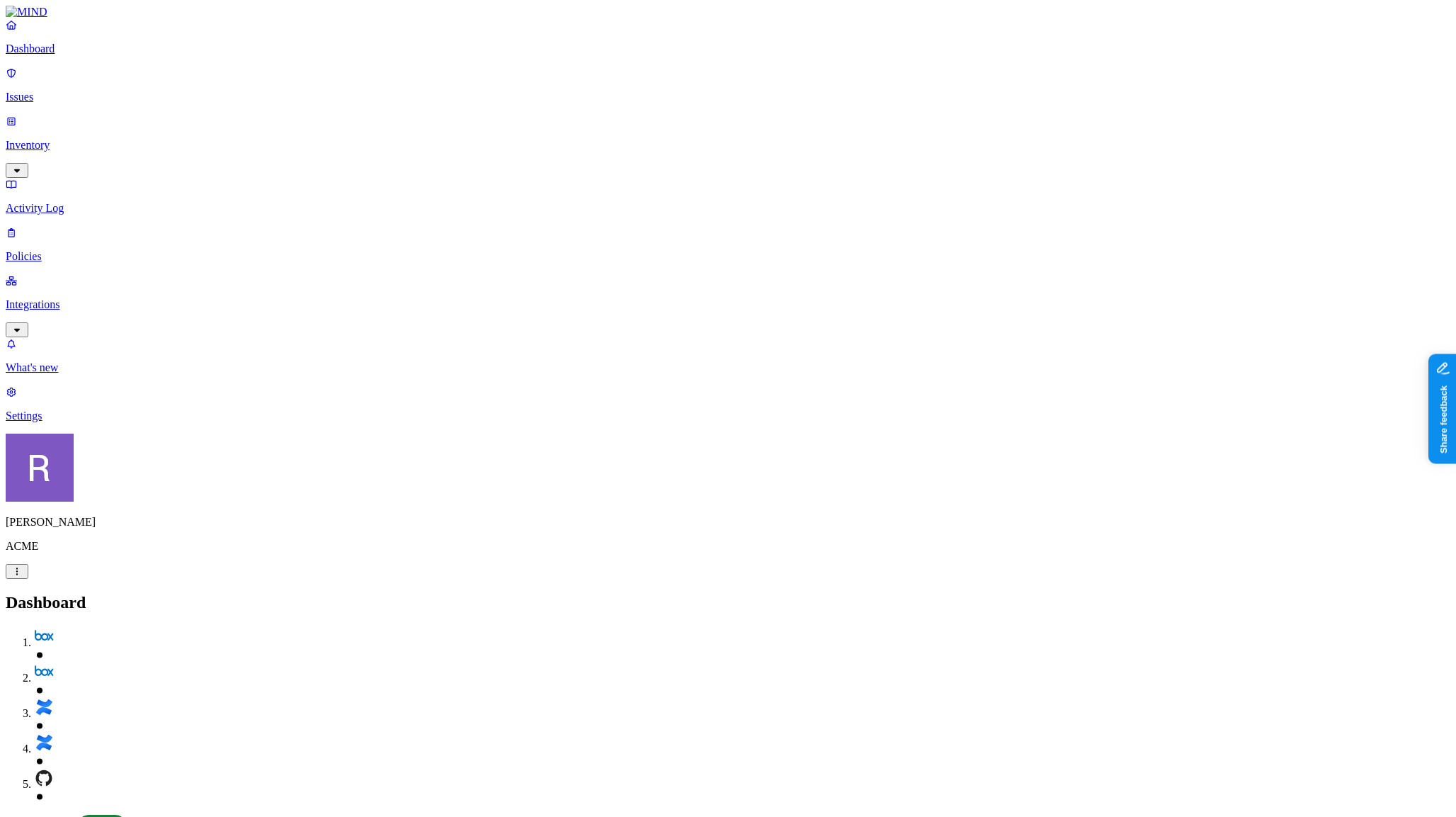
click at [61, 139] on p "Inventory" at bounding box center [728, 145] width 1445 height 12
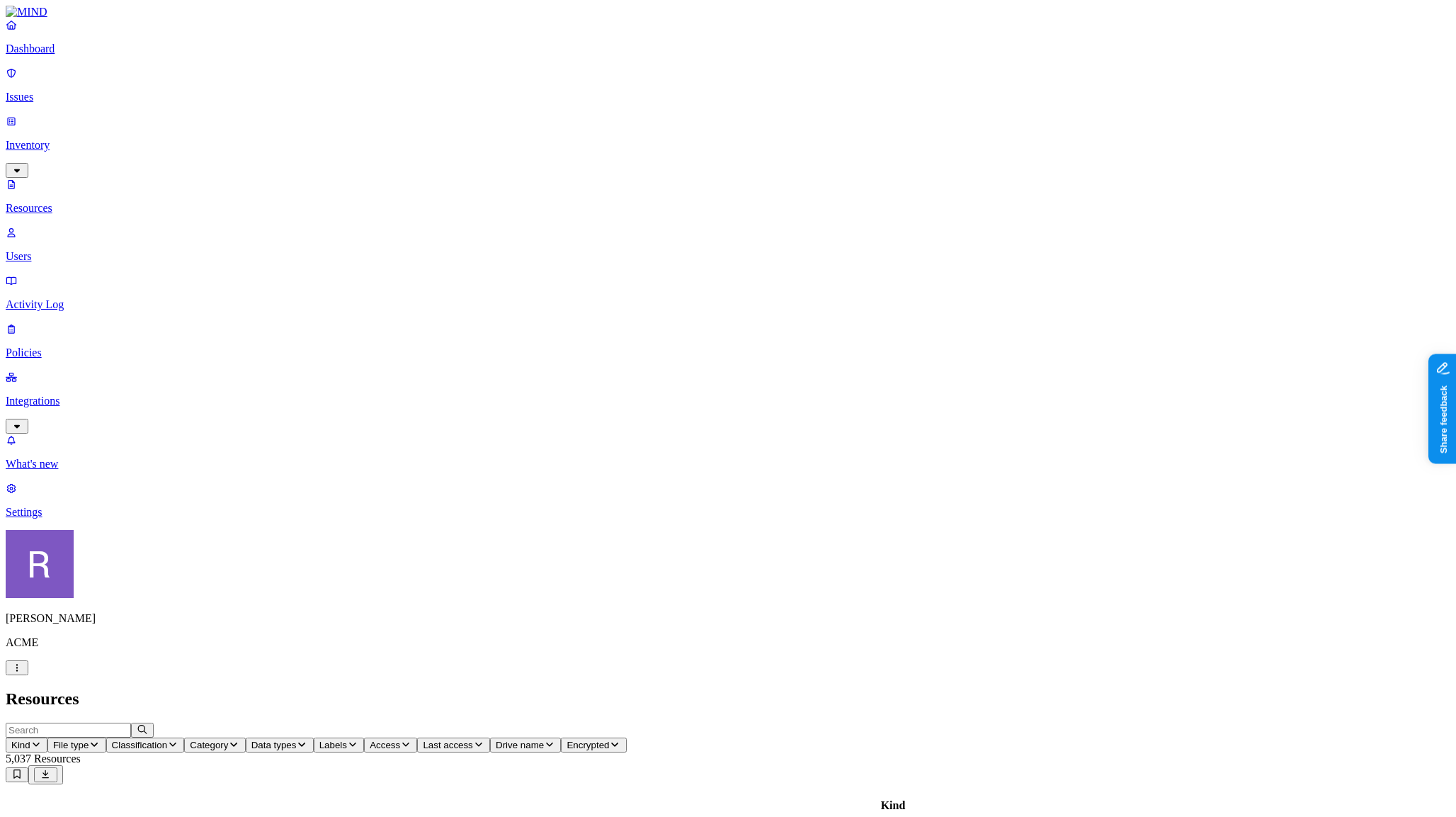
click at [74, 55] on p "Dashboard" at bounding box center [728, 48] width 1445 height 12
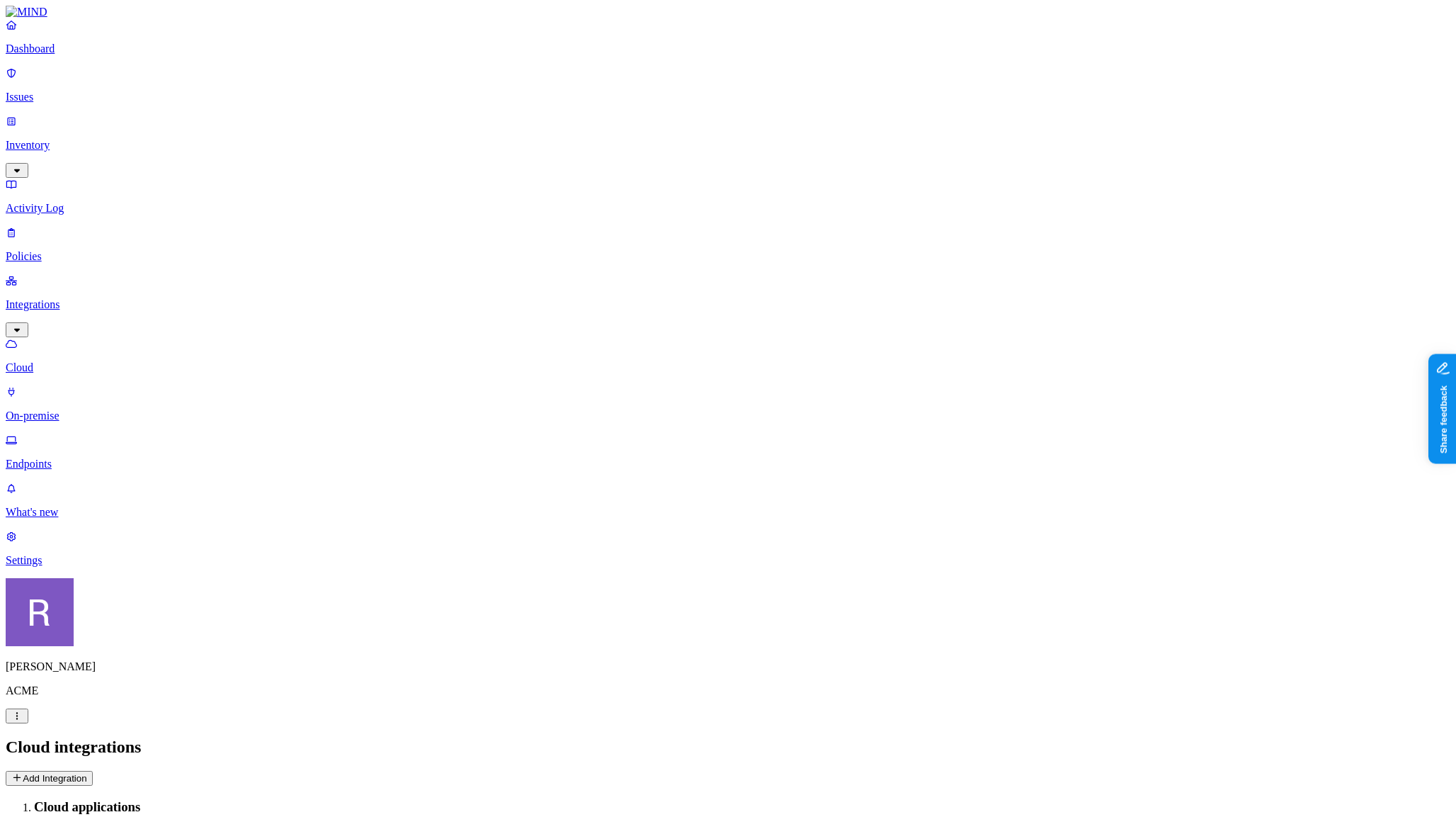
click at [79, 76] on link "Issues" at bounding box center [728, 85] width 1445 height 37
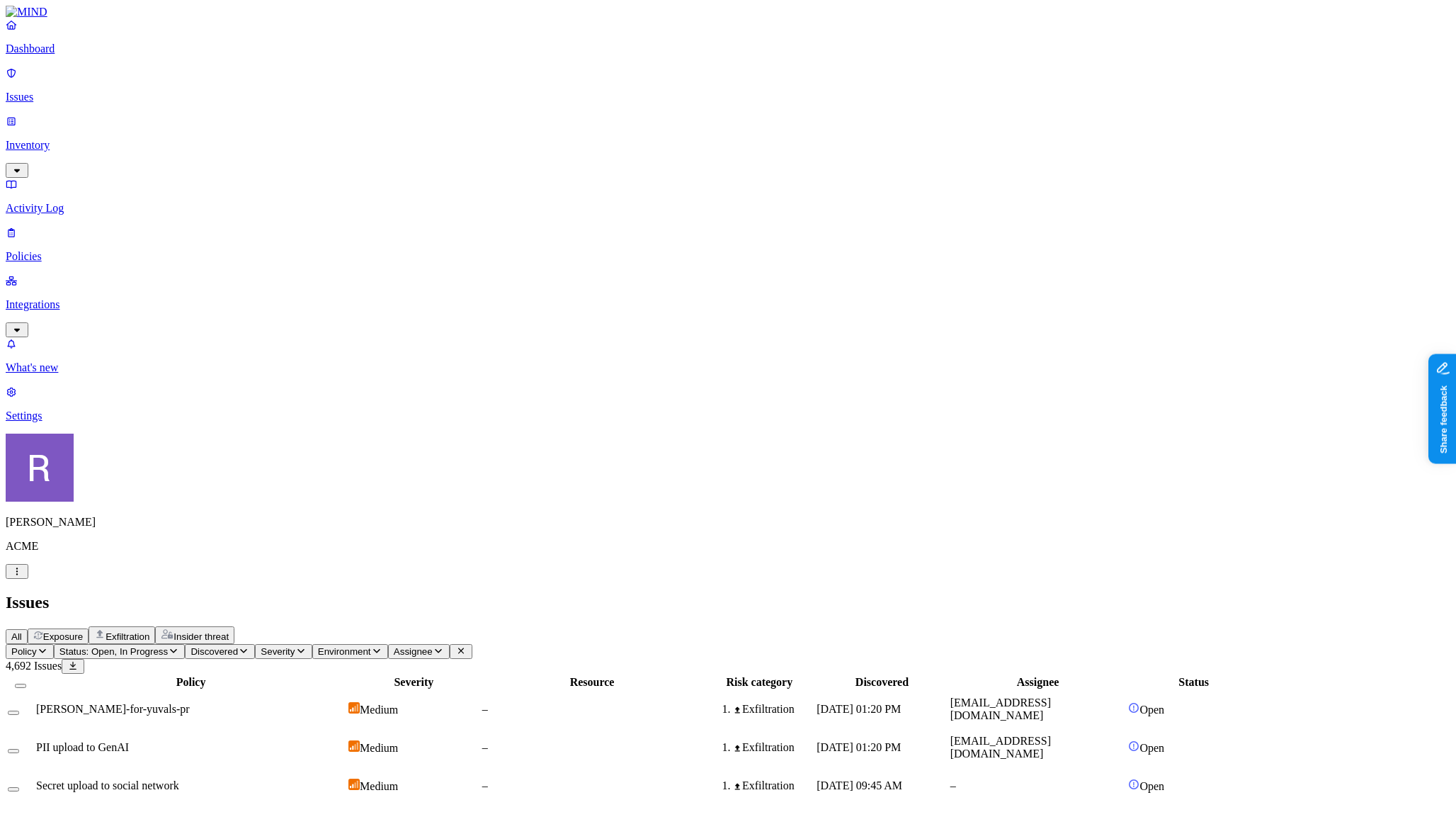
click at [83, 632] on span "Exposure" at bounding box center [63, 637] width 39 height 11
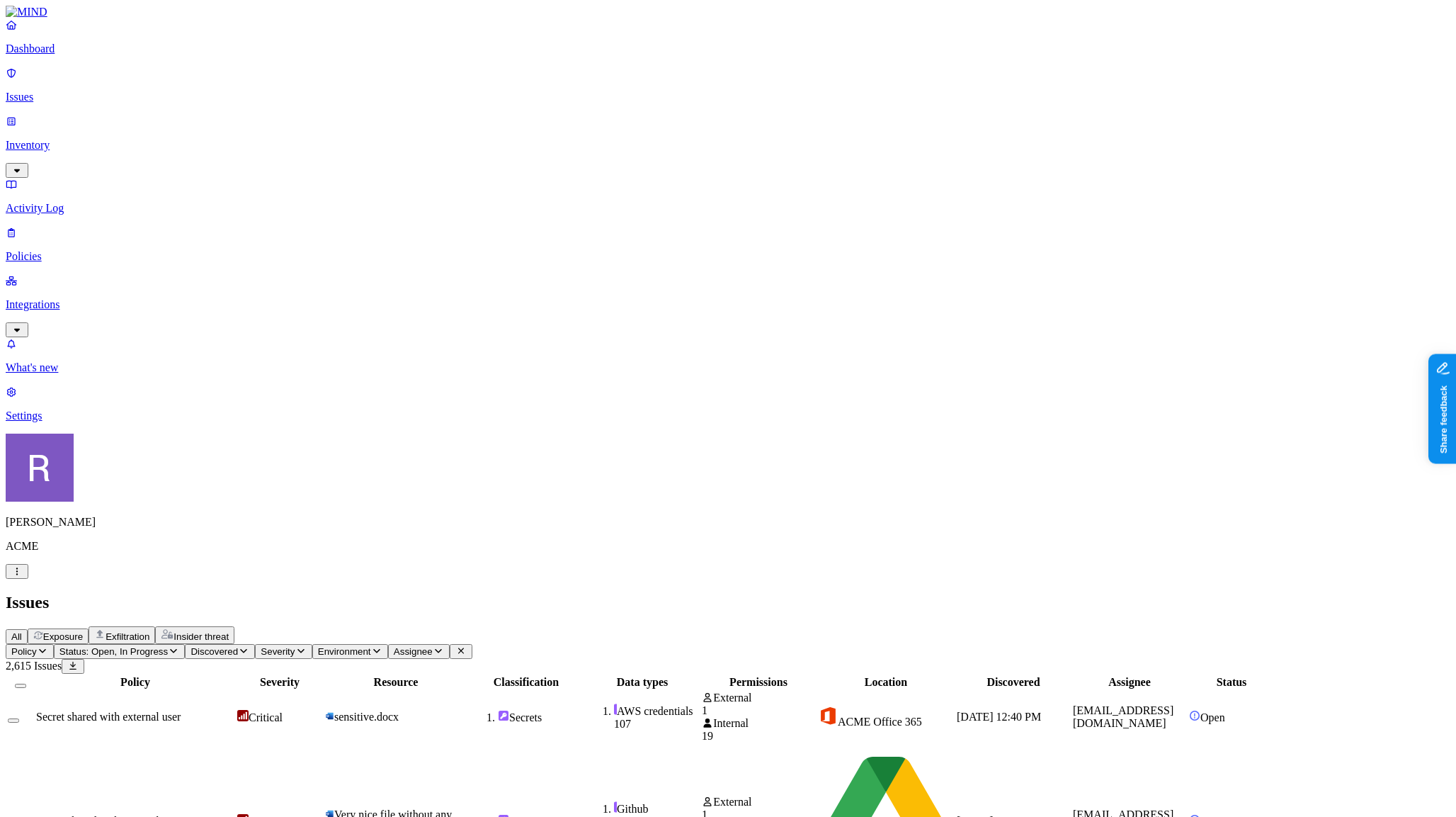
click at [155, 626] on button "Exfiltration" at bounding box center [121, 635] width 66 height 18
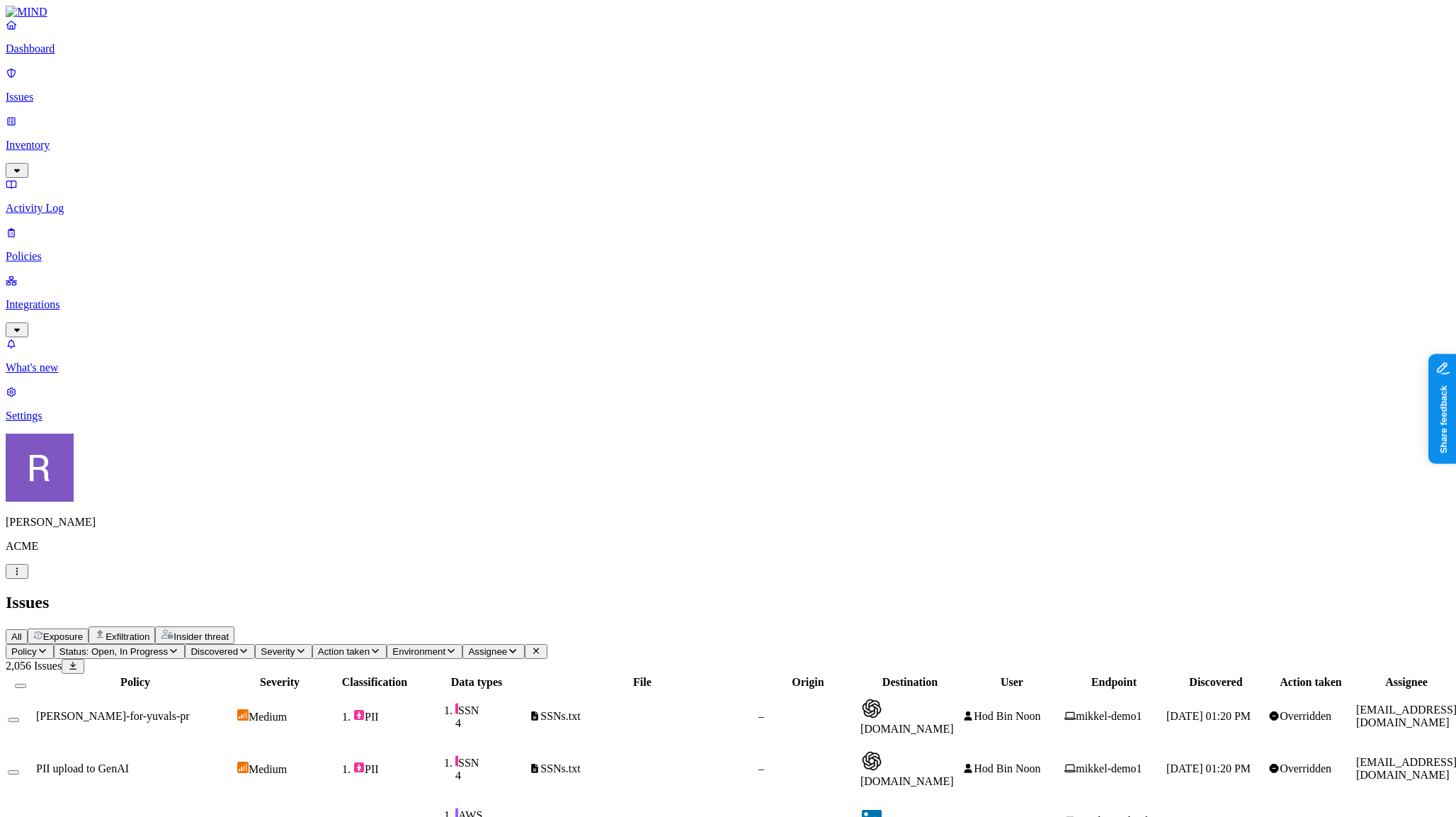
click at [83, 632] on span "Exposure" at bounding box center [63, 637] width 39 height 11
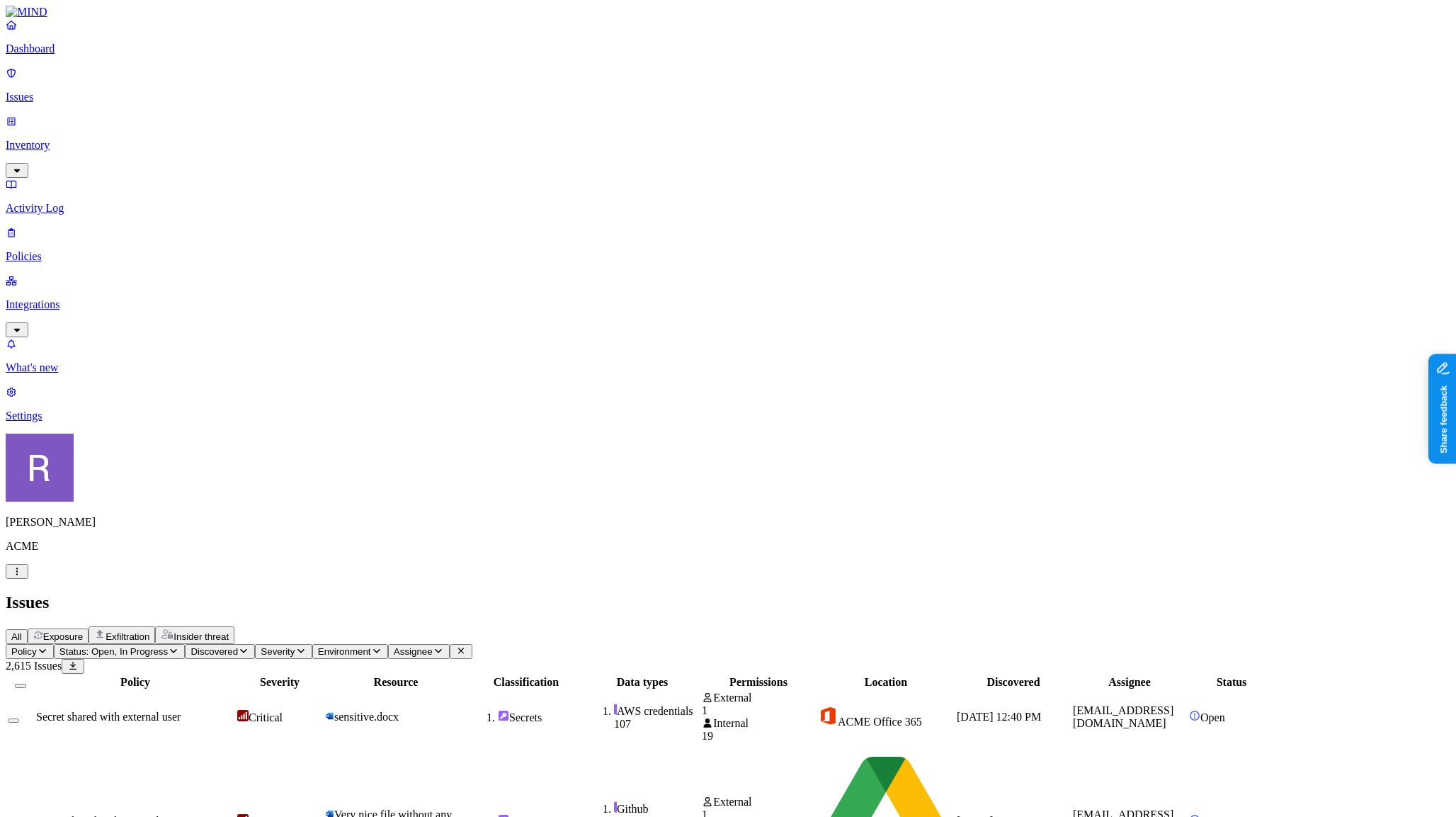
drag, startPoint x: 876, startPoint y: 116, endPoint x: 994, endPoint y: 143, distance: 121.0
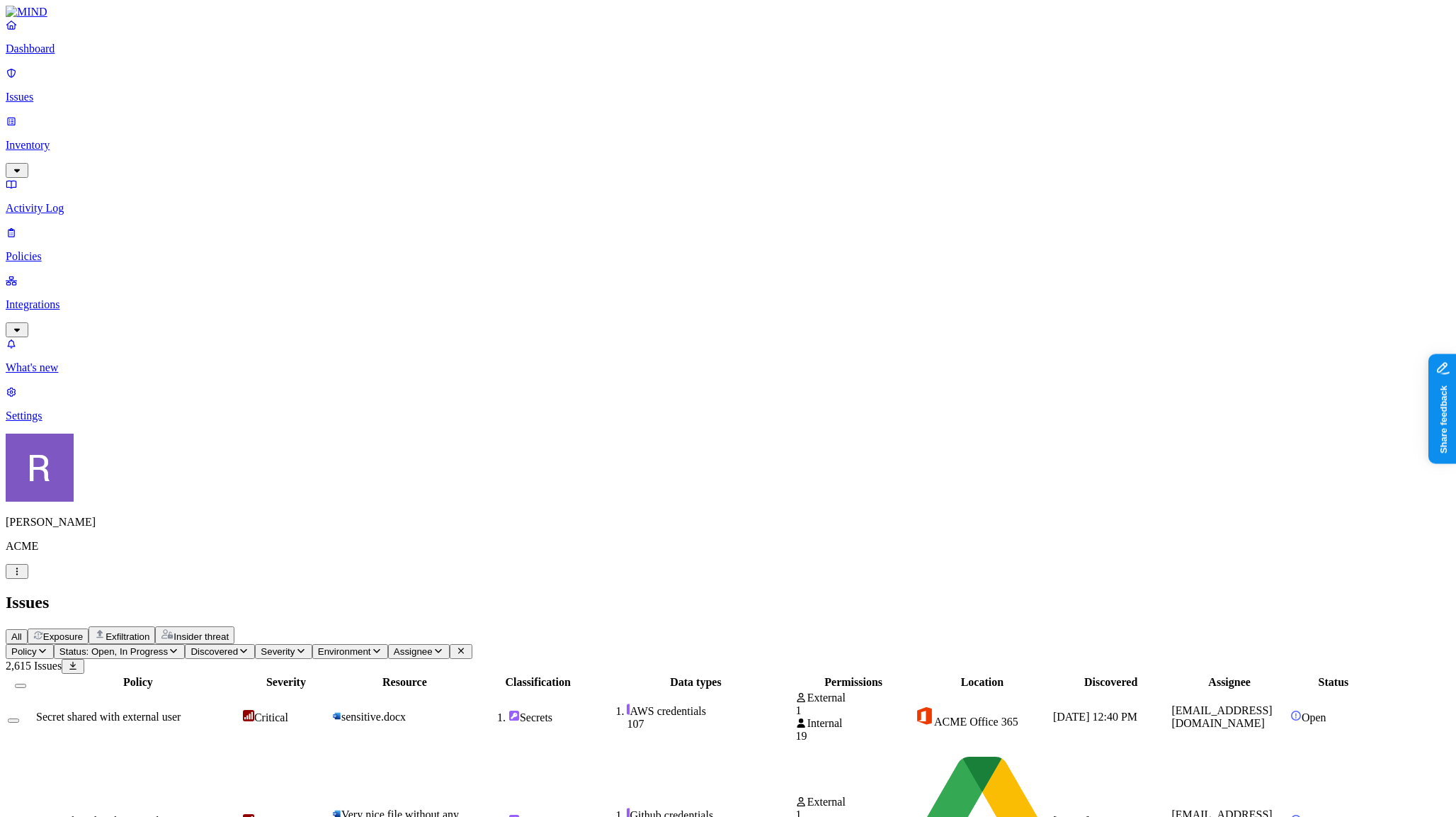
drag, startPoint x: 995, startPoint y: 119, endPoint x: 896, endPoint y: 126, distance: 99.2
click at [693, 688] on div at bounding box center [596, 688] width 194 height 0
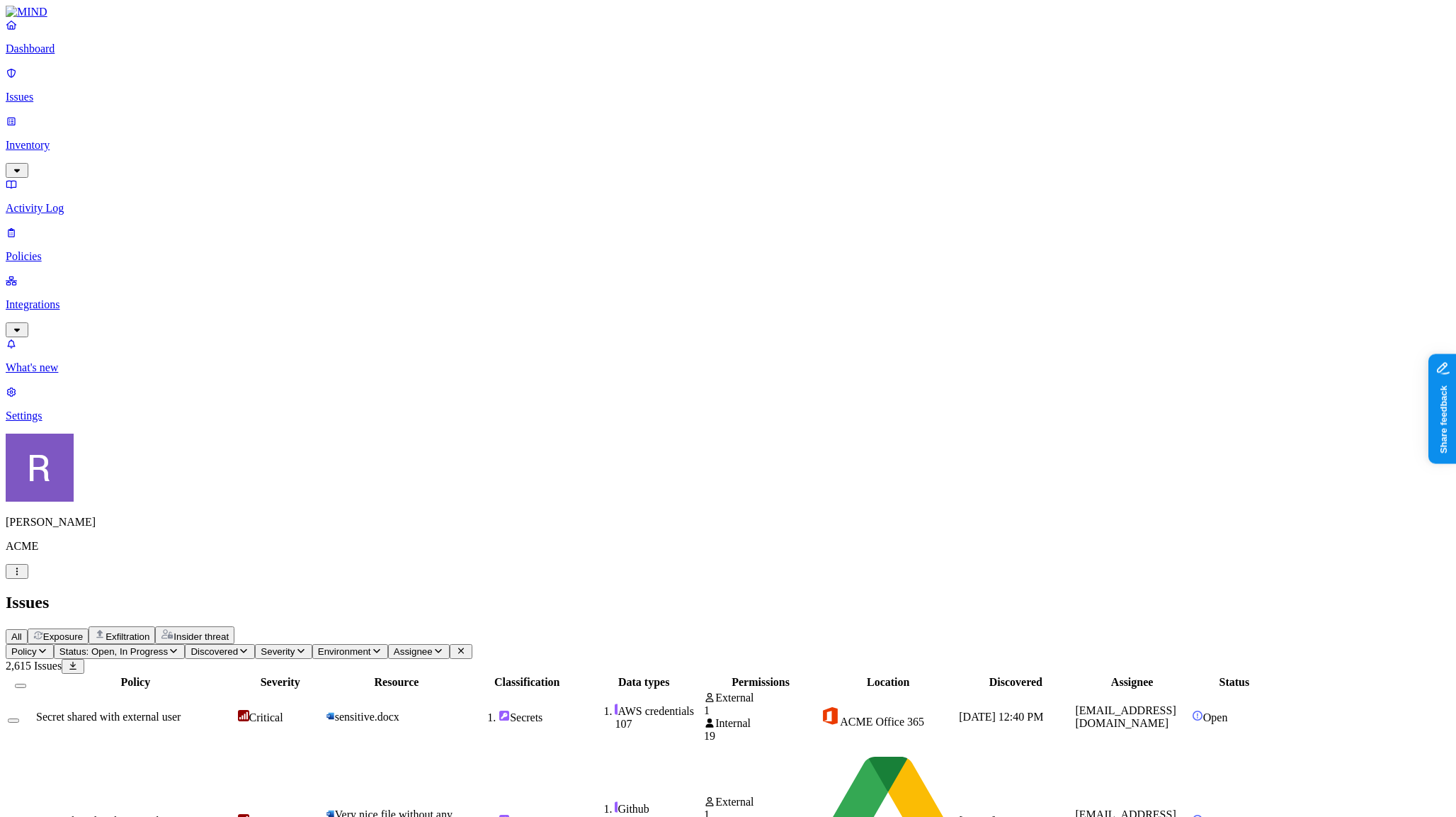
scroll to position [1, 0]
click at [371, 646] on span "Environment" at bounding box center [344, 651] width 53 height 11
click at [672, 593] on h2 "Issues" at bounding box center [728, 602] width 1445 height 19
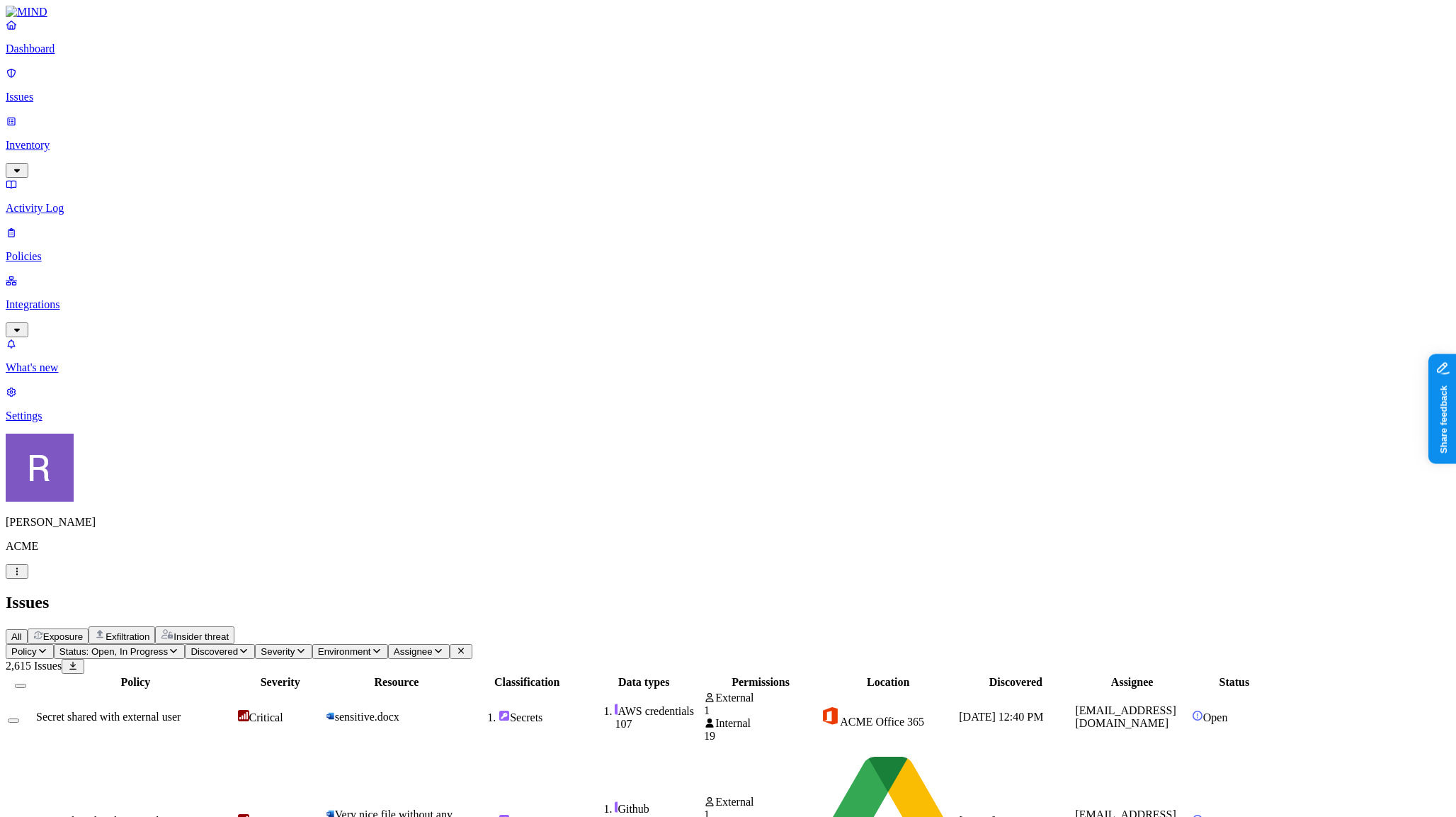
click at [96, 55] on p "Dashboard" at bounding box center [728, 48] width 1445 height 12
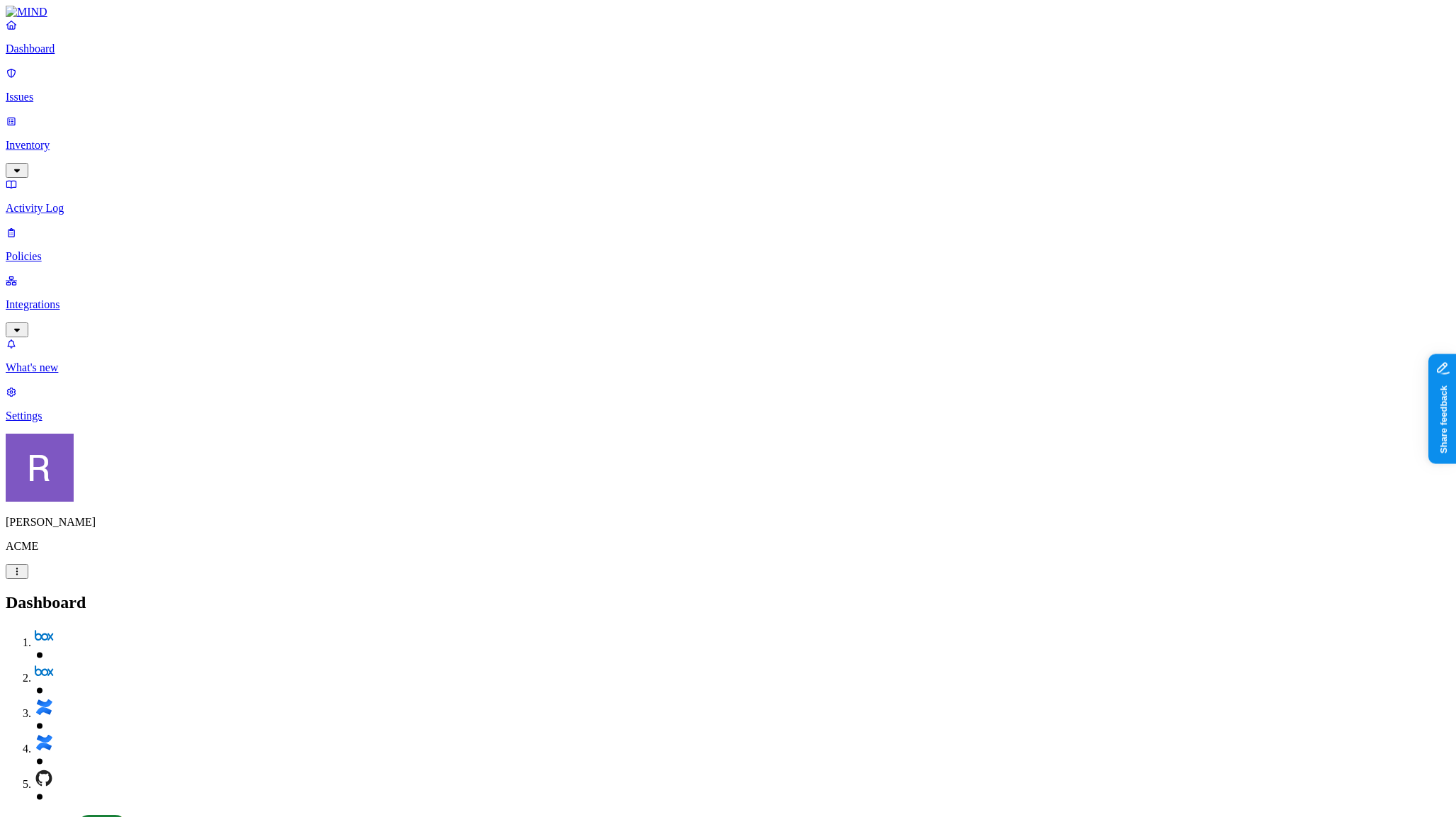
click at [98, 94] on p "Issues" at bounding box center [728, 96] width 1445 height 12
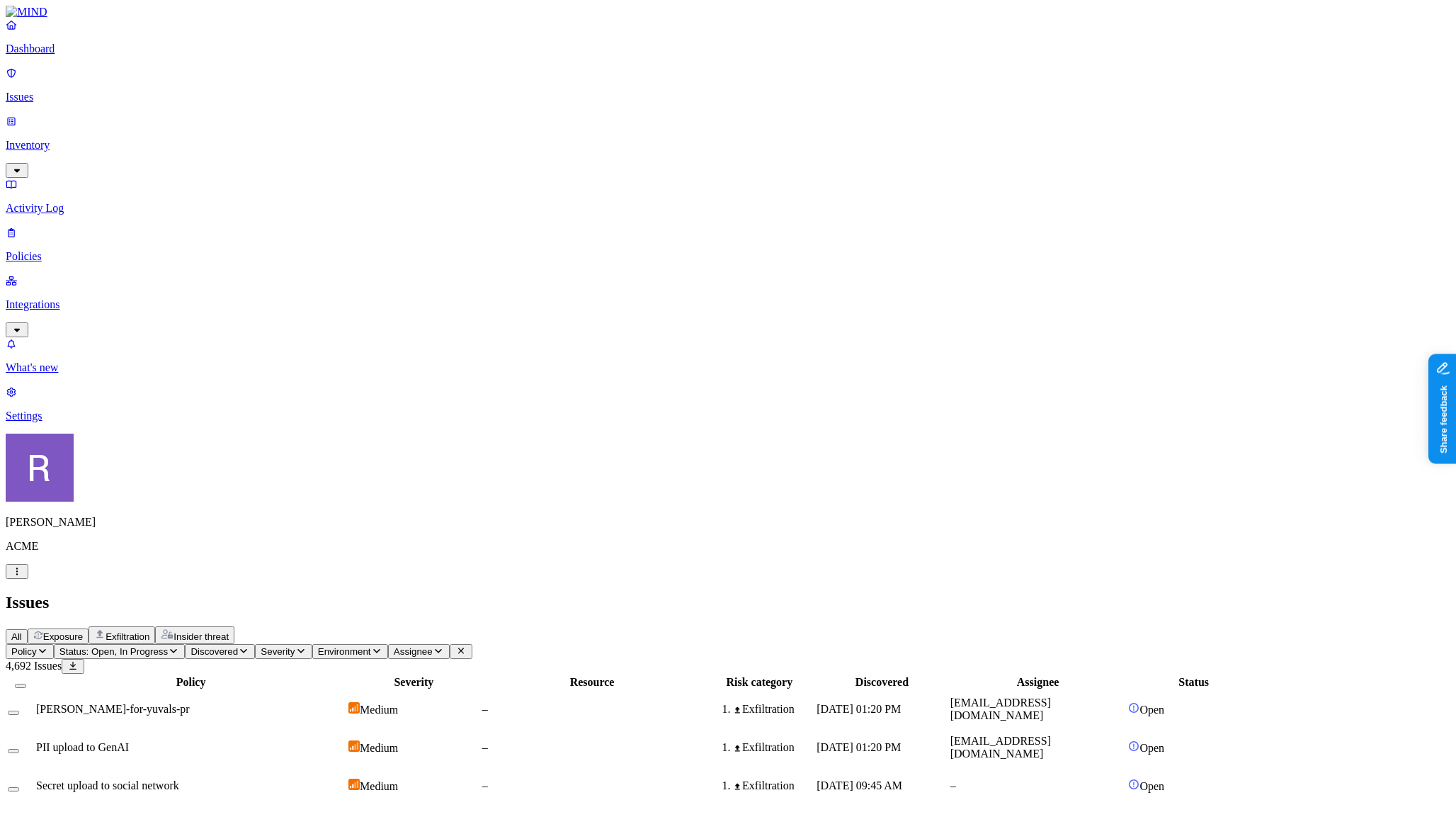
click at [83, 632] on span "Exposure" at bounding box center [63, 637] width 39 height 11
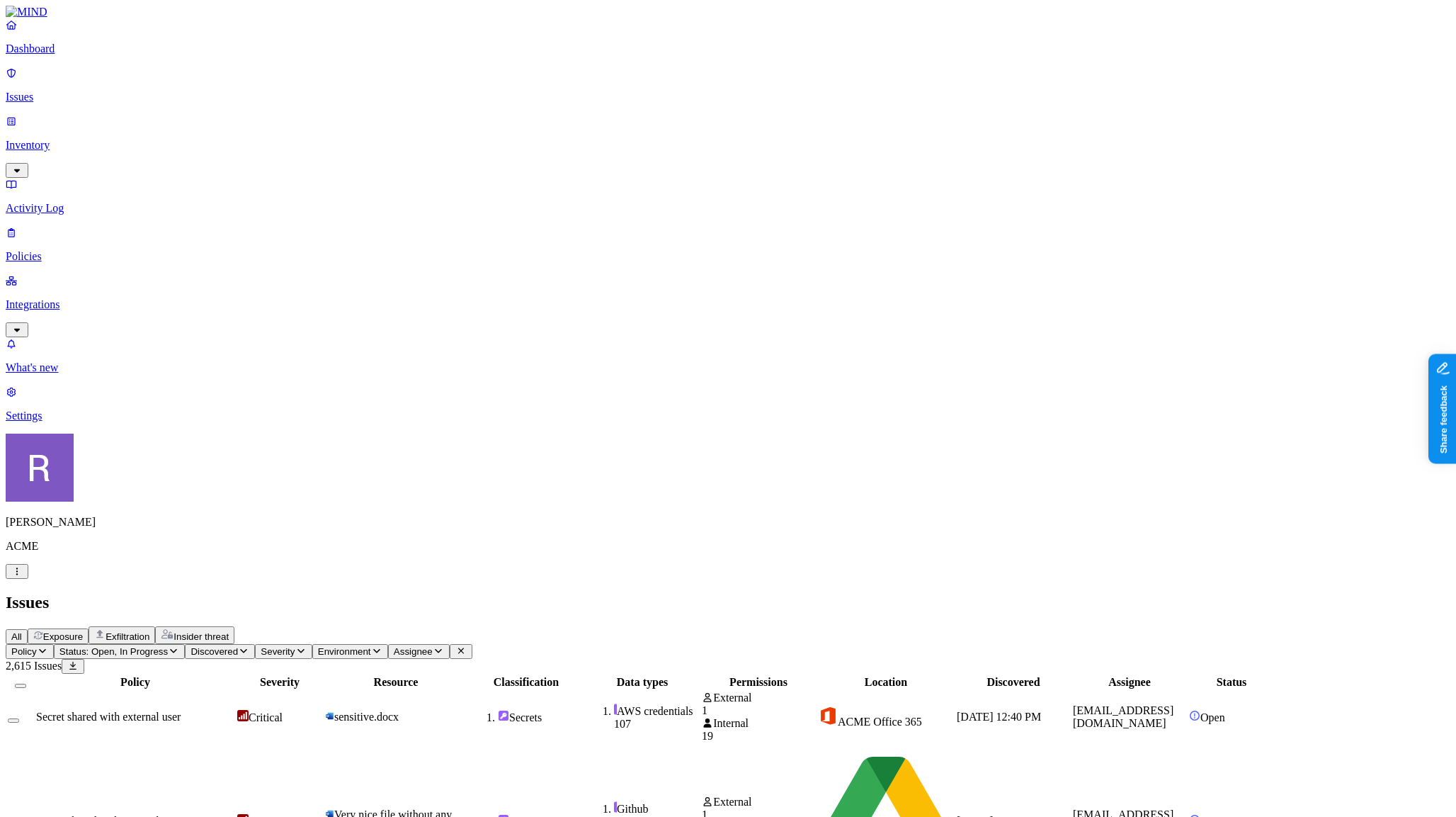
scroll to position [0, 0]
click at [91, 272] on nav "Dashboard Issues Inventory Activity Log Policies Integrations What's new 1 Sett…" at bounding box center [728, 220] width 1445 height 404
